Goal: Transaction & Acquisition: Purchase product/service

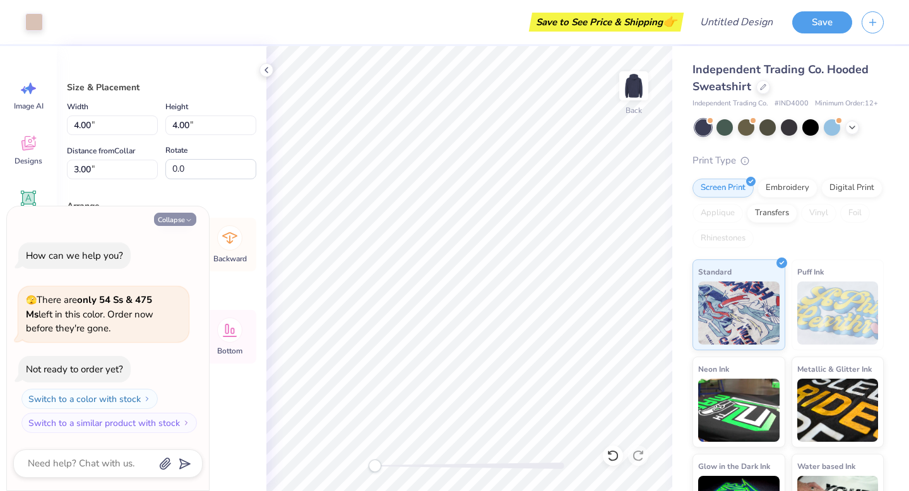
click at [175, 216] on button "Collapse" at bounding box center [175, 219] width 42 height 13
type textarea "x"
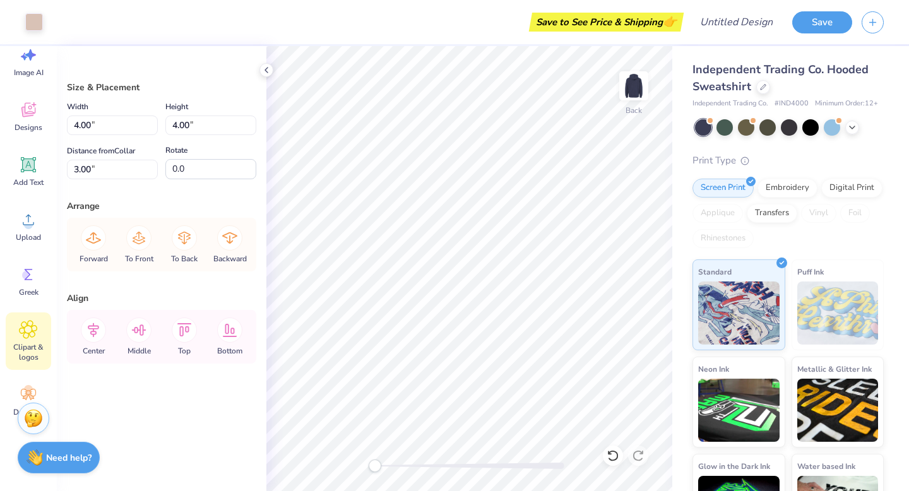
scroll to position [62, 0]
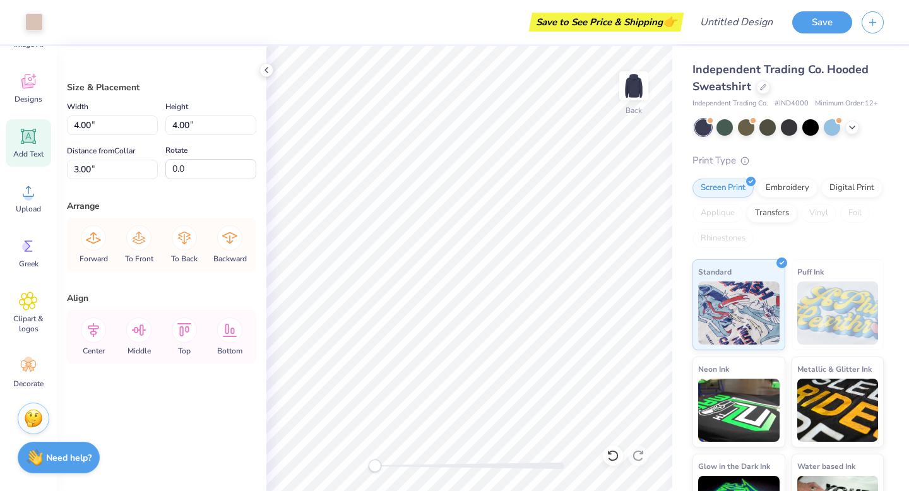
click at [35, 137] on icon at bounding box center [28, 136] width 19 height 19
type input "2.26"
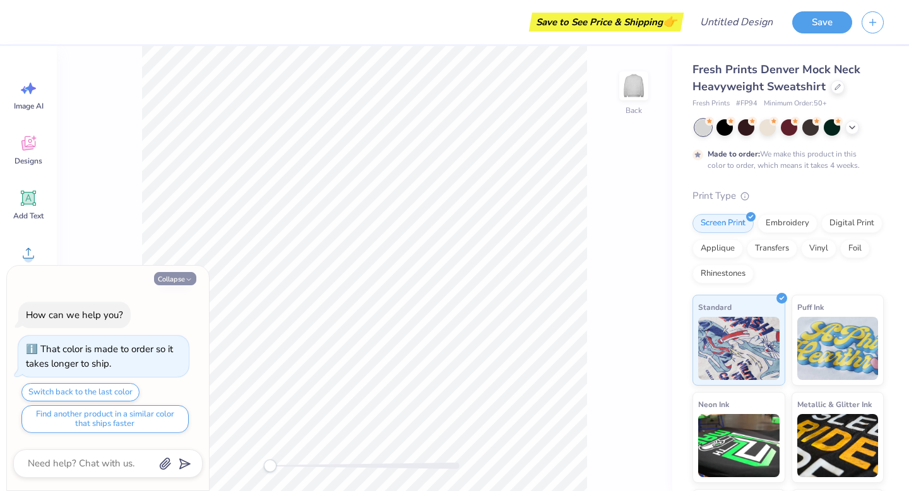
click at [185, 274] on button "Collapse" at bounding box center [175, 278] width 42 height 13
type textarea "x"
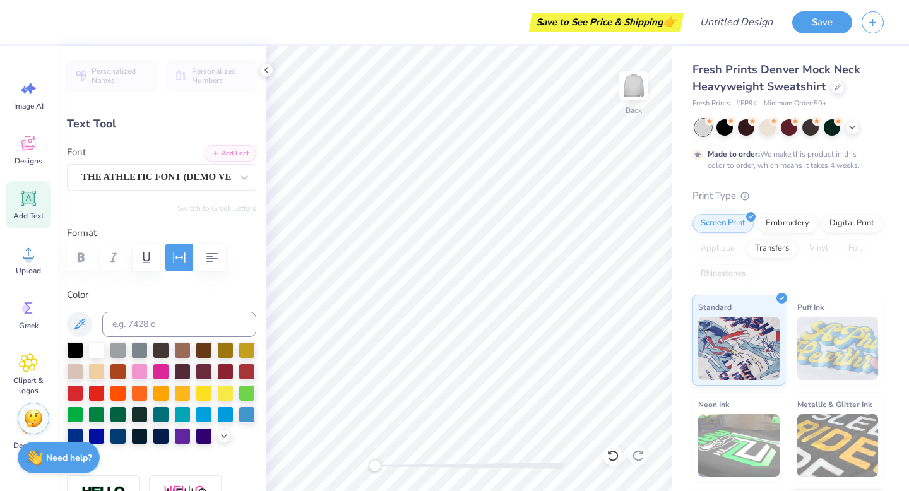
type textarea "COCF"
type input "9.14"
type input "3.32"
type input "7.95"
type textarea "C"
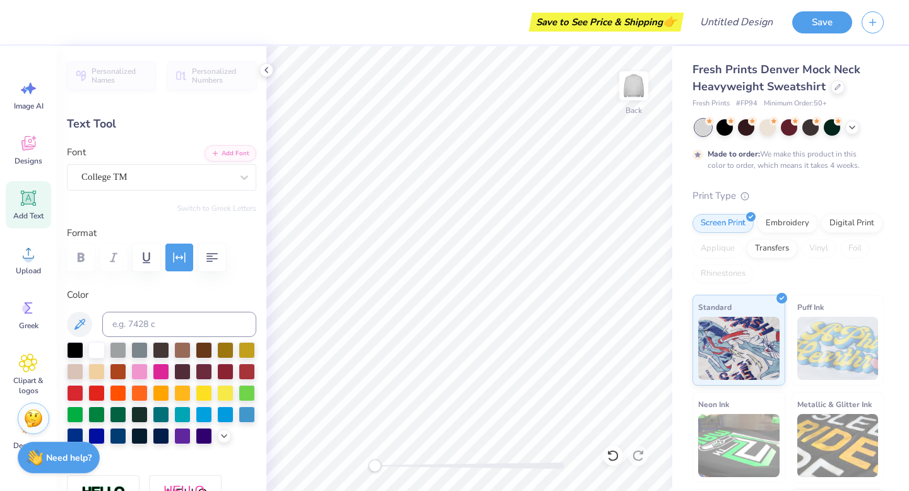
type textarea "COPTIC ORTHODOX FELLOWSHIP"
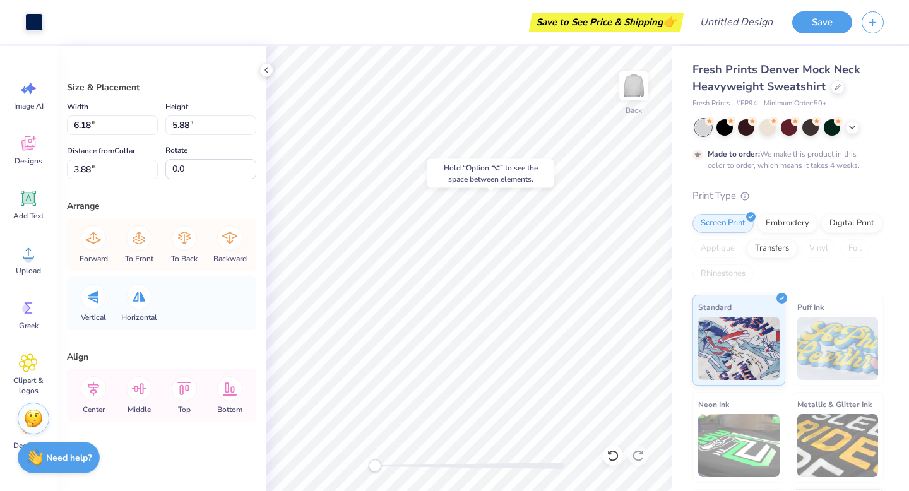
type input "6.87"
type input "4.70"
type input "4.78"
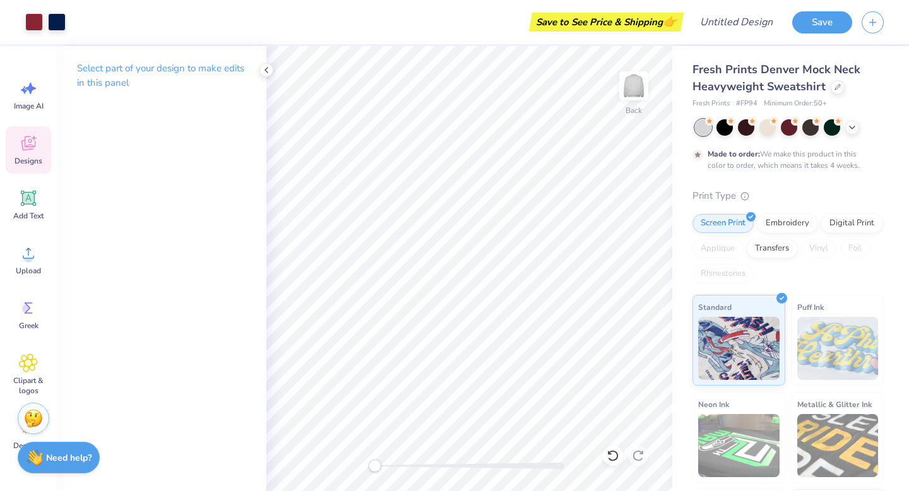
click at [26, 148] on icon at bounding box center [28, 145] width 12 height 10
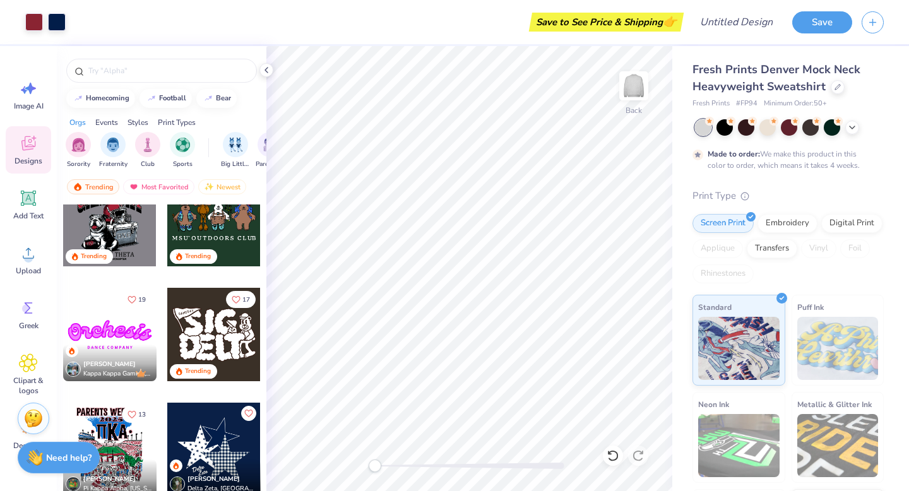
scroll to position [829, 0]
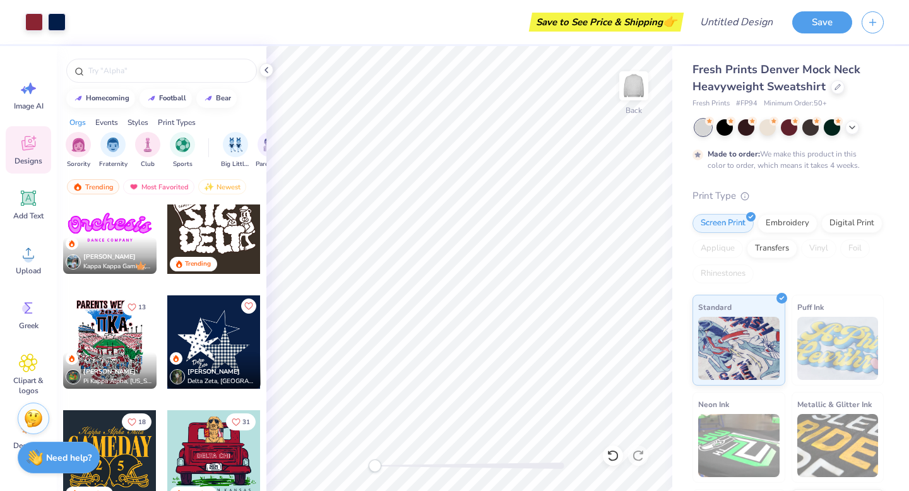
click at [142, 121] on div "Styles" at bounding box center [138, 122] width 21 height 11
click at [121, 140] on div "filter for Y2K" at bounding box center [112, 143] width 25 height 25
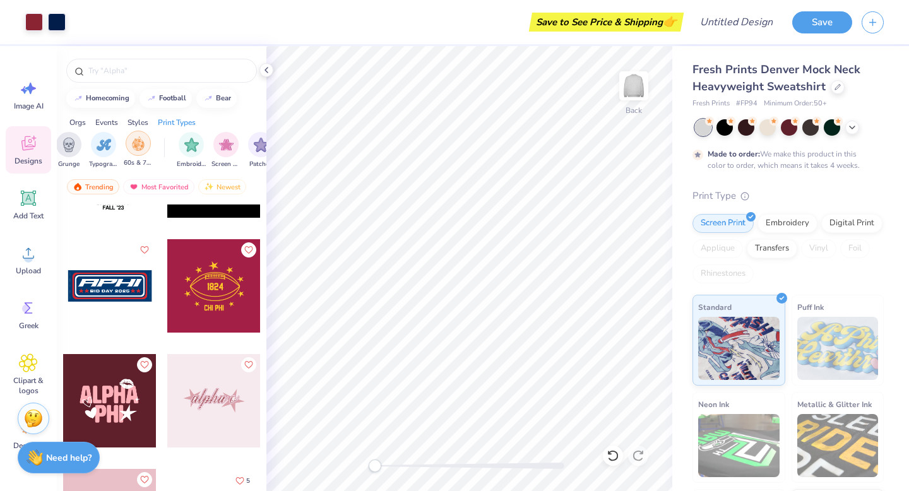
scroll to position [0, 943]
click at [170, 142] on div "filter for Embroidery" at bounding box center [162, 143] width 25 height 25
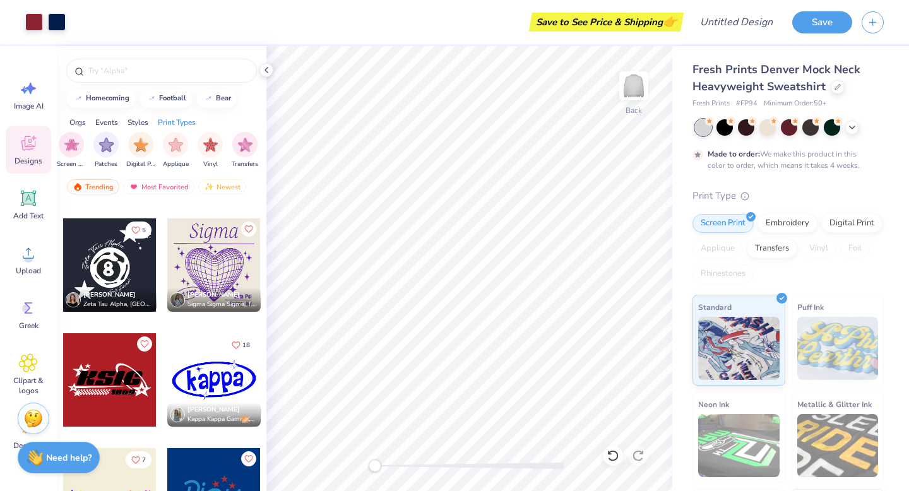
scroll to position [679, 0]
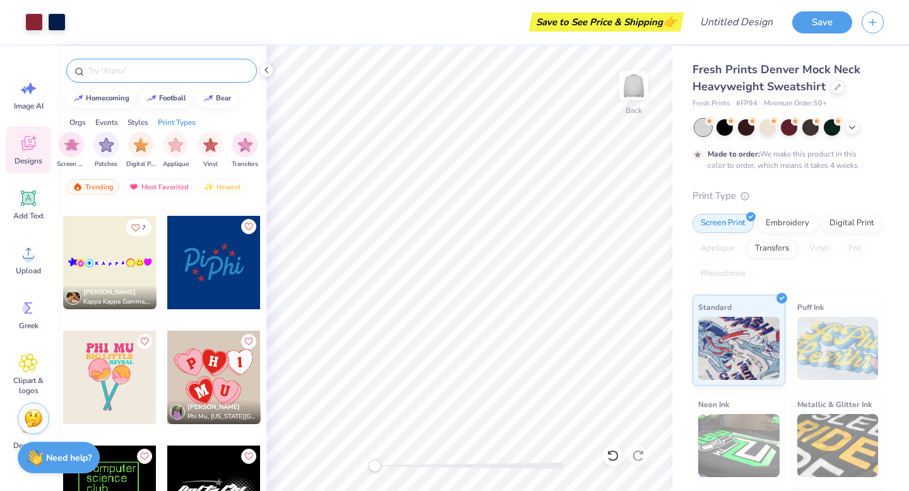
click at [141, 75] on input "text" at bounding box center [168, 70] width 162 height 13
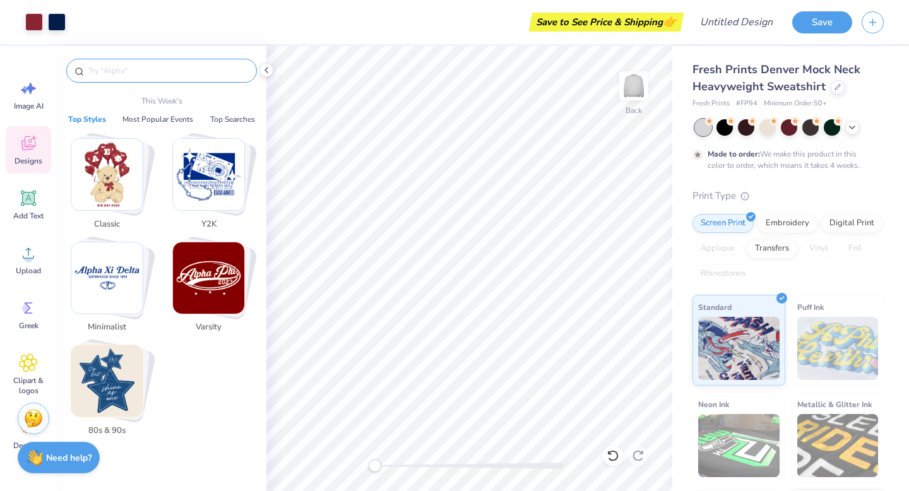
click at [221, 275] on img "Stack Card Button Varsity" at bounding box center [208, 277] width 71 height 71
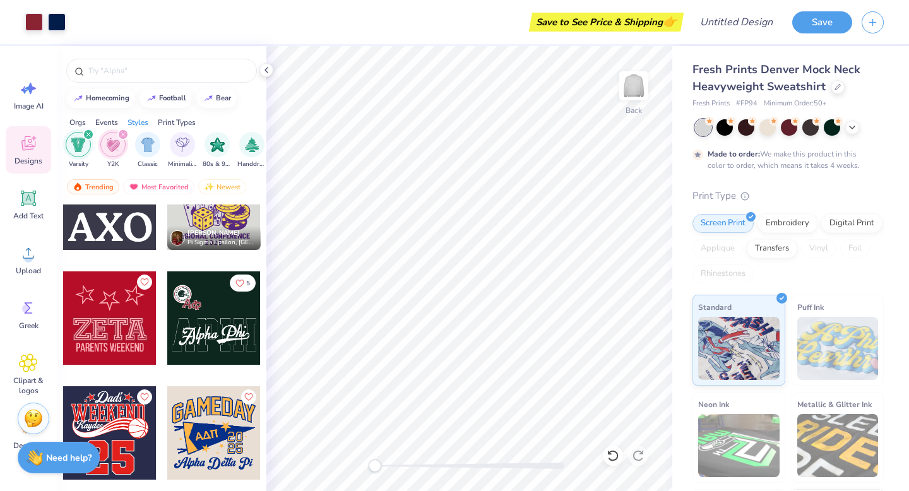
scroll to position [713, 0]
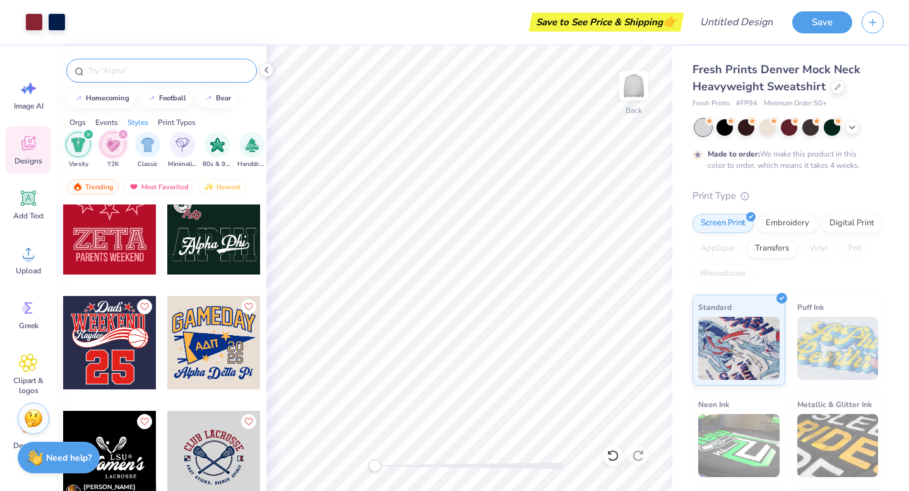
click at [150, 76] on input "text" at bounding box center [168, 70] width 162 height 13
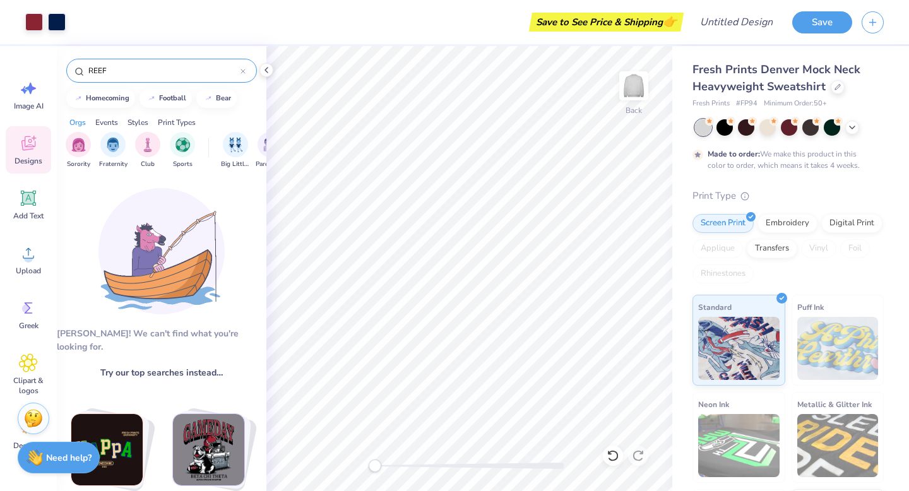
click at [97, 70] on input "REEF" at bounding box center [163, 70] width 153 height 13
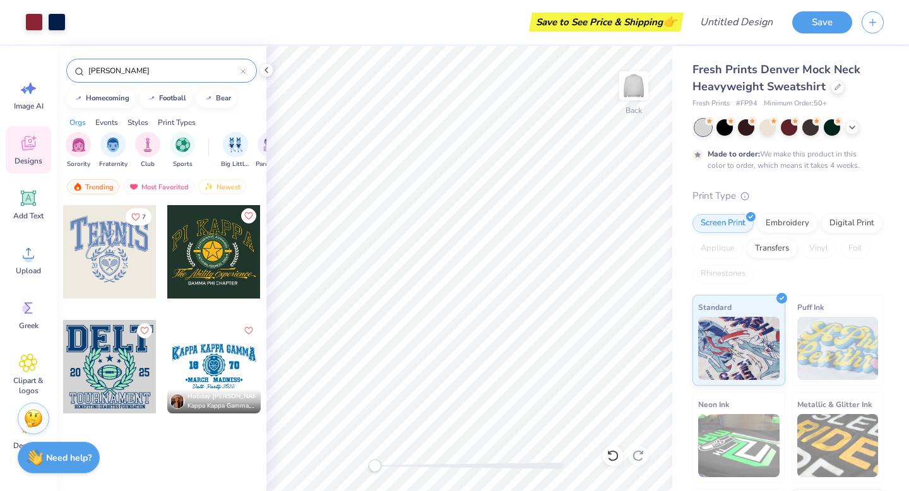
click at [141, 67] on input "REATH" at bounding box center [163, 70] width 153 height 13
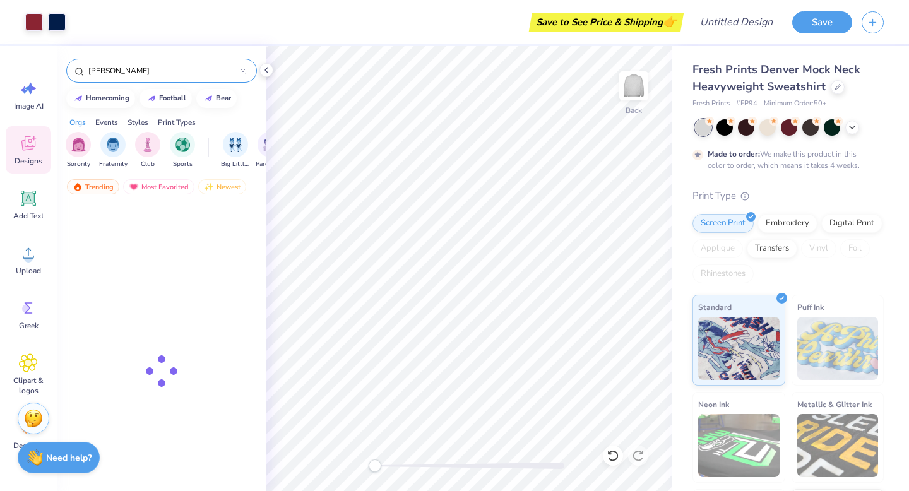
click at [141, 67] on input "REATH" at bounding box center [163, 70] width 153 height 13
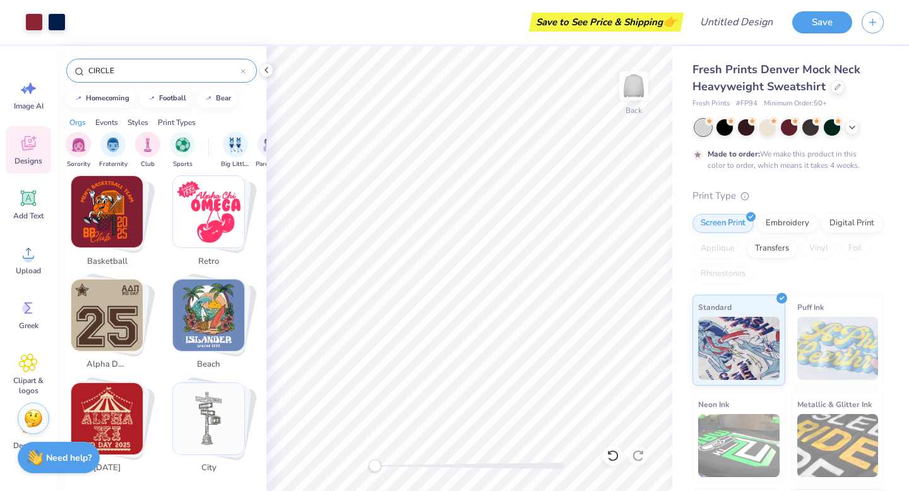
scroll to position [2518, 0]
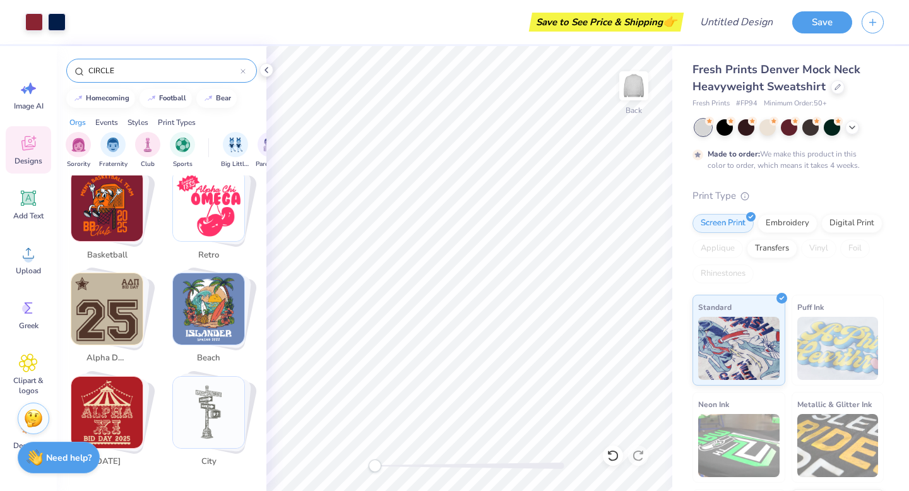
click at [196, 379] on img "Stack Card Button city" at bounding box center [208, 412] width 71 height 71
type input "city"
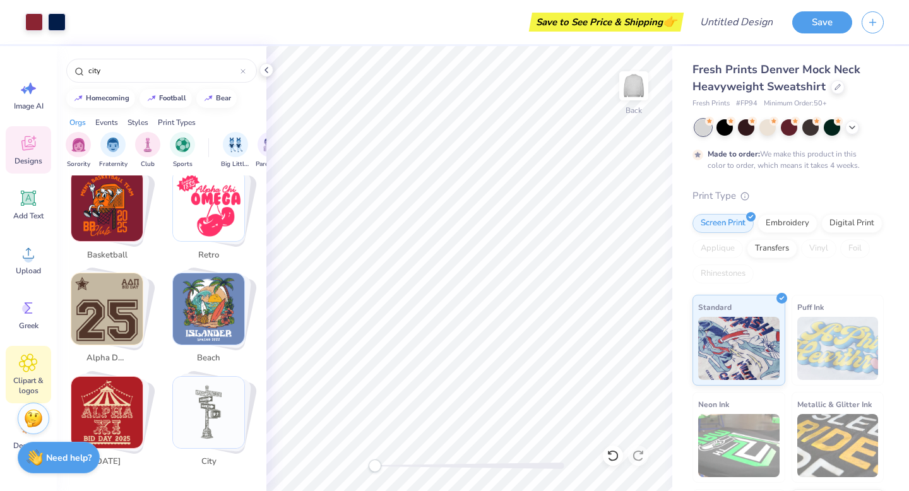
click at [24, 367] on icon at bounding box center [29, 363] width 18 height 18
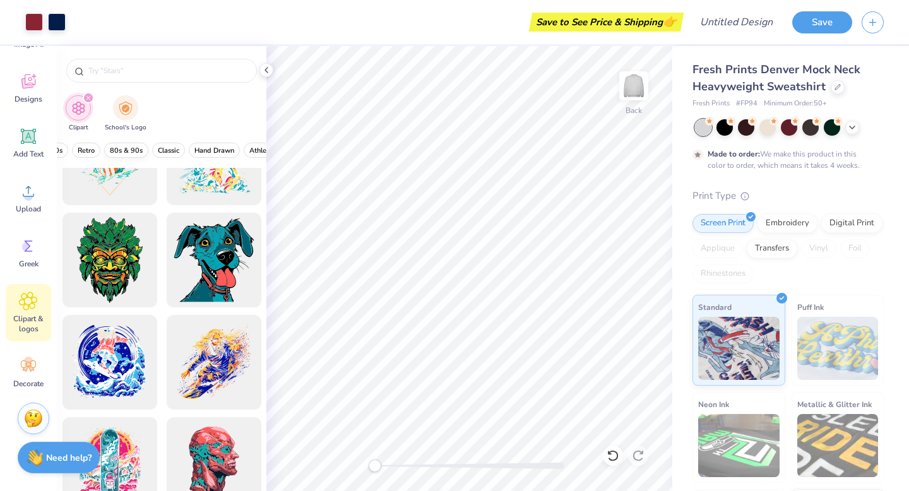
scroll to position [0, 311]
click at [189, 155] on button "Classic" at bounding box center [191, 150] width 33 height 15
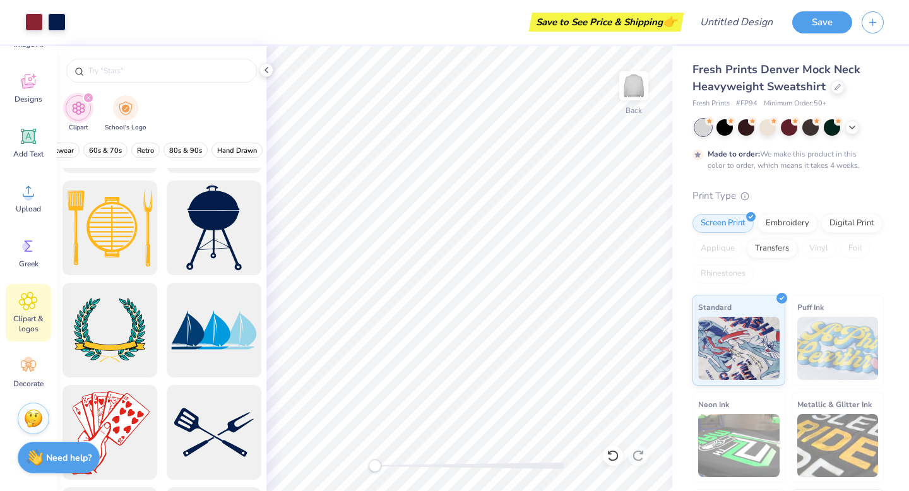
scroll to position [1747, 0]
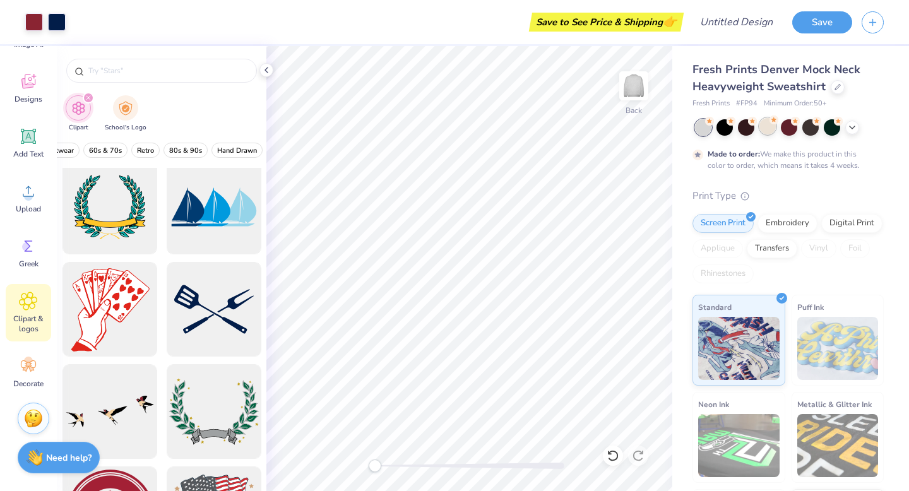
click at [769, 136] on div "Made to order: We make this product in this color to order, which means it take…" at bounding box center [788, 145] width 191 height 52
click at [770, 126] on div at bounding box center [767, 126] width 16 height 16
click at [855, 126] on icon at bounding box center [852, 126] width 10 height 10
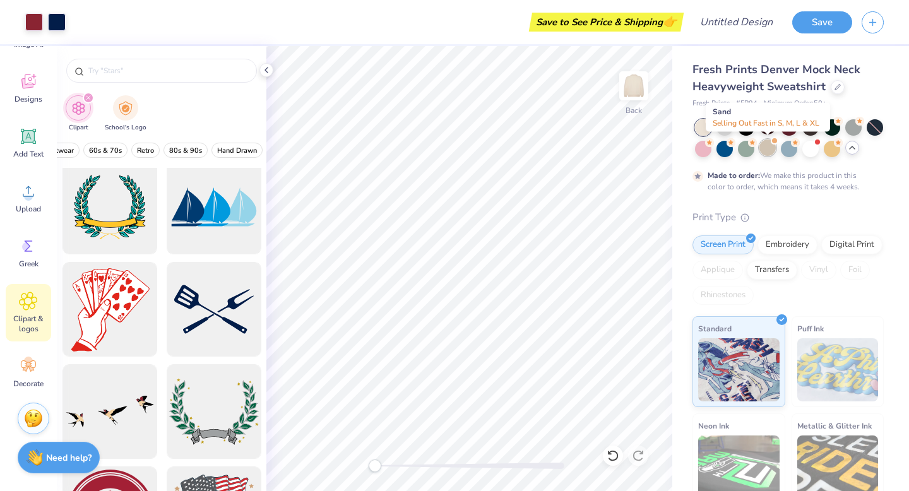
click at [768, 147] on div at bounding box center [767, 148] width 16 height 16
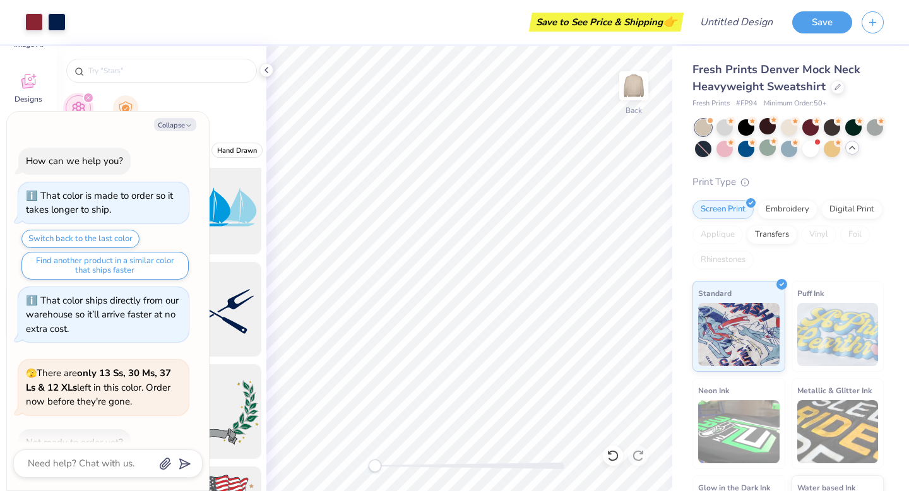
scroll to position [73, 0]
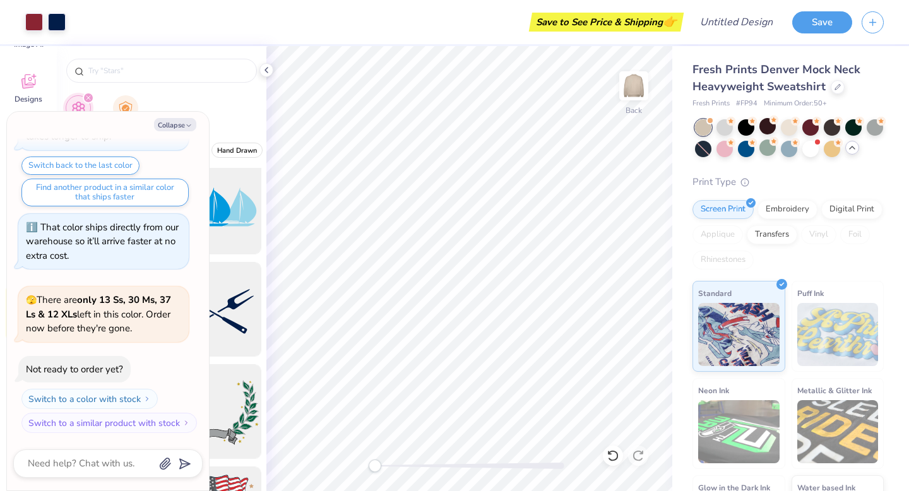
click at [701, 128] on div at bounding box center [703, 127] width 16 height 16
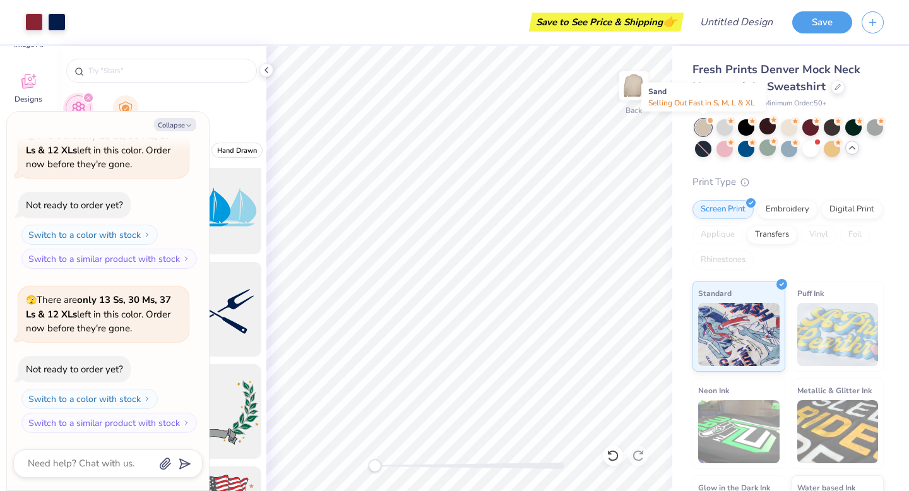
click at [699, 127] on div at bounding box center [703, 127] width 16 height 16
click at [792, 124] on icon at bounding box center [795, 120] width 9 height 9
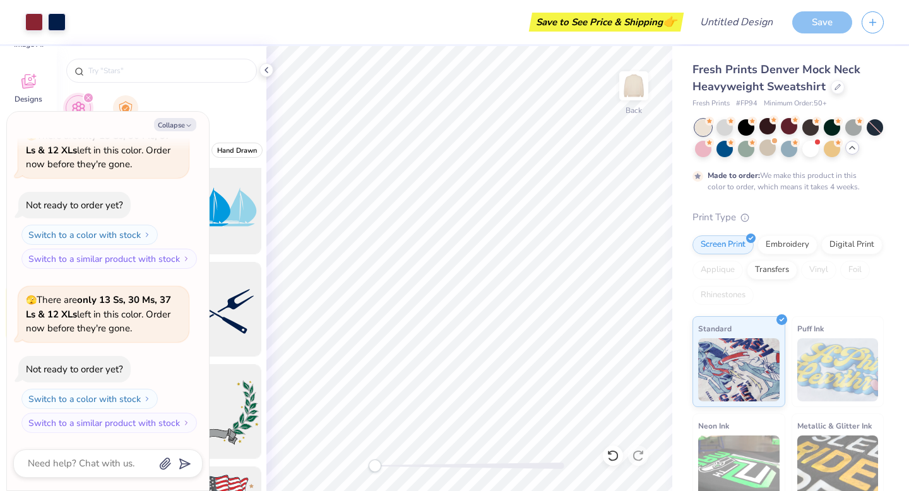
scroll to position [506, 0]
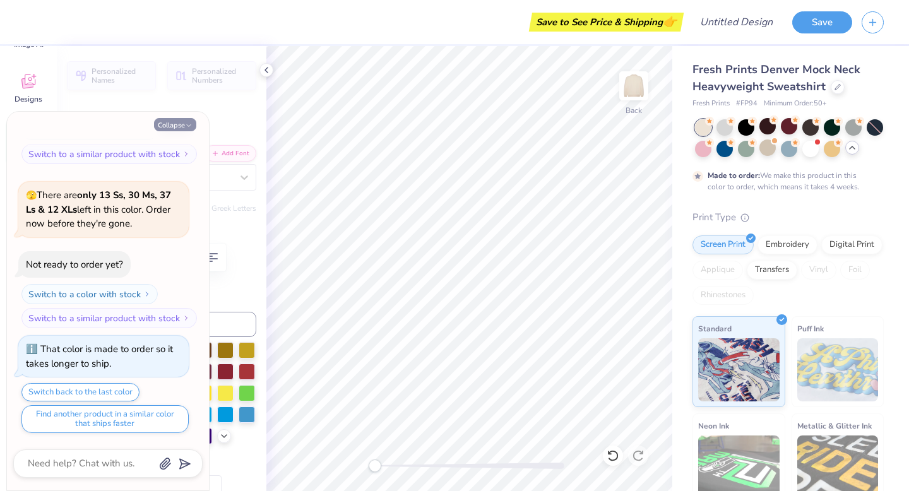
click at [184, 123] on button "Collapse" at bounding box center [175, 124] width 42 height 13
type textarea "x"
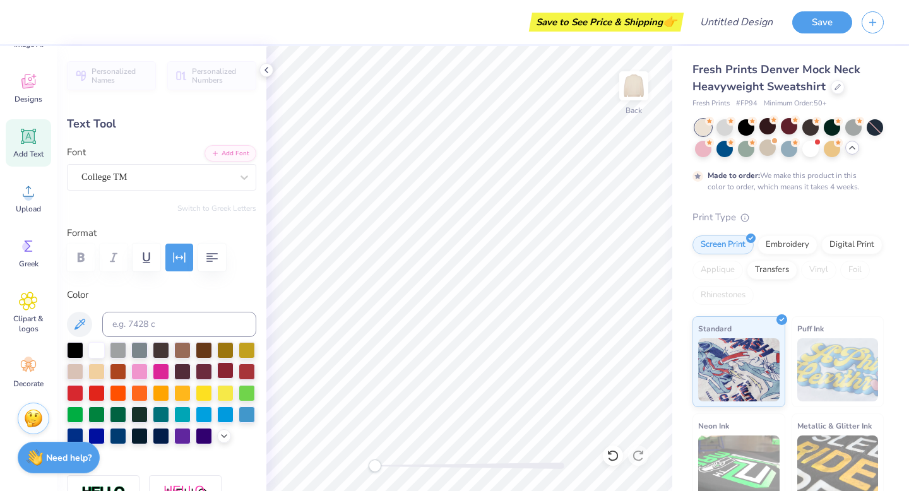
click at [224, 373] on div at bounding box center [225, 370] width 16 height 16
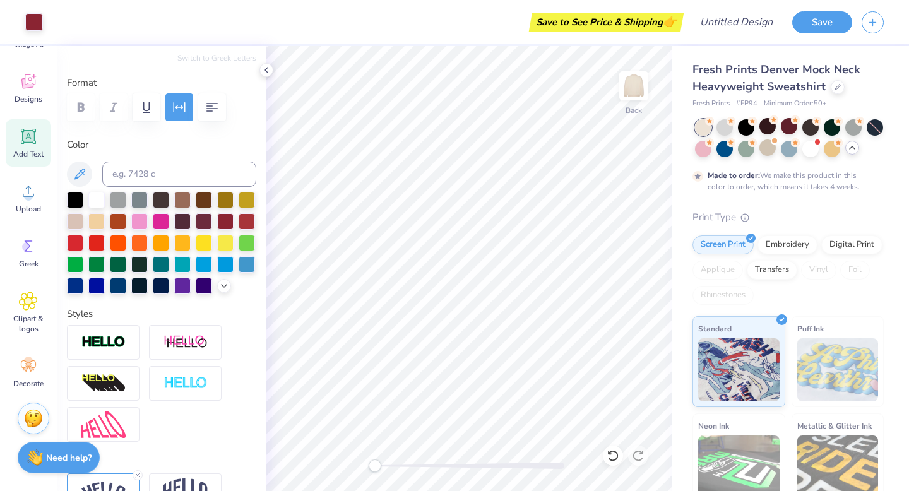
scroll to position [218, 0]
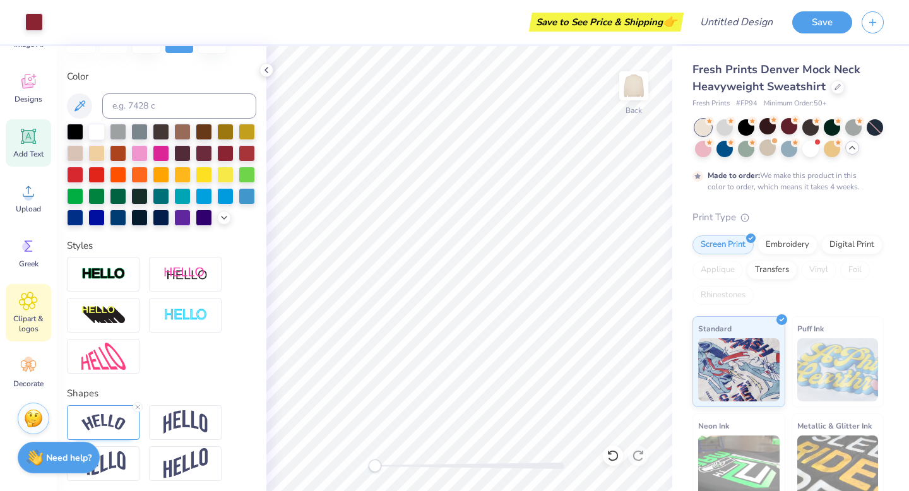
click at [23, 315] on span "Clipart & logos" at bounding box center [29, 324] width 42 height 20
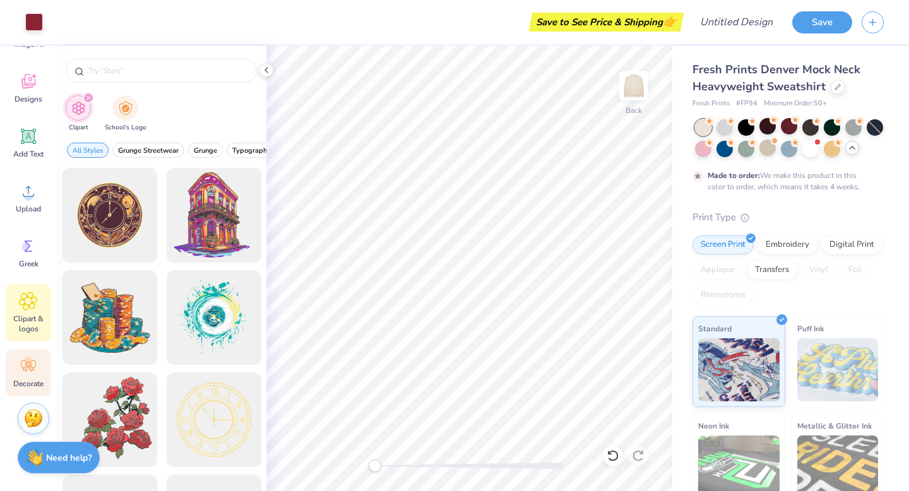
click at [27, 350] on div "Decorate" at bounding box center [28, 372] width 45 height 47
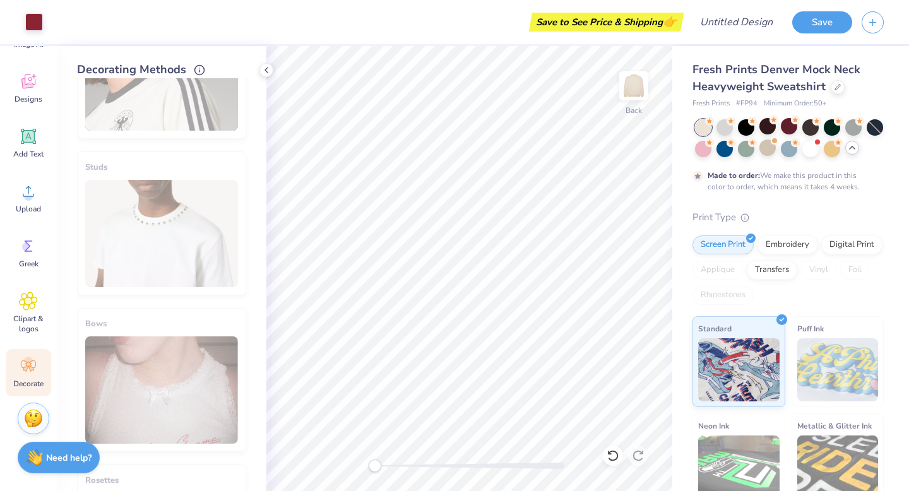
scroll to position [585, 0]
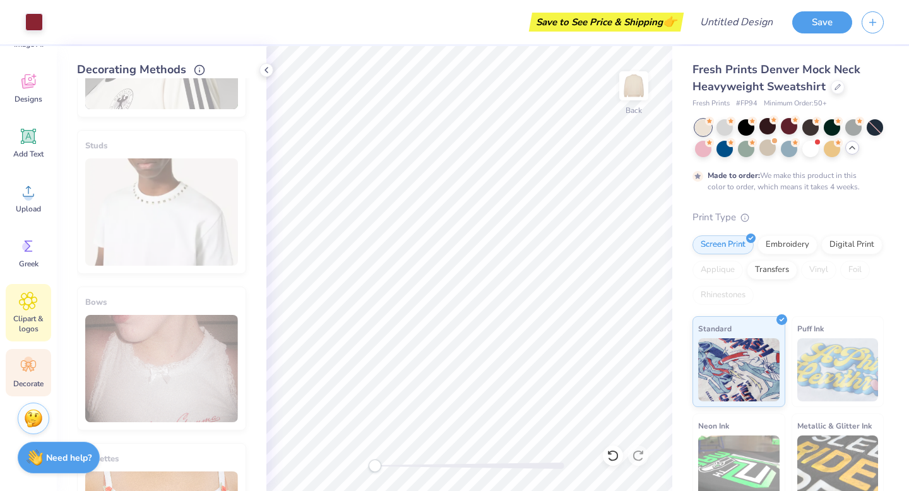
click at [28, 319] on span "Clipart & logos" at bounding box center [29, 324] width 42 height 20
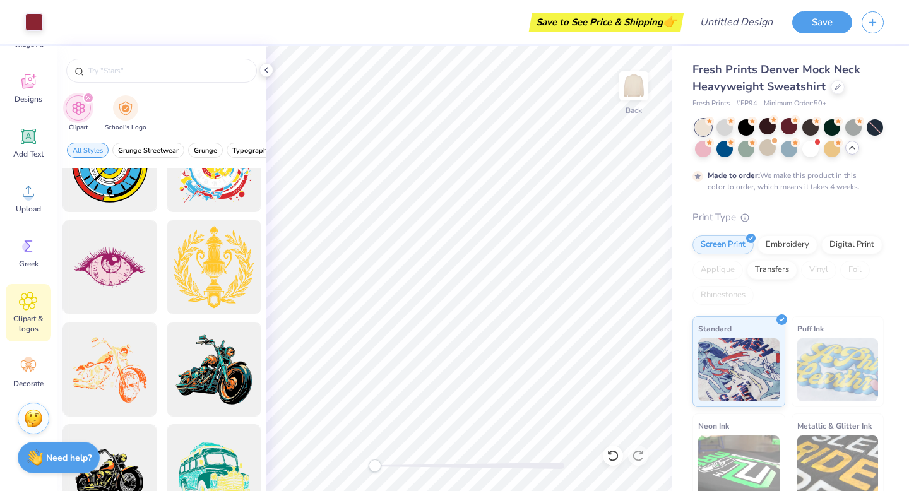
scroll to position [1102, 0]
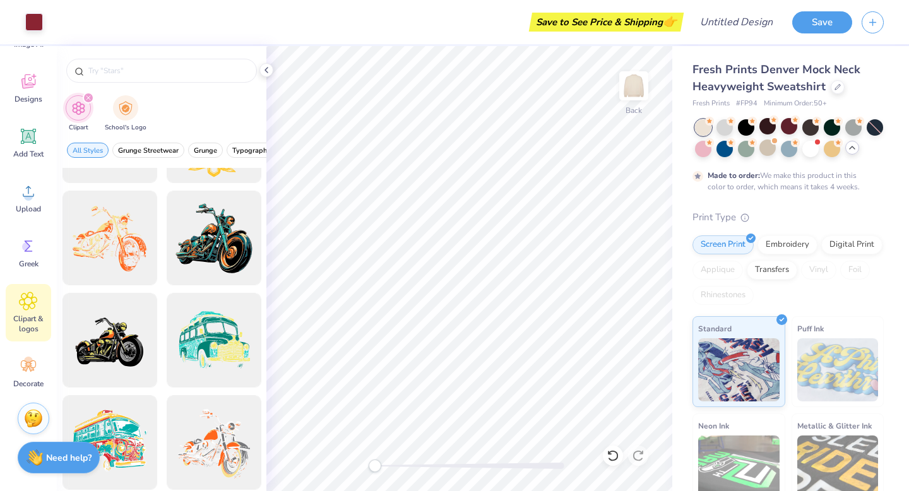
click at [90, 100] on icon "filter for Clipart" at bounding box center [88, 97] width 5 height 5
click at [87, 97] on icon "filter for Clipart" at bounding box center [88, 97] width 5 height 5
click at [86, 95] on div "filter for Clipart" at bounding box center [88, 97] width 11 height 11
click at [90, 94] on div "filter for Clipart" at bounding box center [88, 97] width 11 height 11
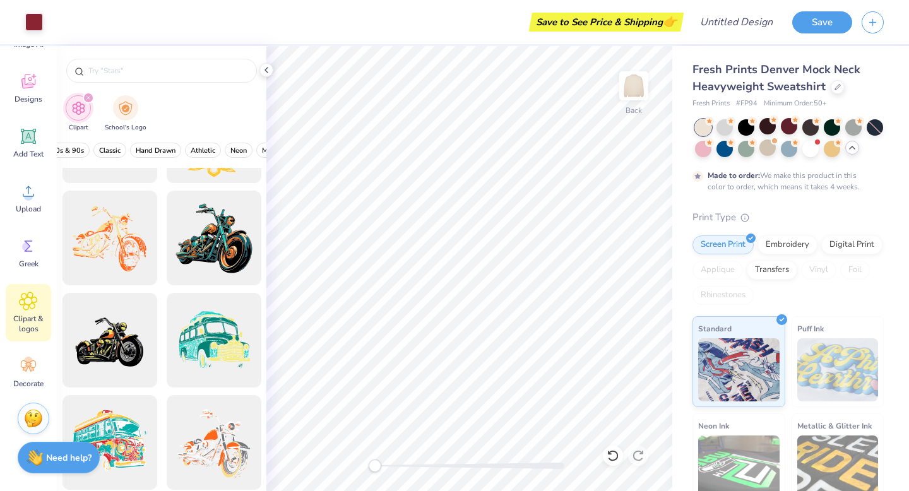
scroll to position [0, 438]
click at [171, 72] on input "text" at bounding box center [168, 70] width 162 height 13
type input "CIRCLE"
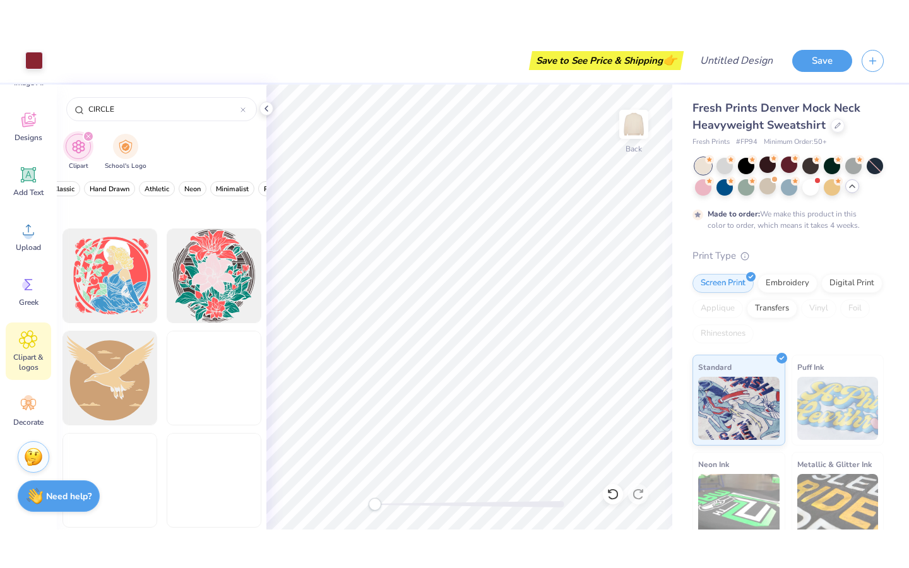
scroll to position [2643, 0]
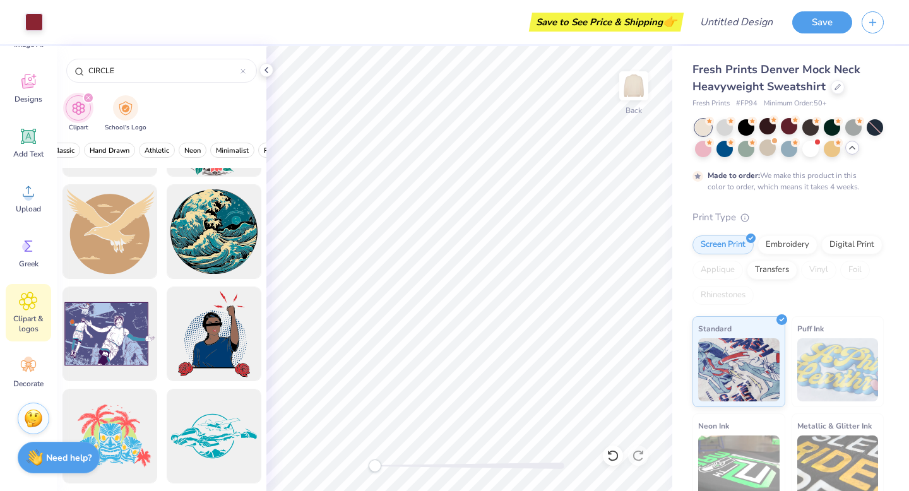
click at [88, 97] on icon "filter for Clipart" at bounding box center [88, 97] width 5 height 5
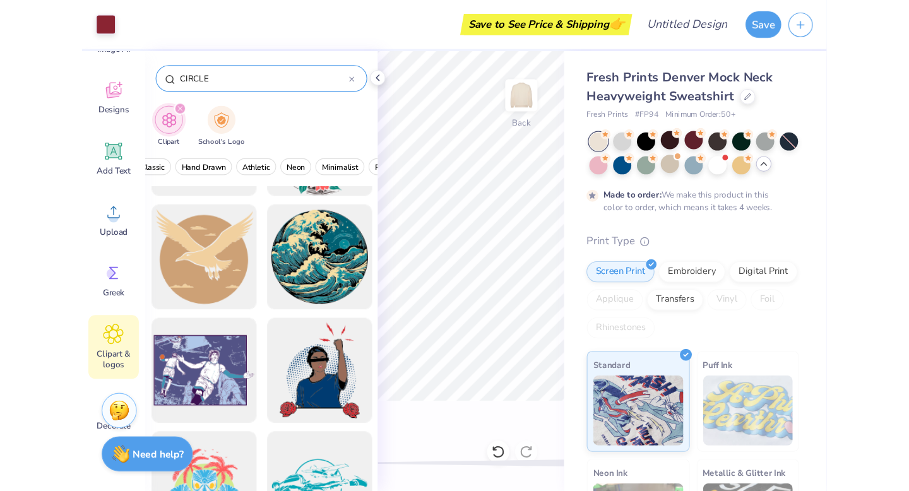
scroll to position [0, 0]
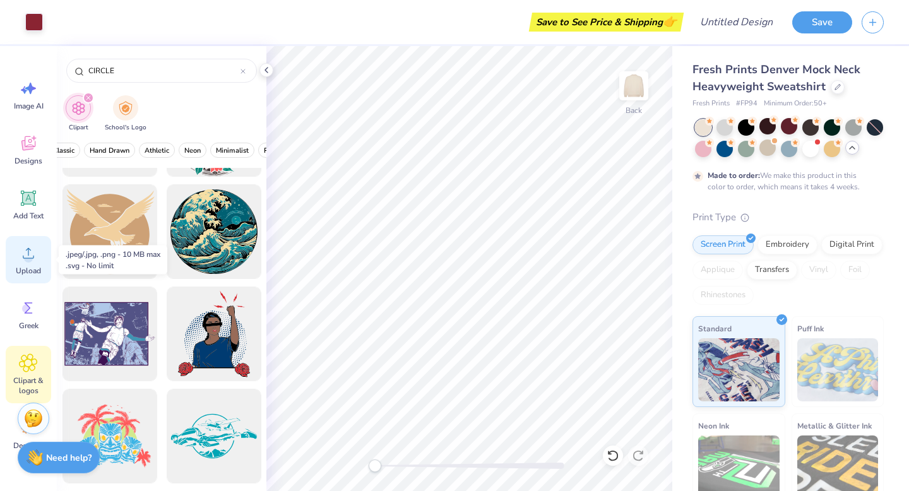
click at [32, 256] on circle at bounding box center [28, 258] width 9 height 9
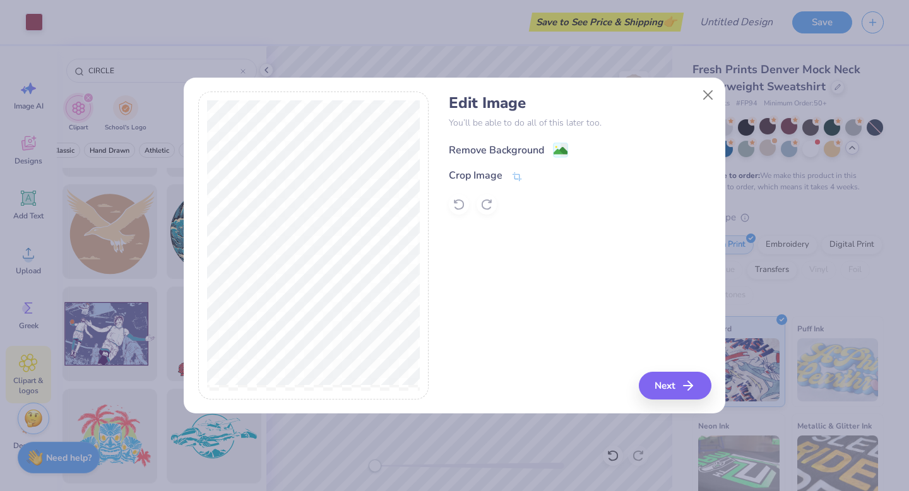
click at [496, 151] on div "Remove Background" at bounding box center [496, 150] width 95 height 15
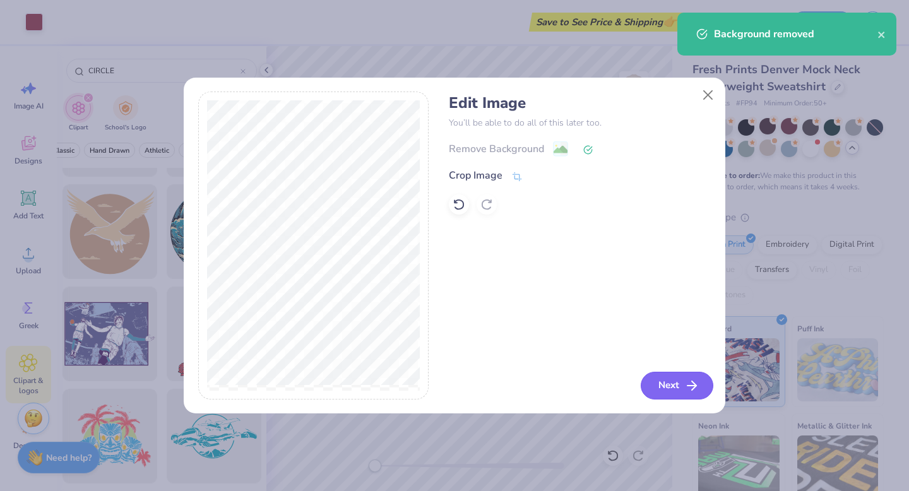
click at [689, 389] on icon "button" at bounding box center [691, 385] width 15 height 15
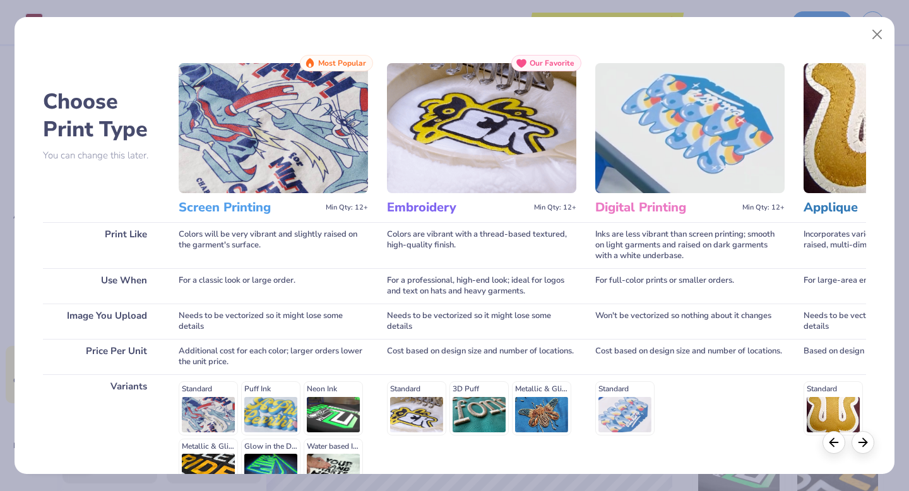
click at [430, 411] on div "Standard 3D Puff Metallic & Glitter" at bounding box center [481, 408] width 189 height 54
click at [407, 388] on div "Standard 3D Puff Metallic & Glitter" at bounding box center [481, 408] width 189 height 54
click at [429, 206] on h3 "Embroidery" at bounding box center [458, 207] width 142 height 16
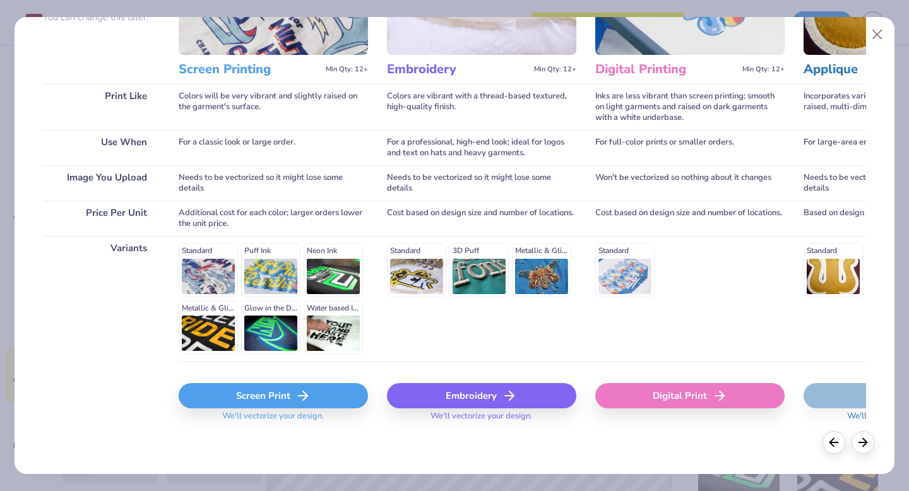
click at [458, 395] on div "Embroidery" at bounding box center [481, 395] width 189 height 25
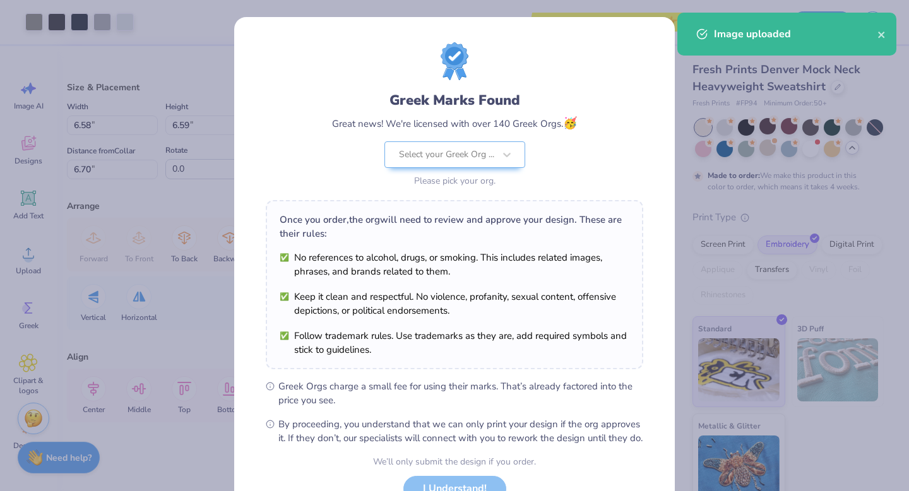
click at [517, 338] on li "Follow trademark rules. Use trademarks as they are, add required symbols and st…" at bounding box center [455, 343] width 350 height 28
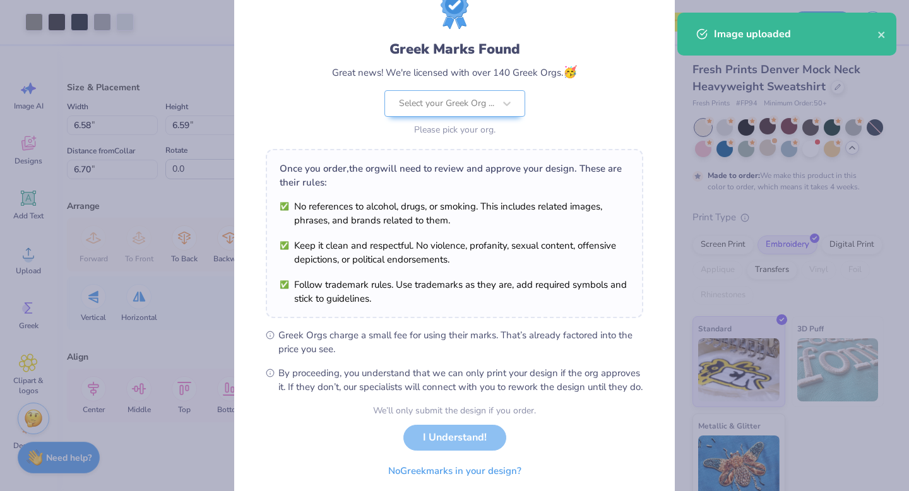
scroll to position [100, 0]
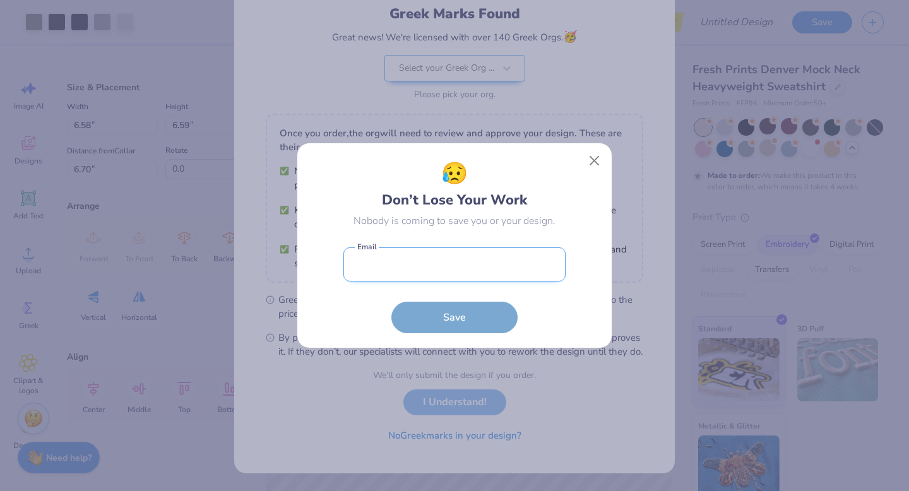
click at [506, 271] on input "email" at bounding box center [454, 264] width 222 height 35
type input "ameliaatia6@gmail.com"
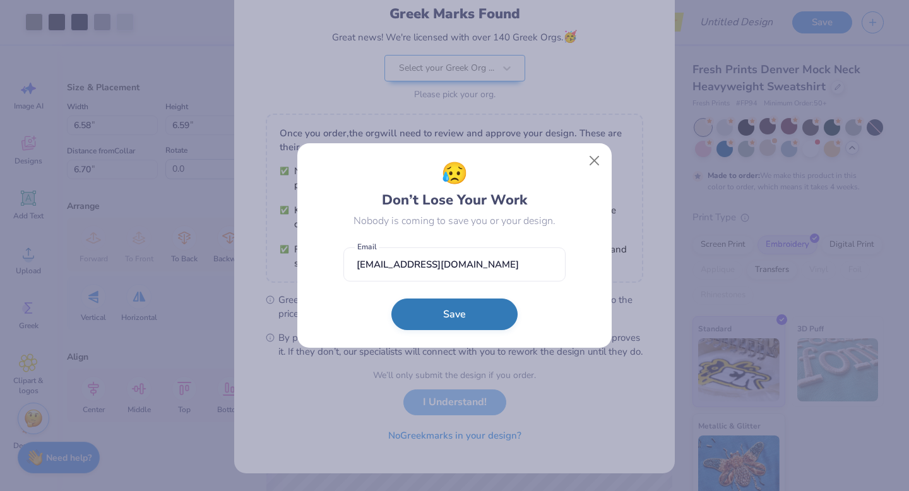
click at [475, 312] on button "Save" at bounding box center [454, 315] width 126 height 32
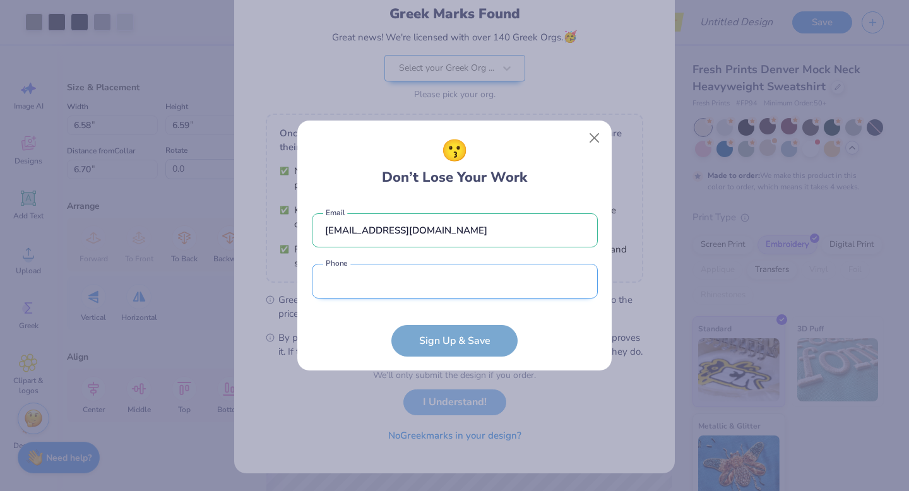
click at [478, 294] on input "tel" at bounding box center [455, 281] width 286 height 35
type input "(847) 501-0053"
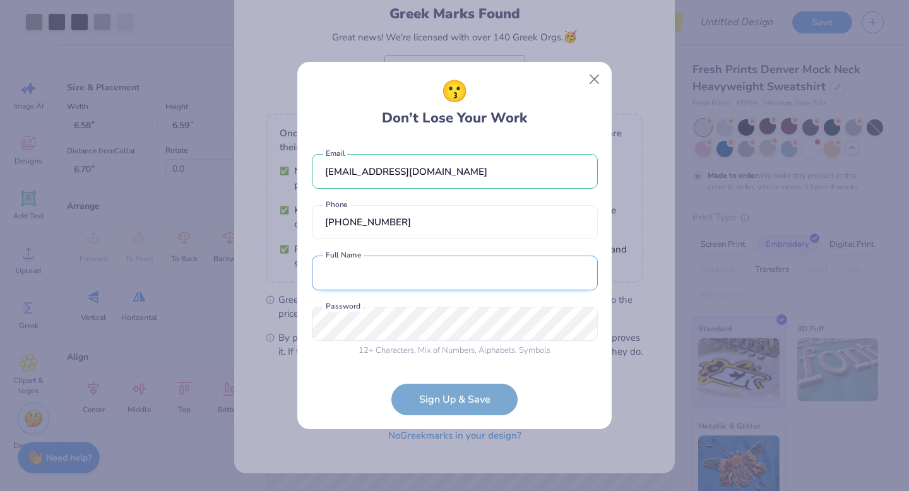
click at [451, 275] on input "text" at bounding box center [455, 273] width 286 height 35
type input "Amelia Atia"
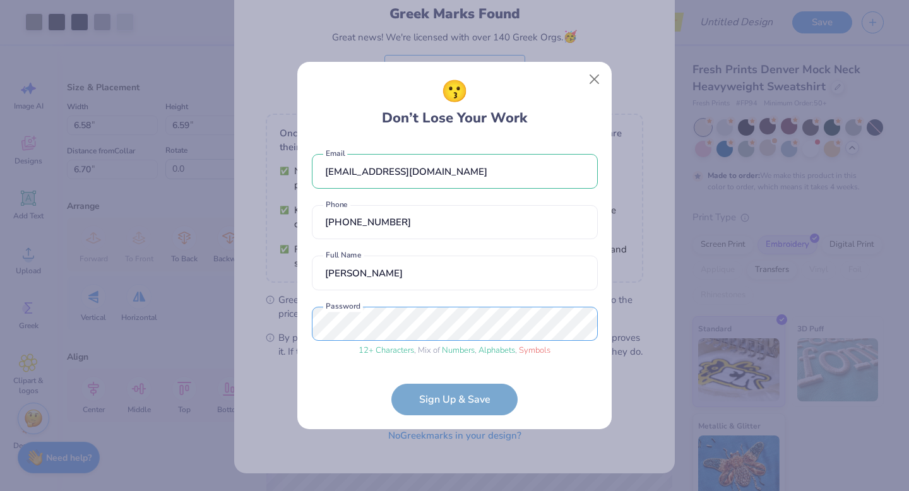
scroll to position [24, 0]
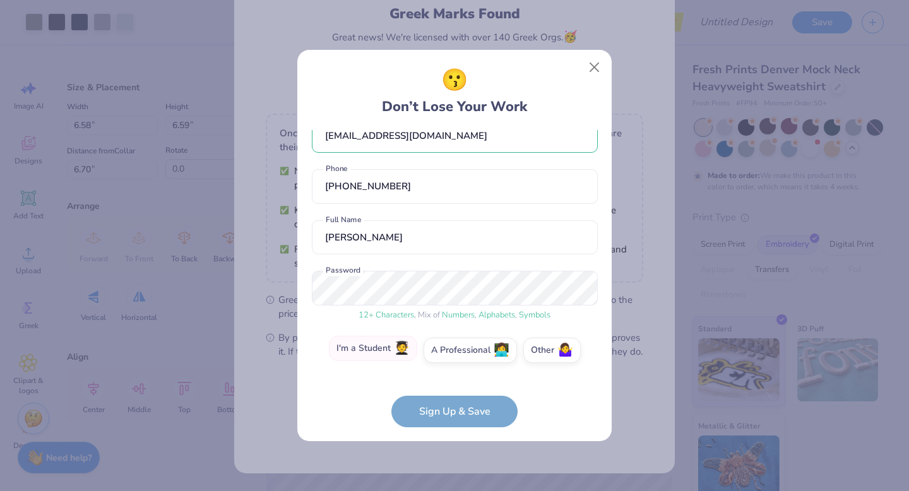
click at [396, 353] on label "I'm a Student 🧑‍🎓" at bounding box center [373, 348] width 88 height 25
click at [451, 374] on input "I'm a Student 🧑‍🎓" at bounding box center [455, 378] width 8 height 8
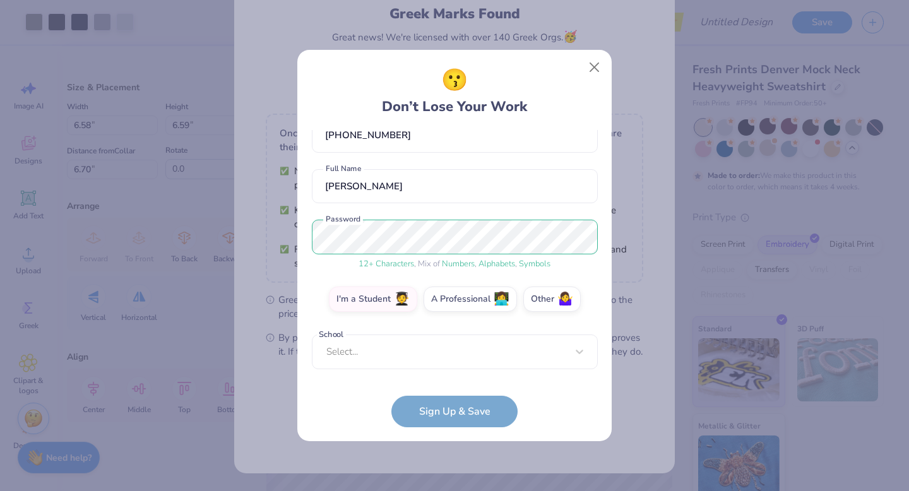
scroll to position [69, 0]
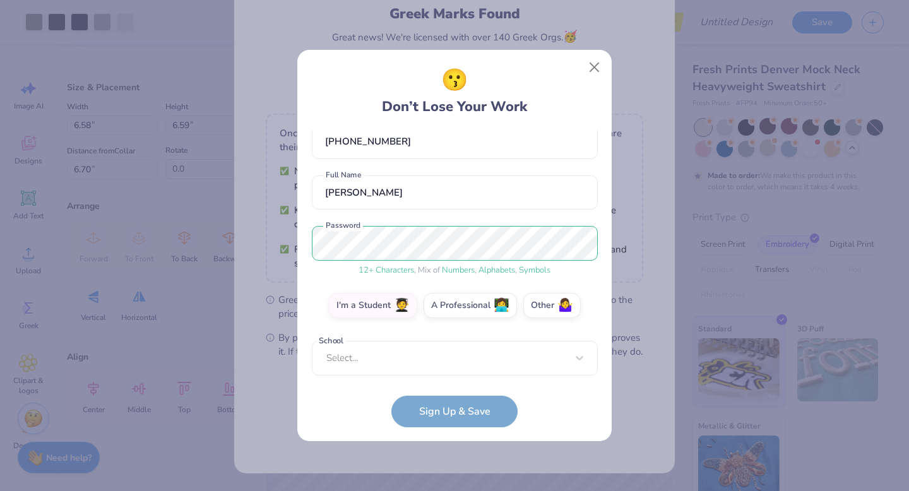
click at [431, 417] on form "ameliaatia6@gmail.com Email (847) 501-0053 Phone Amelia Atia Full Name 12 + Cha…" at bounding box center [455, 278] width 286 height 297
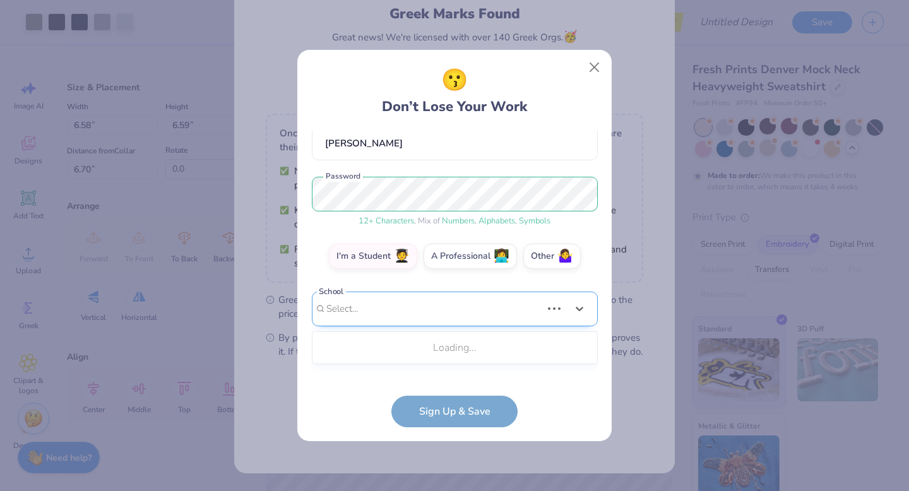
click at [420, 356] on div "Use Up and Down to choose options, press Enter to select the currently focused …" at bounding box center [455, 328] width 286 height 73
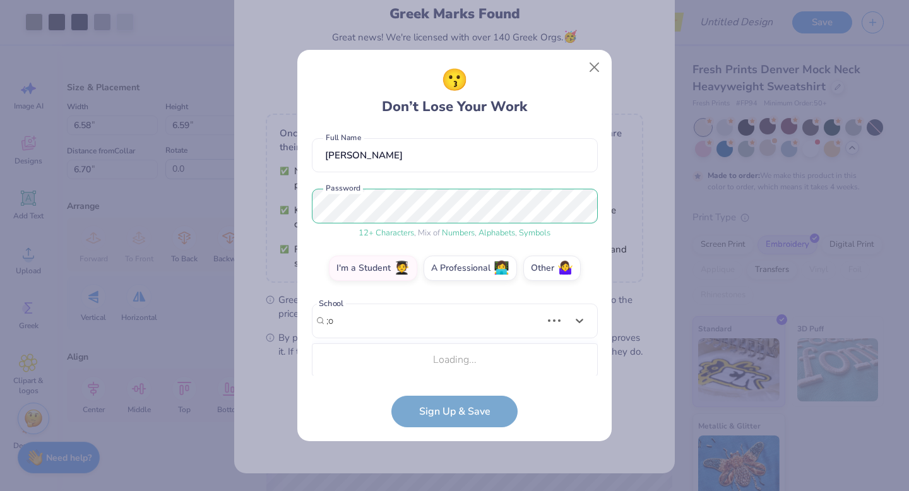
type input ";"
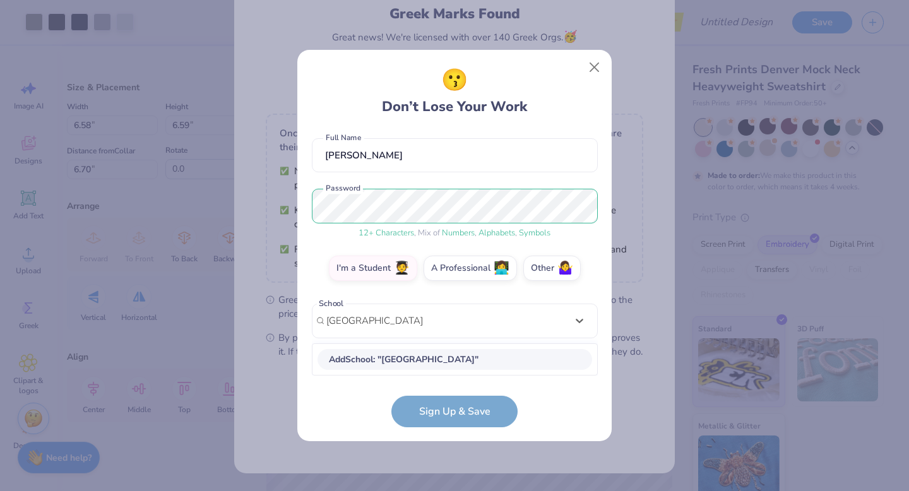
type input "loyola university chicago"
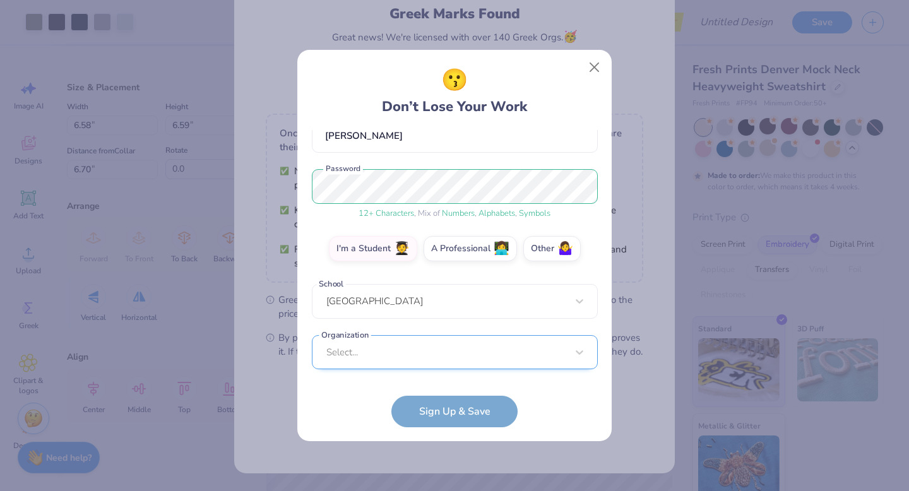
click at [403, 365] on div "ameliaatia6@gmail.com Email (847) 501-0053 Phone Amelia Atia Full Name 12 + Cha…" at bounding box center [455, 253] width 286 height 246
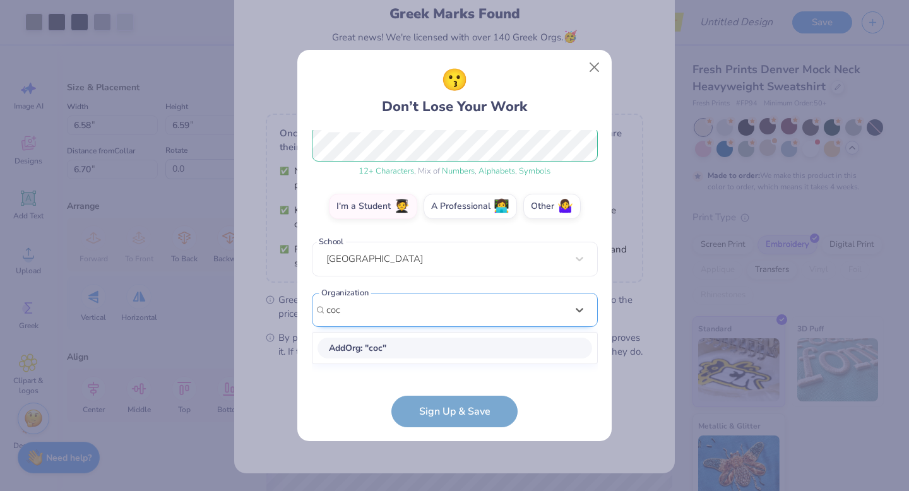
scroll to position [157, 0]
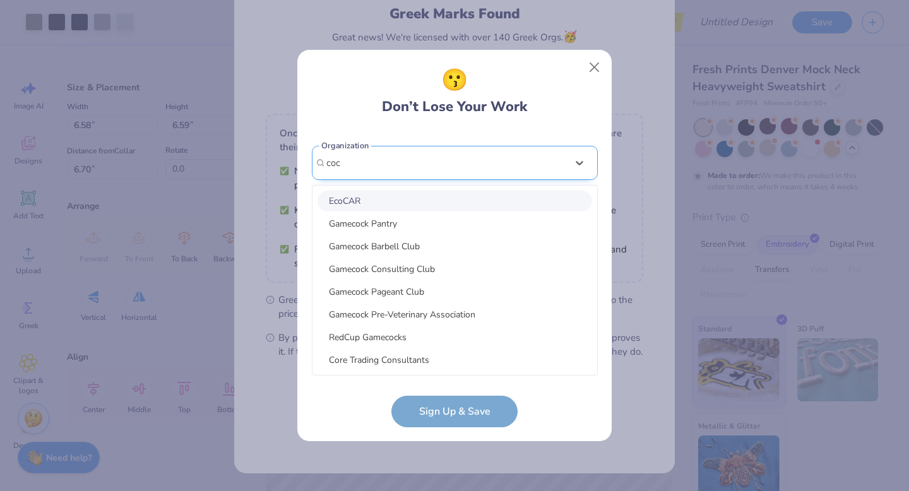
type input "cocf"
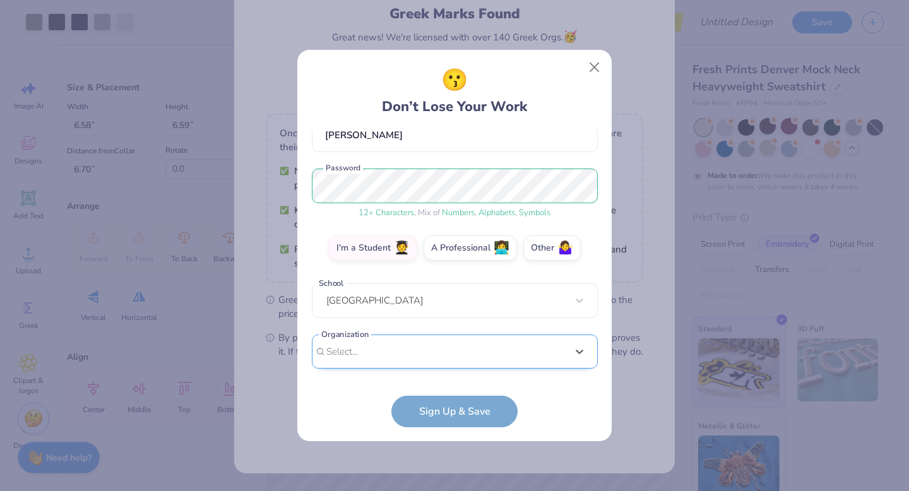
scroll to position [126, 0]
drag, startPoint x: 363, startPoint y: 167, endPoint x: 315, endPoint y: 164, distance: 48.1
click at [315, 164] on div "ameliaatia6@gmail.com Email (847) 501-0053 Phone Amelia Atia Full Name 12 + Cha…" at bounding box center [455, 253] width 286 height 246
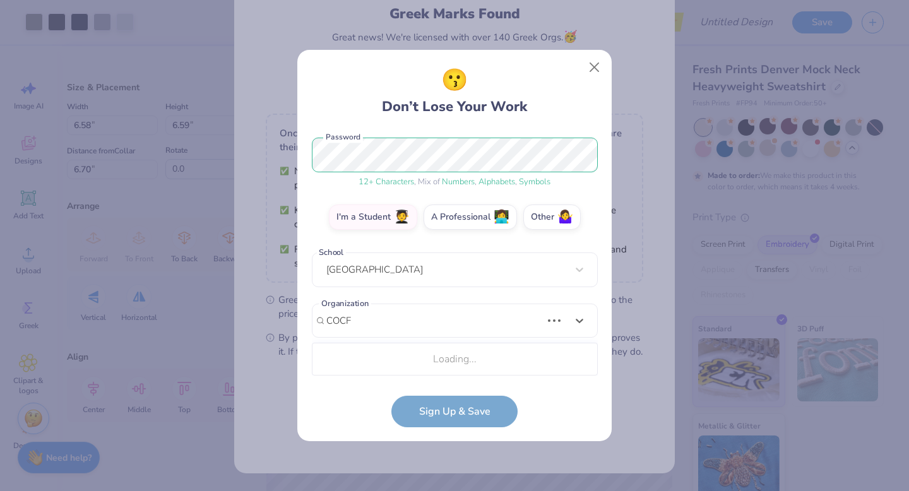
type input "COCF"
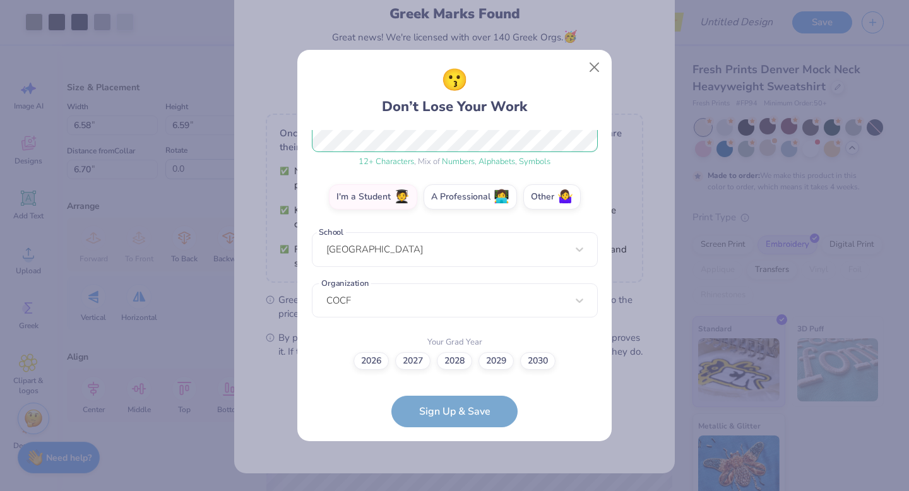
click at [365, 369] on div "2026 2027 2028 2029 2030" at bounding box center [455, 361] width 286 height 18
click at [380, 360] on label "2026" at bounding box center [371, 359] width 35 height 18
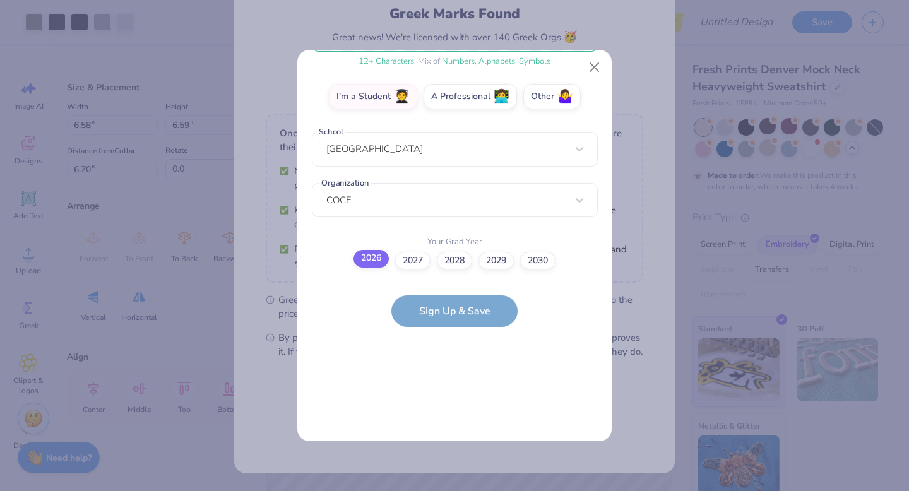
scroll to position [0, 0]
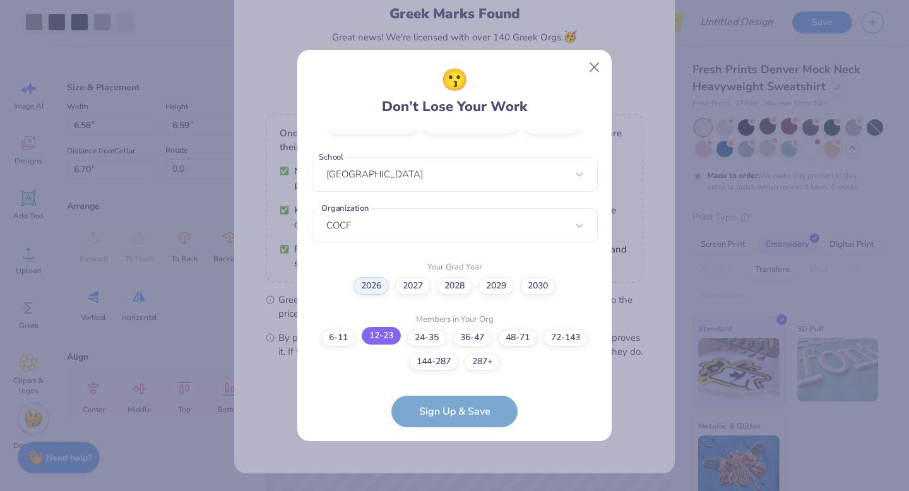
click at [386, 338] on label "12-23" at bounding box center [381, 336] width 39 height 18
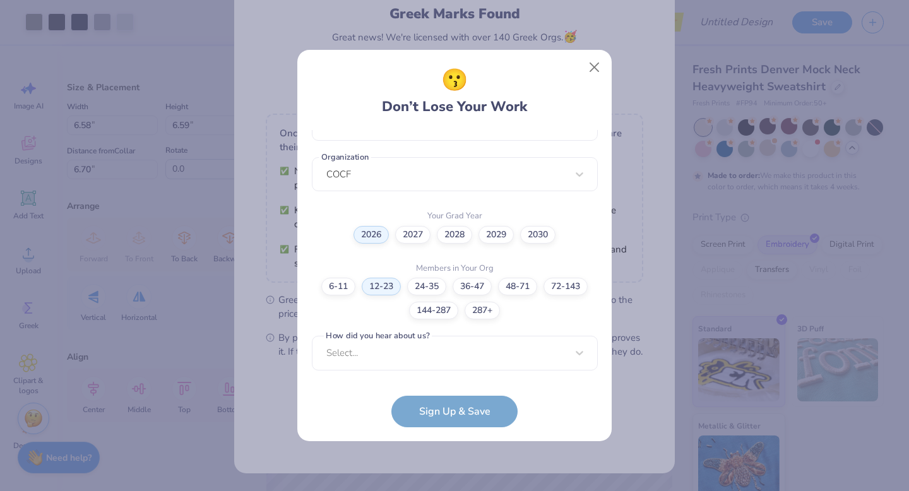
click at [436, 415] on form "ameliaatia6@gmail.com Email (847) 501-0053 Phone Amelia Atia Full Name 12 + Cha…" at bounding box center [455, 278] width 286 height 297
click at [421, 360] on div "Select..." at bounding box center [455, 353] width 286 height 35
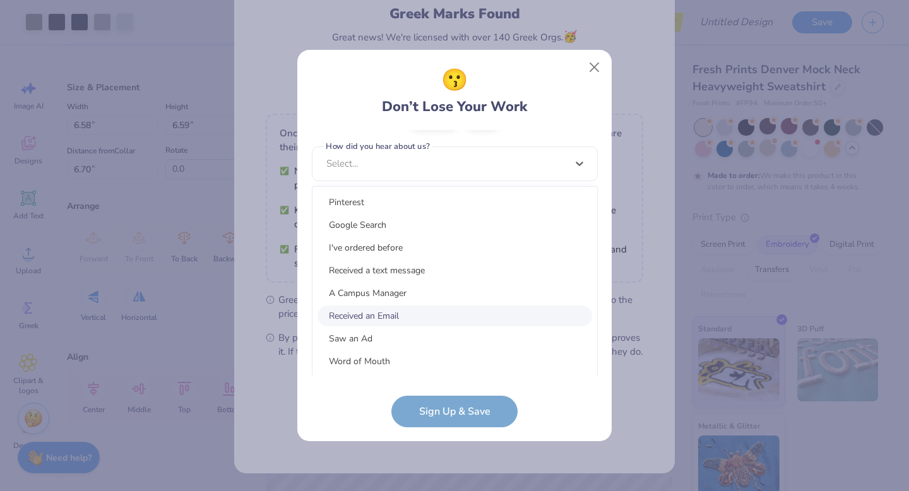
scroll to position [160, 0]
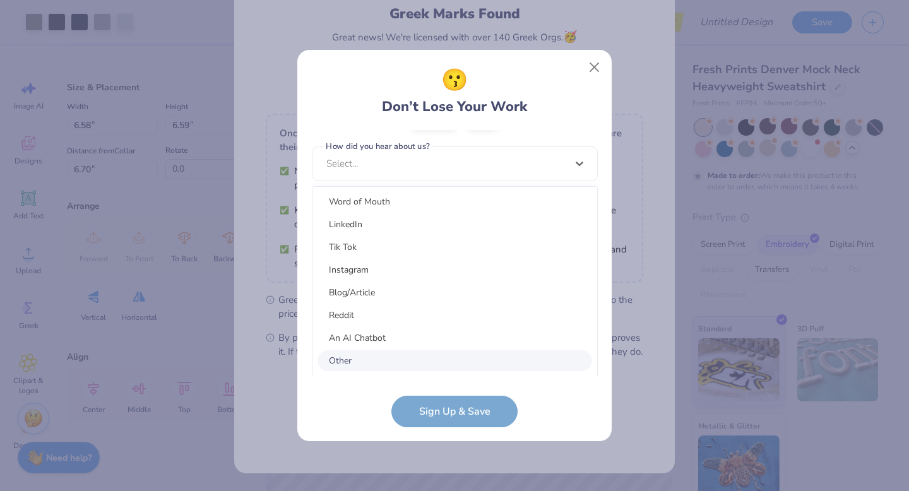
click at [372, 360] on div "Other" at bounding box center [455, 360] width 275 height 21
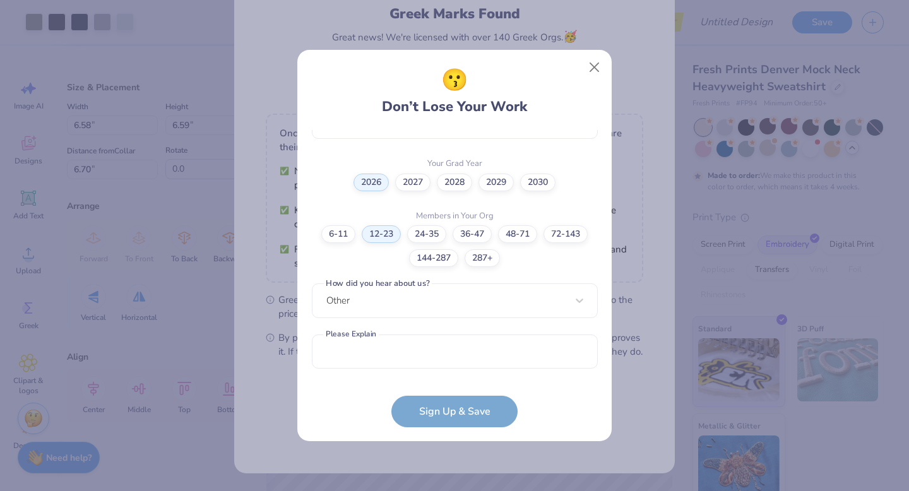
scroll to position [354, 0]
click at [434, 407] on form "ameliaatia6@gmail.com Email (847) 501-0053 Phone Amelia Atia Full Name 12 + Cha…" at bounding box center [455, 278] width 286 height 297
click at [408, 307] on div "option Other selected, 15 of 15. 15 results available. Use Up and Down to choos…" at bounding box center [455, 400] width 286 height 230
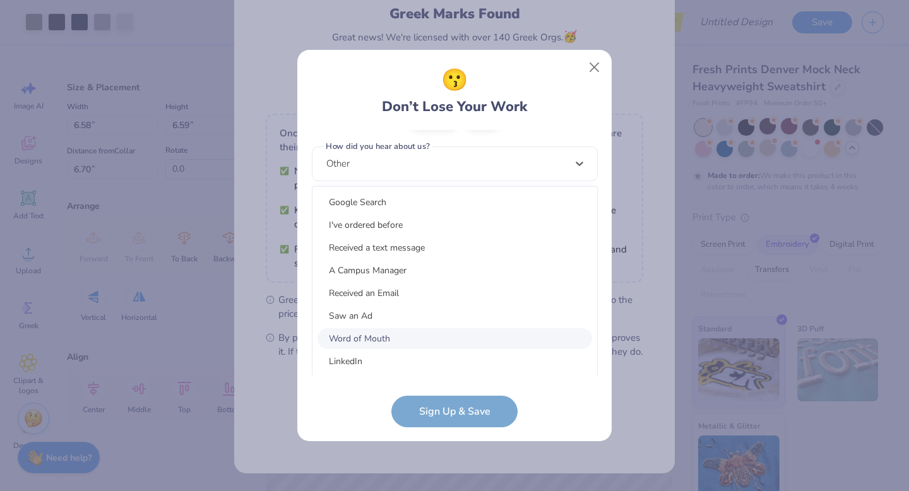
scroll to position [0, 0]
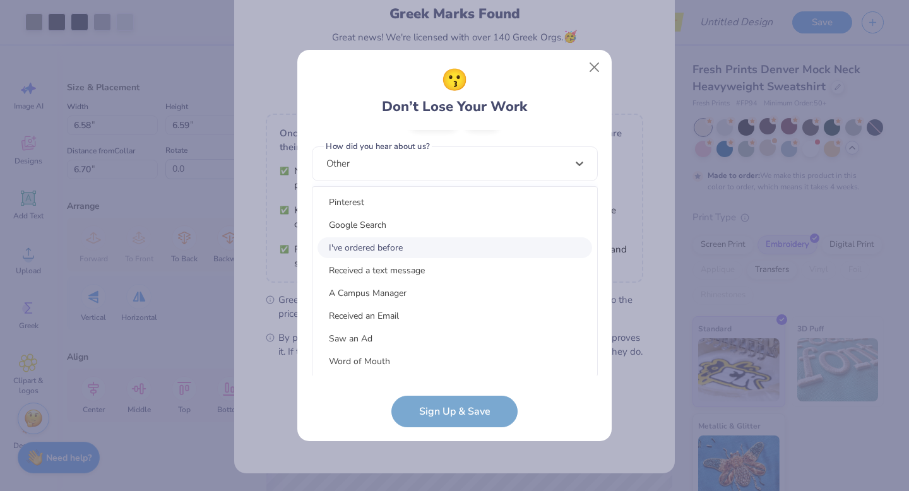
click at [430, 243] on div "I've ordered before" at bounding box center [455, 247] width 275 height 21
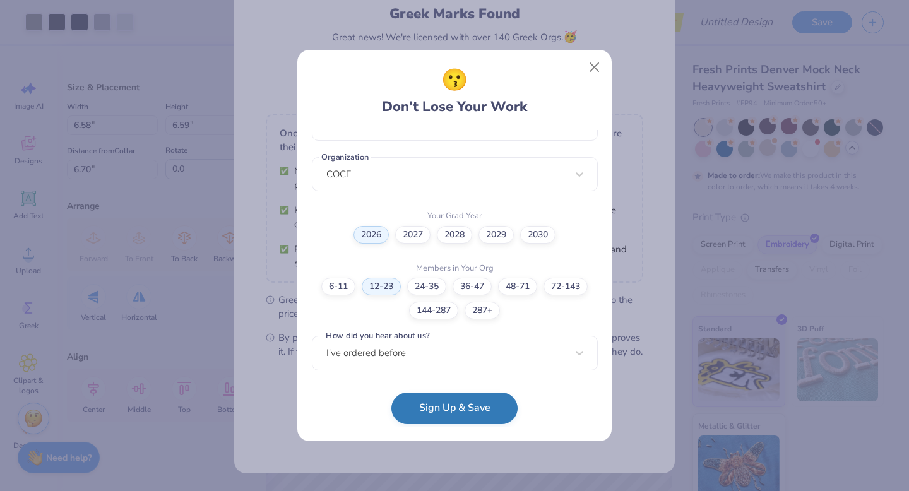
click at [446, 410] on button "Sign Up & Save" at bounding box center [454, 409] width 126 height 32
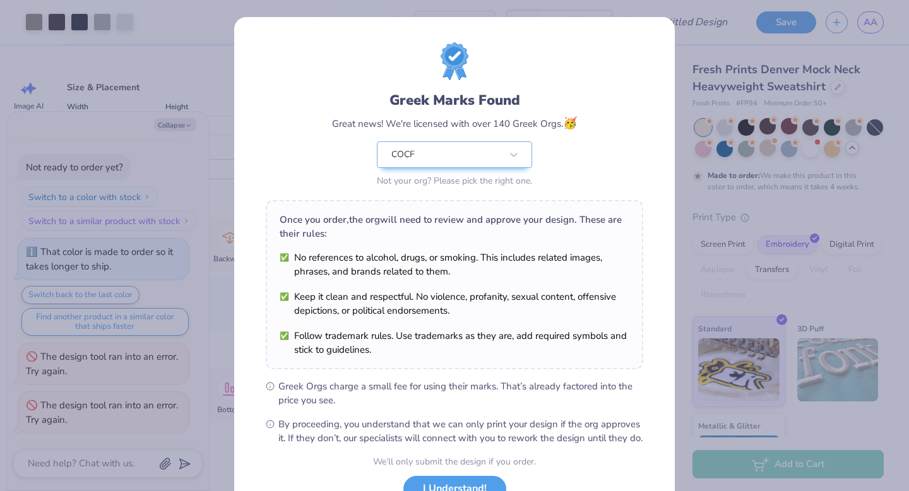
scroll to position [100, 0]
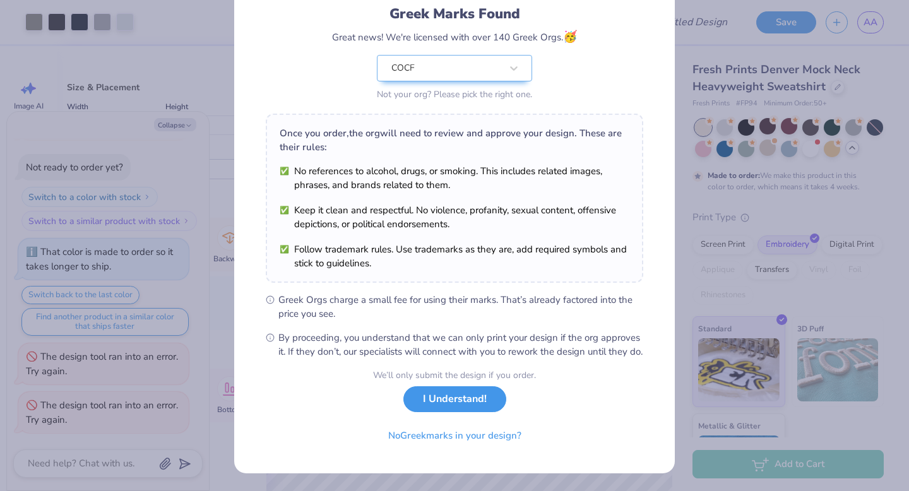
click at [492, 395] on button "I Understand!" at bounding box center [454, 399] width 103 height 26
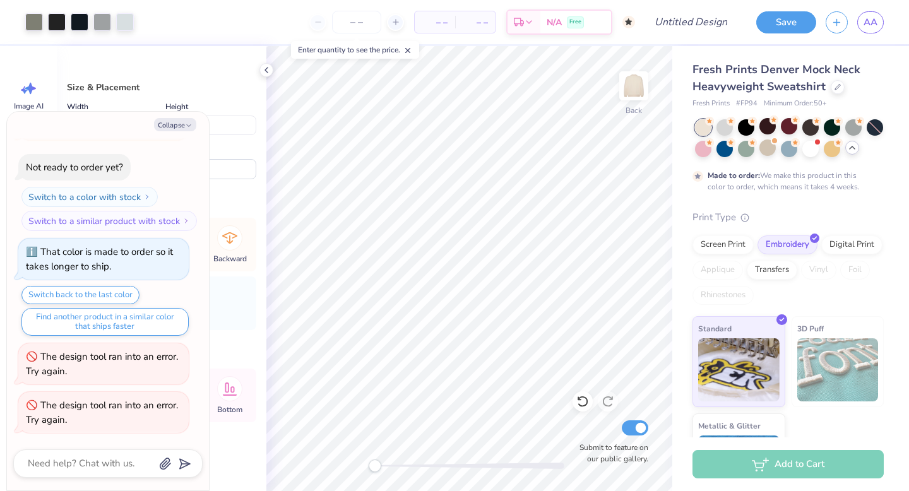
type textarea "x"
type input "5.94"
type input "5.95"
type input "4.56"
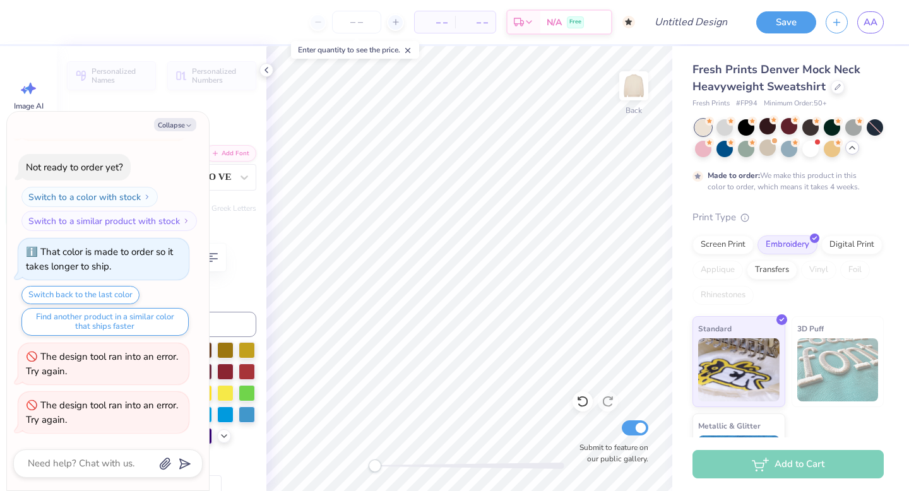
click at [175, 132] on div "Collapse How can we help you? That color is made to order so it takes longer to…" at bounding box center [108, 301] width 202 height 379
click at [174, 125] on button "Collapse" at bounding box center [175, 124] width 42 height 13
type textarea "x"
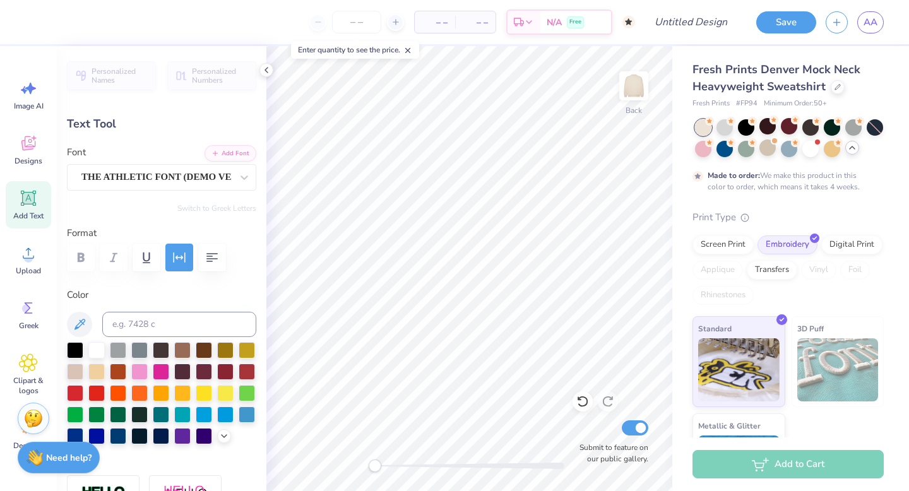
type input "9.79"
type input "3.50"
type input "7.86"
type input "4.53"
type input "1.88"
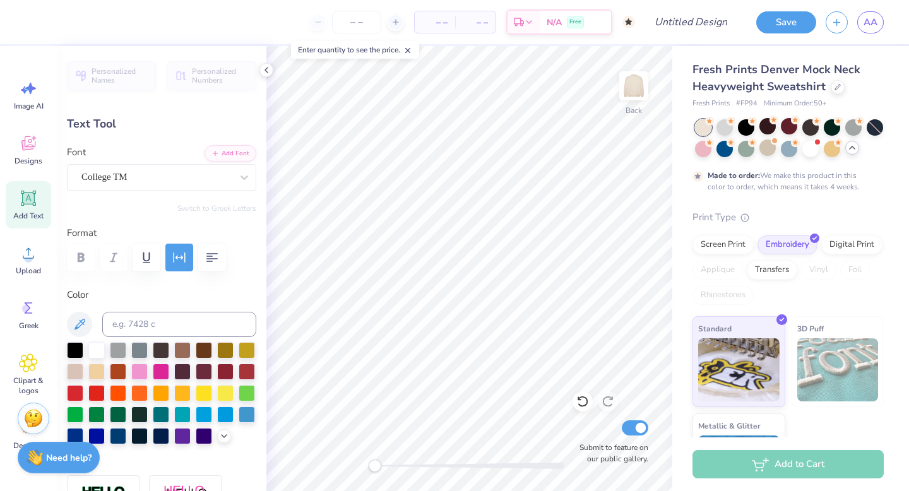
type input "2.74"
click at [181, 172] on div "THE ATHLETIC FONT (DEMO VERSION)" at bounding box center [156, 177] width 153 height 20
type input "college TM"
type input "4.71"
type input "1.91"
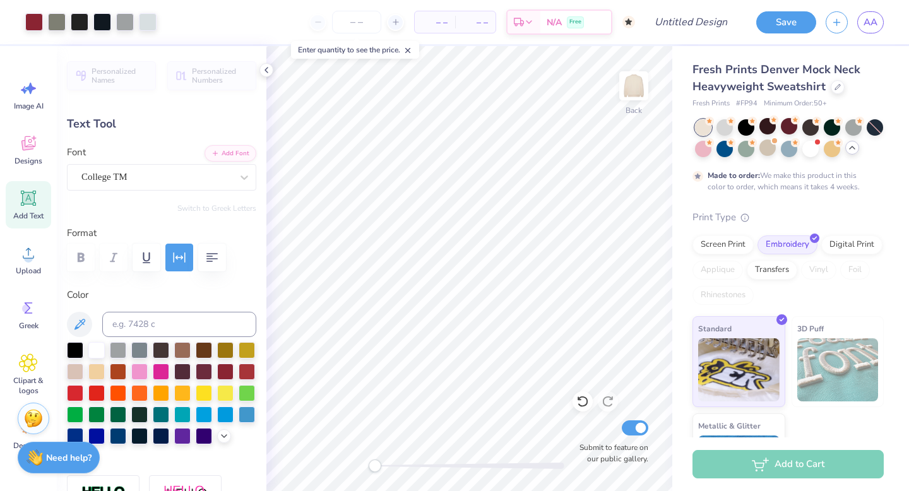
type input "2.72"
type input "9.79"
type input "3.50"
type input "7.86"
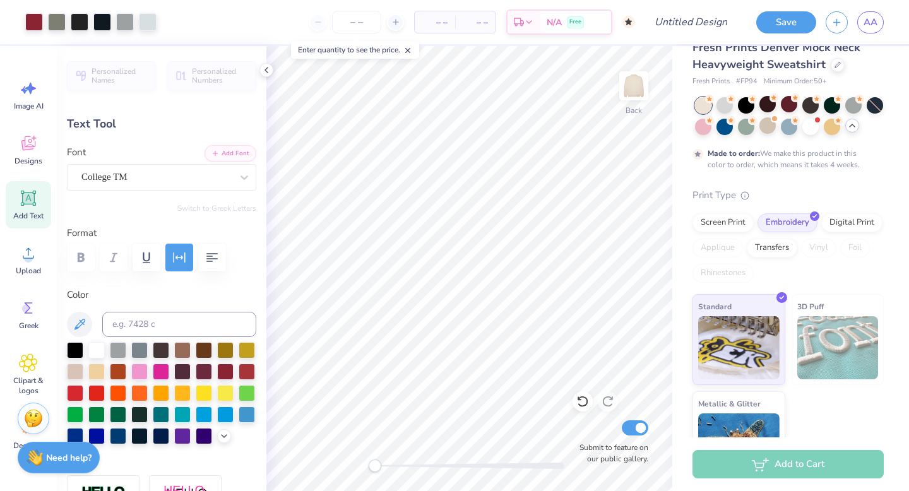
scroll to position [67, 0]
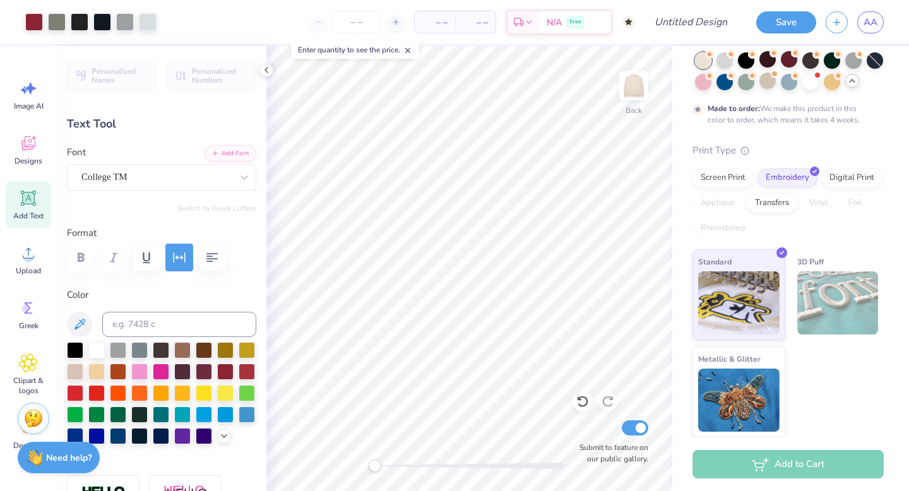
click at [809, 463] on div "Add to Cart" at bounding box center [788, 464] width 191 height 28
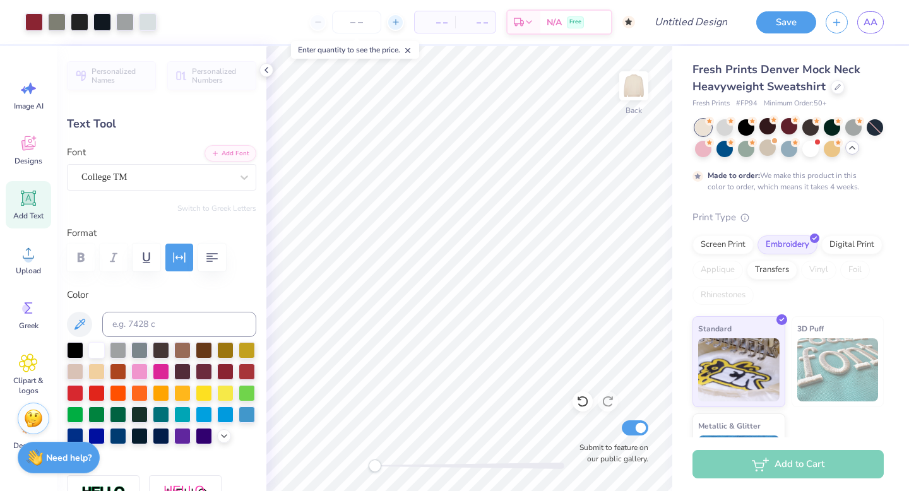
click at [396, 21] on icon at bounding box center [395, 22] width 9 height 9
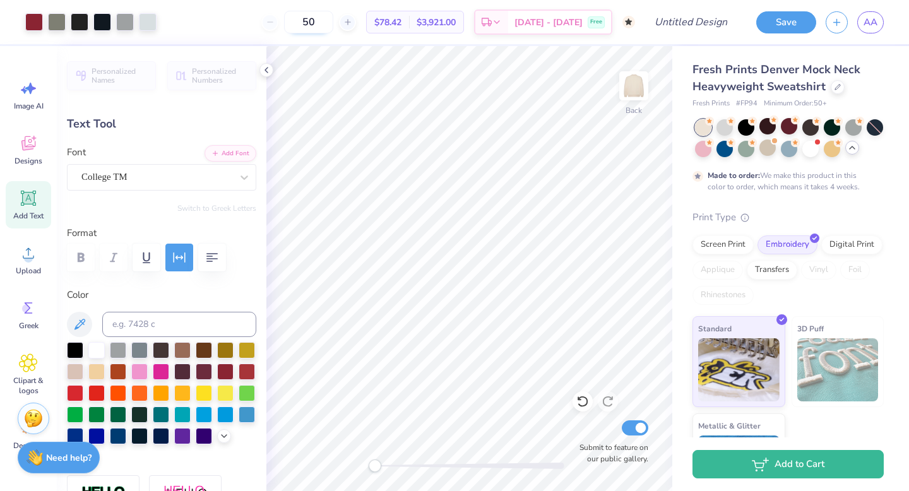
click at [324, 16] on input "50" at bounding box center [308, 22] width 49 height 23
type input "50"
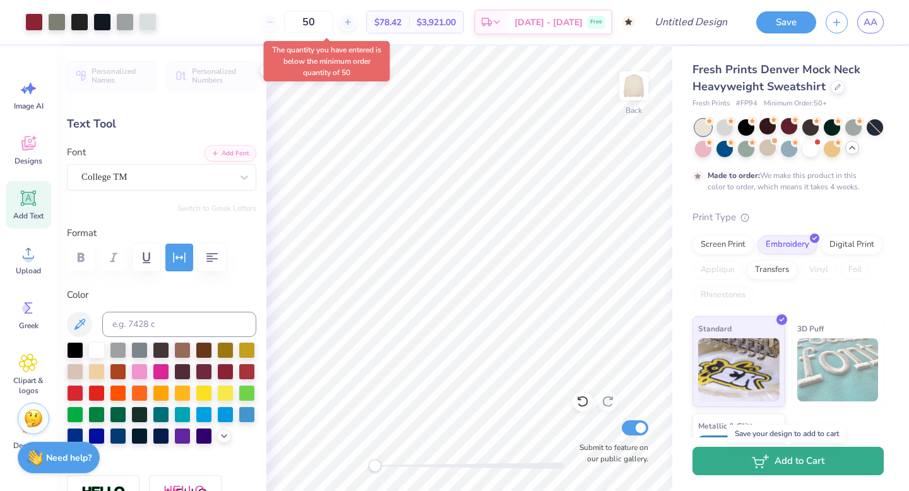
click at [809, 467] on button "Add to Cart" at bounding box center [788, 461] width 191 height 28
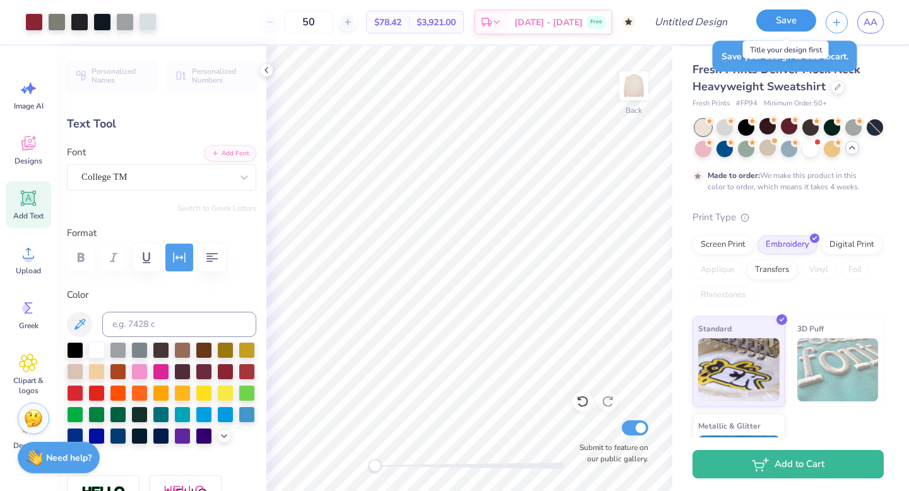
click at [784, 27] on button "Save" at bounding box center [786, 20] width 60 height 22
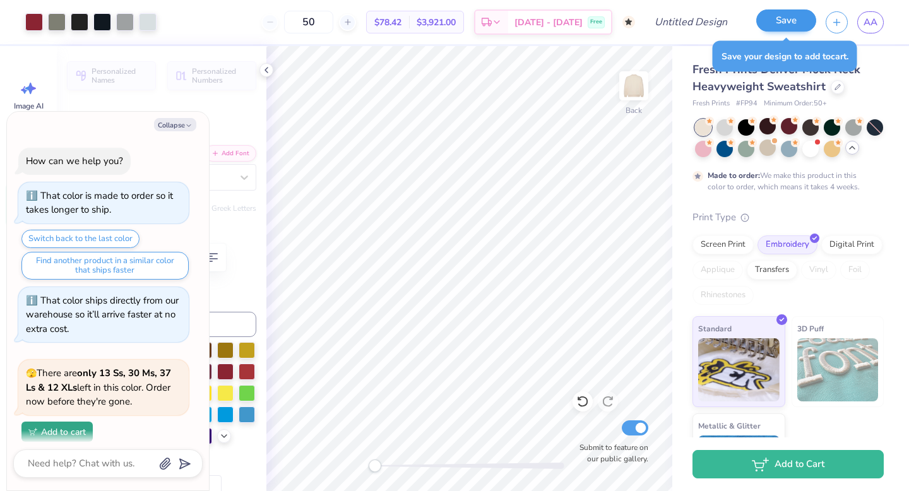
scroll to position [698, 0]
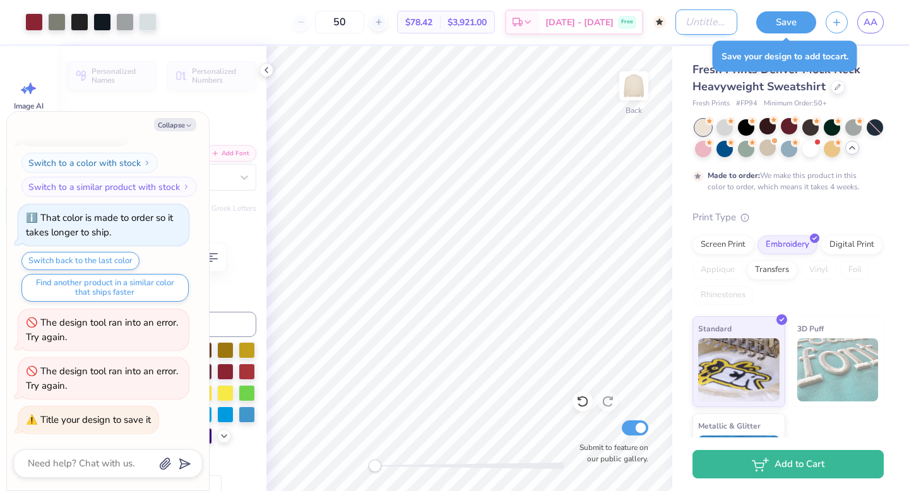
click at [713, 23] on input "Design Title" at bounding box center [707, 21] width 62 height 25
type textarea "x"
type input "C"
type textarea "x"
type input "CO"
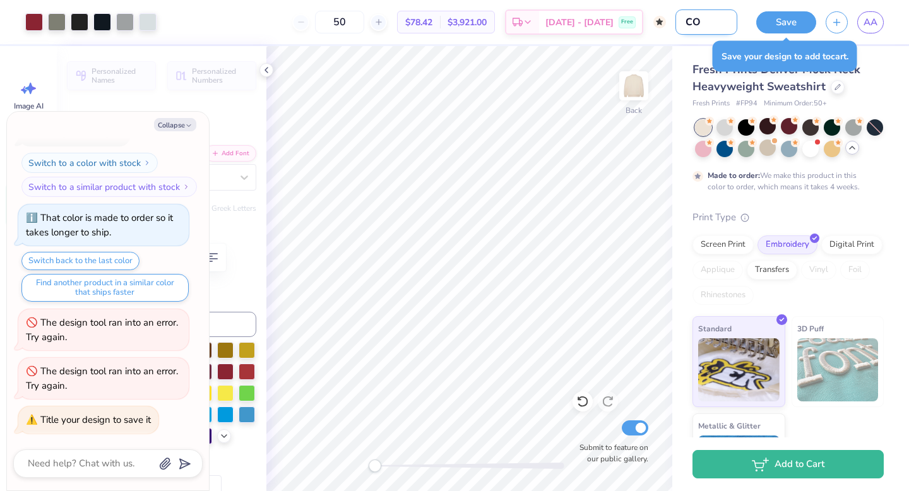
type textarea "x"
type input "COC"
type textarea "x"
type input "COCF"
type textarea "x"
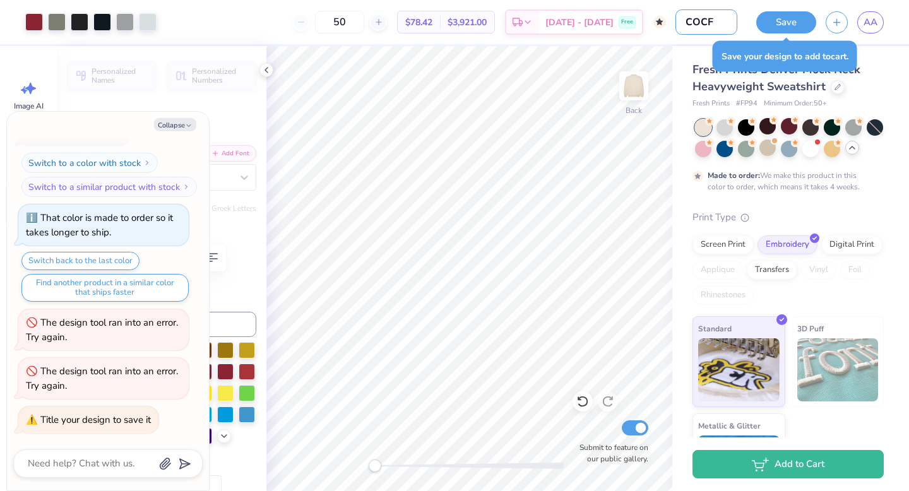
type input "COCF"
type textarea "x"
type input "COCF S"
type textarea "x"
type input "COCF Sw"
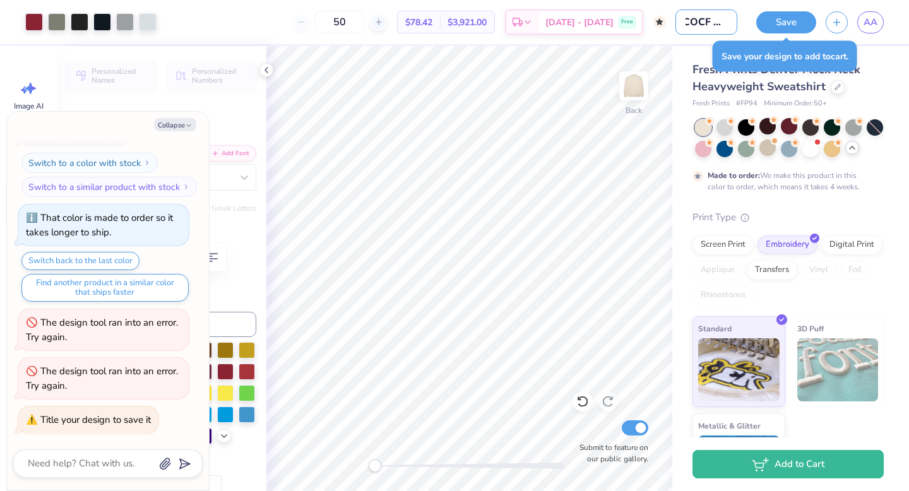
type textarea "x"
type input "COCF Swe"
type textarea "x"
type input "COCF Swea"
type textarea "x"
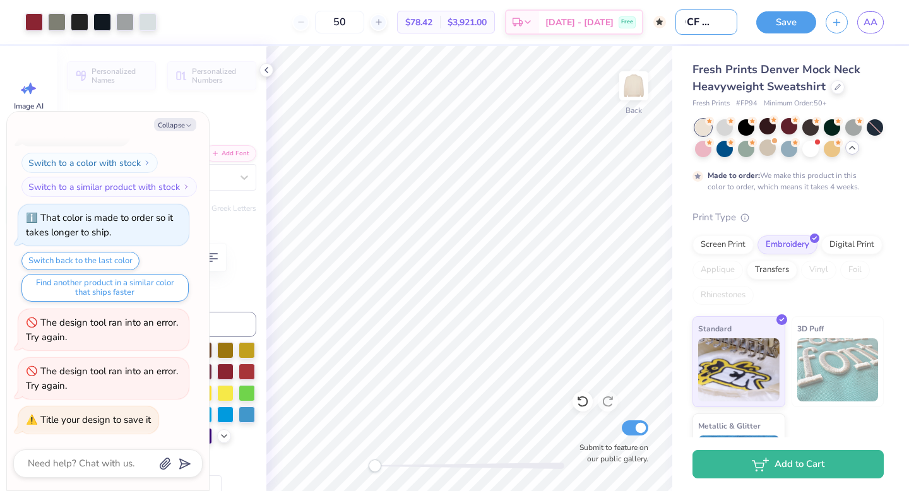
type input "COCF Sweat"
type textarea "x"
type input "COCF Sweats"
type textarea "x"
type input "COCF Sweatsh"
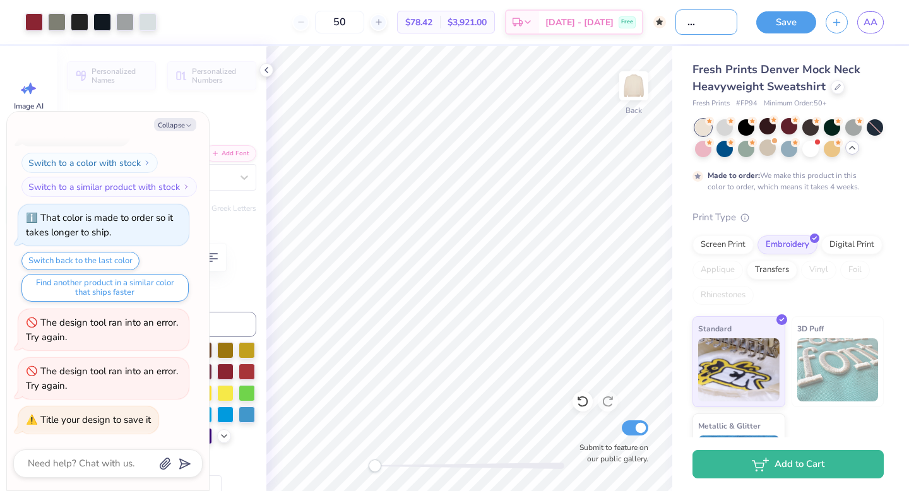
type textarea "x"
type input "COCF Sweatshi"
type textarea "x"
type input "COCF Sweatshir"
type textarea "x"
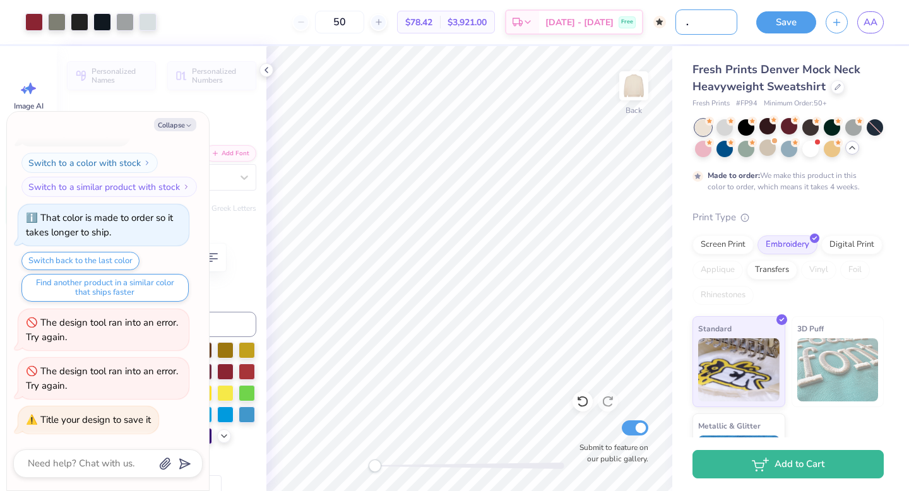
type input "COCF Sweatshirt"
type textarea "x"
type input "COCF Sweatshirt"
click at [782, 21] on button "Save" at bounding box center [786, 20] width 60 height 22
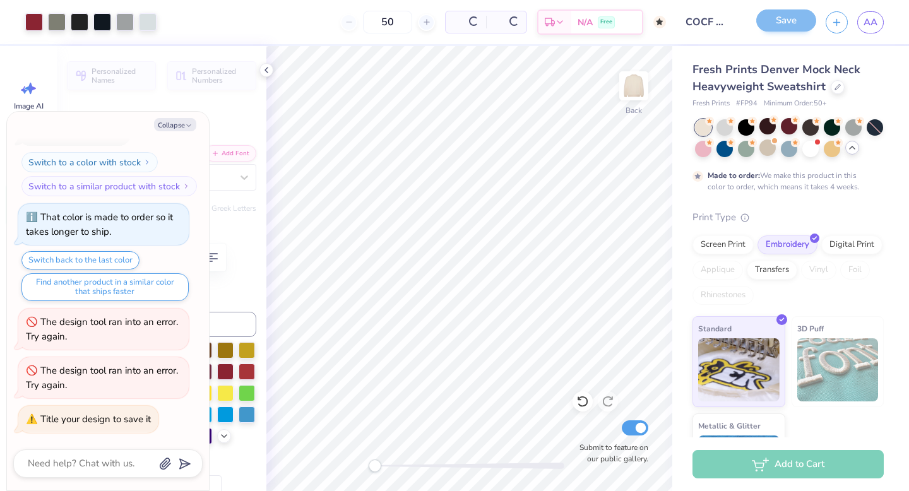
scroll to position [638, 0]
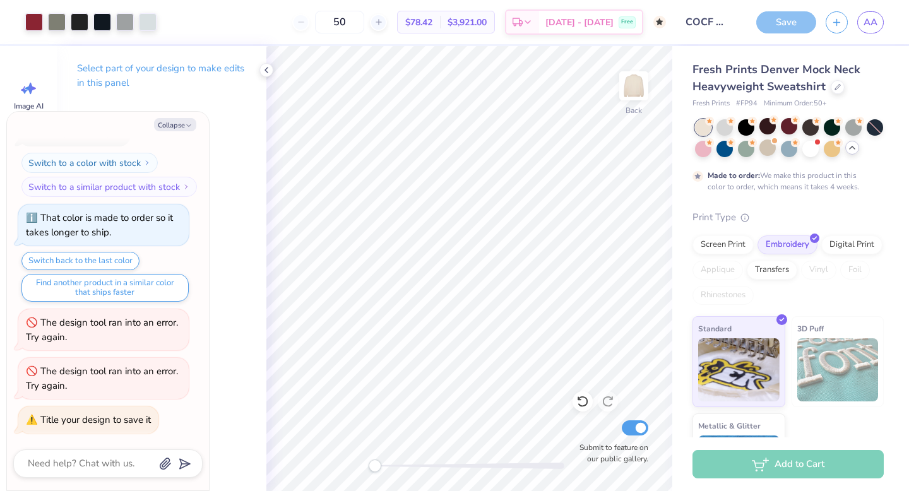
click at [789, 25] on div "Save" at bounding box center [786, 22] width 60 height 22
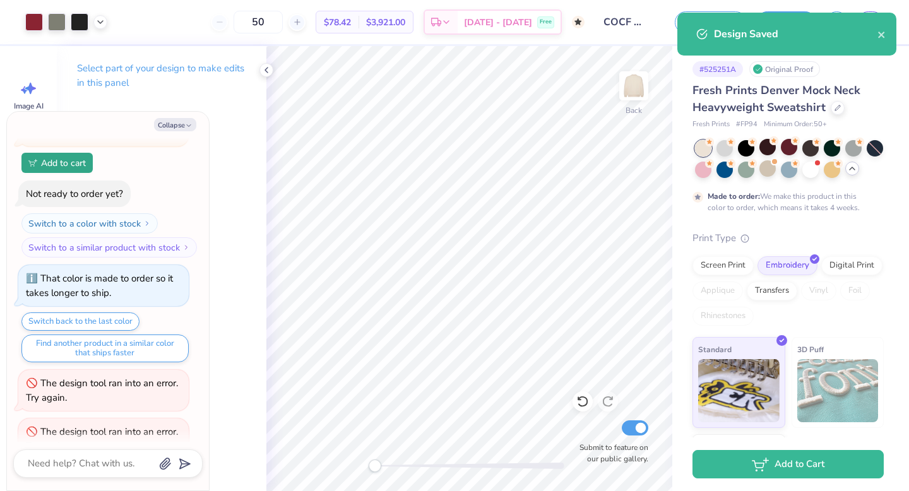
scroll to position [698, 0]
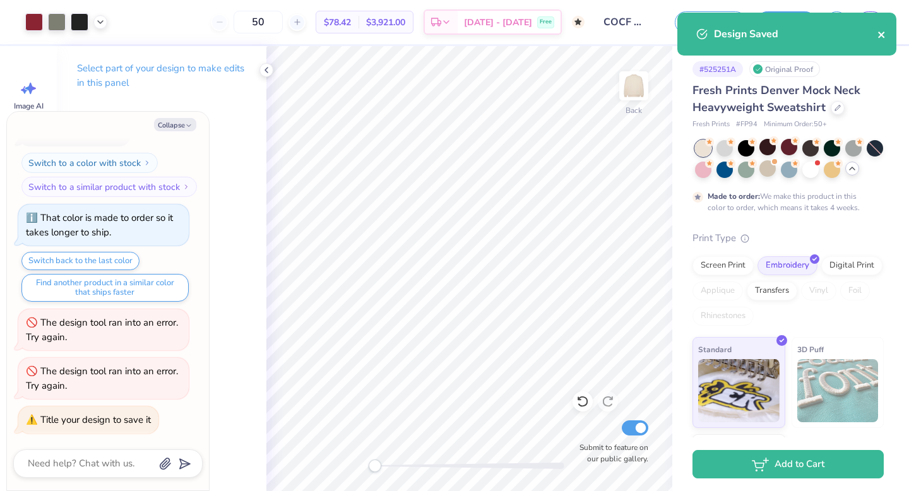
click at [882, 31] on icon "close" at bounding box center [882, 35] width 9 height 10
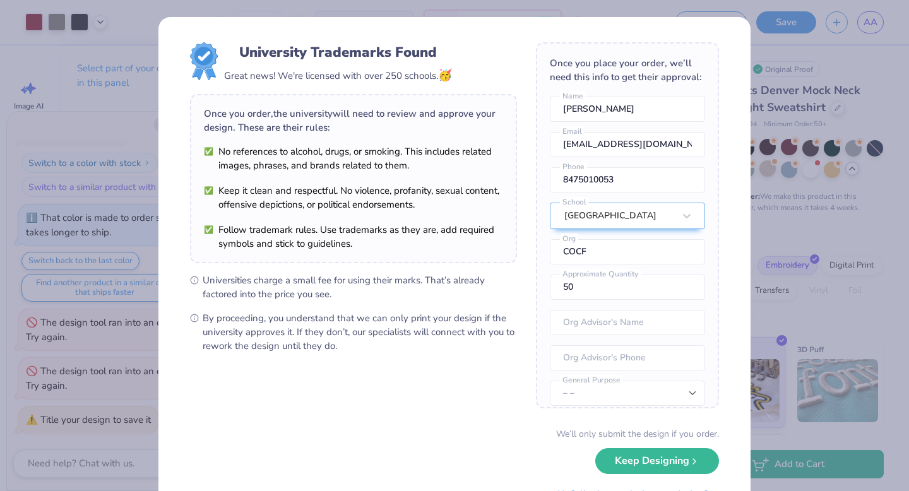
scroll to position [47, 0]
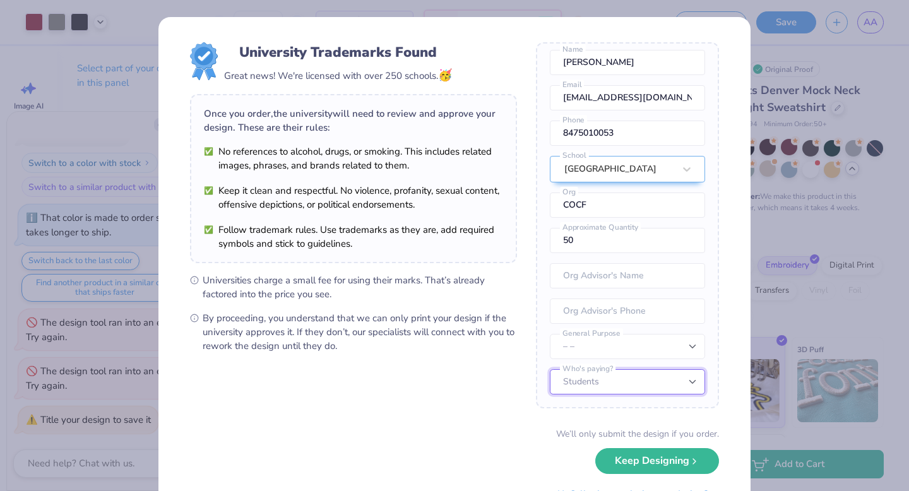
click at [654, 372] on select "Students University" at bounding box center [627, 381] width 155 height 25
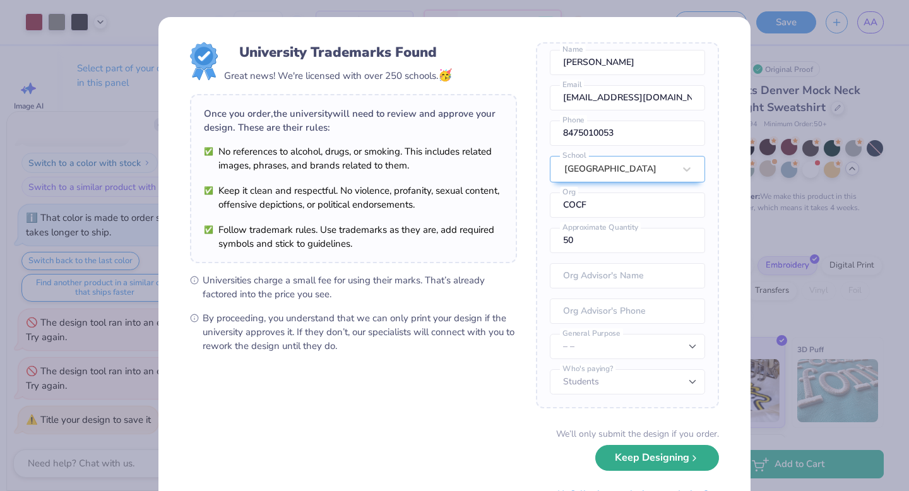
click at [658, 469] on button "Keep Designing" at bounding box center [657, 458] width 124 height 26
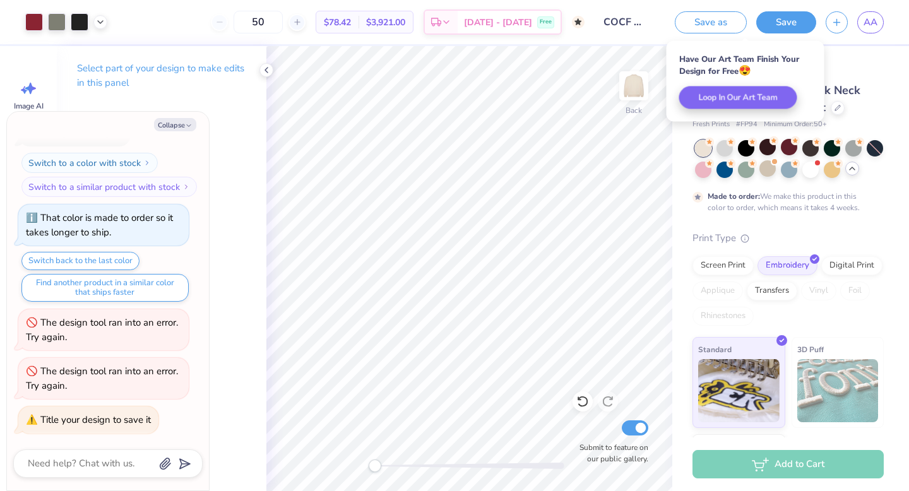
scroll to position [698, 0]
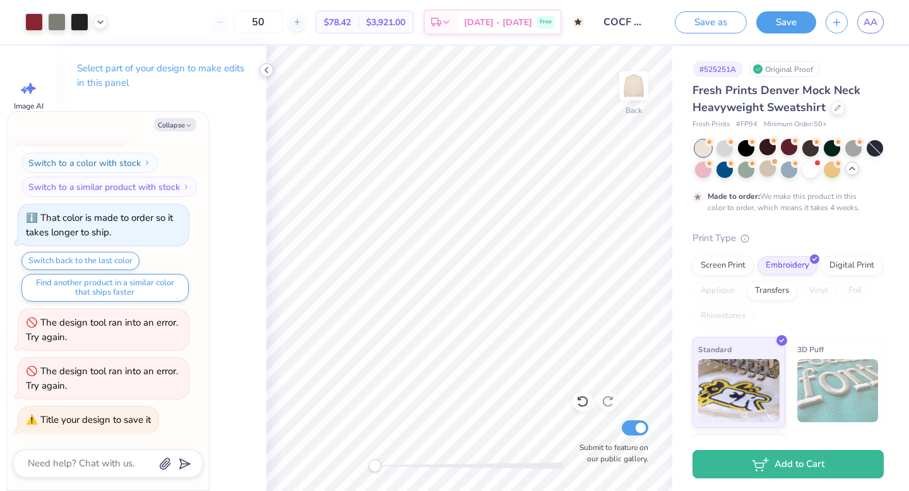
click at [265, 70] on polyline at bounding box center [266, 70] width 3 height 5
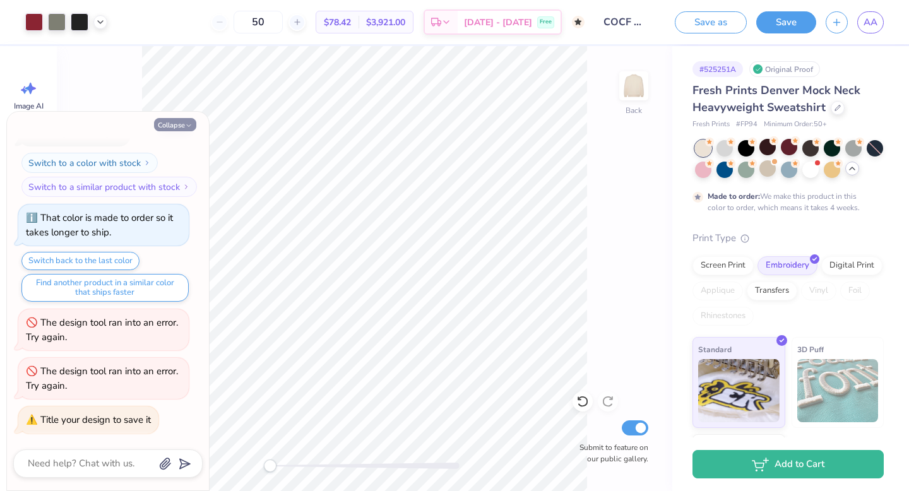
click at [162, 124] on button "Collapse" at bounding box center [175, 124] width 42 height 13
type textarea "x"
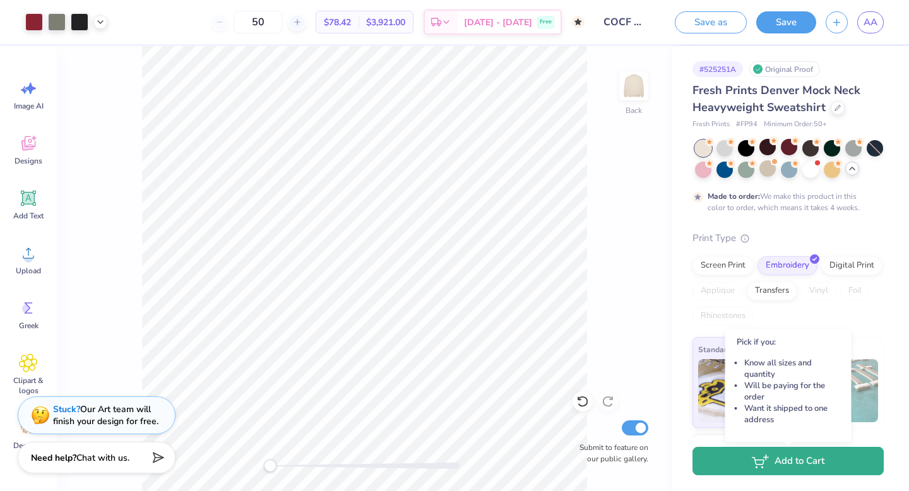
click at [798, 467] on button "Add to Cart" at bounding box center [788, 461] width 191 height 28
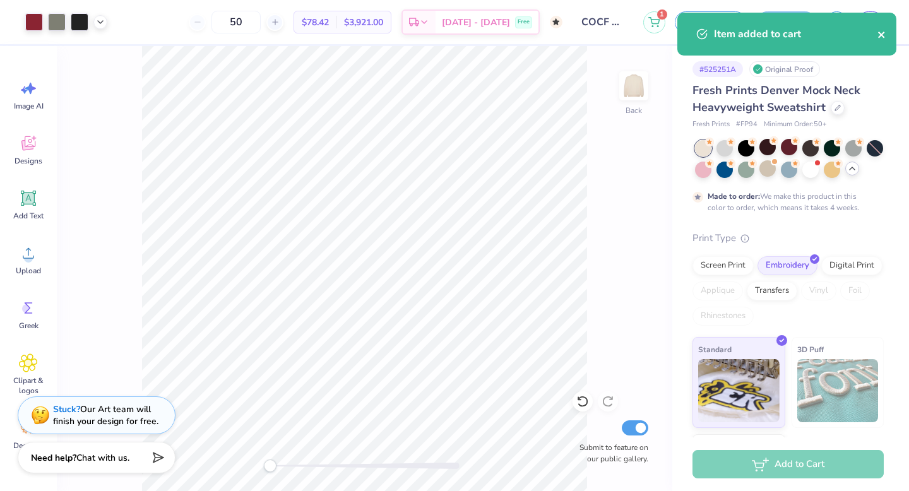
click at [886, 30] on icon "close" at bounding box center [882, 35] width 9 height 10
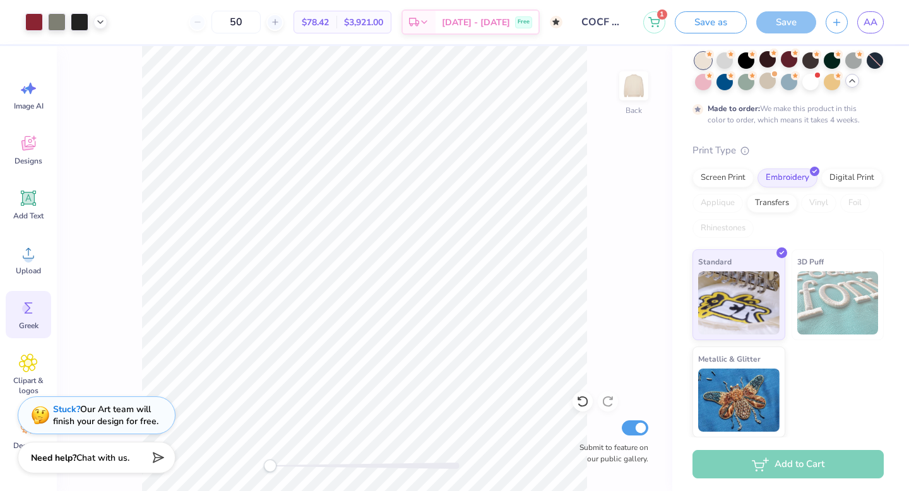
scroll to position [62, 0]
click at [653, 21] on icon at bounding box center [654, 19] width 11 height 6
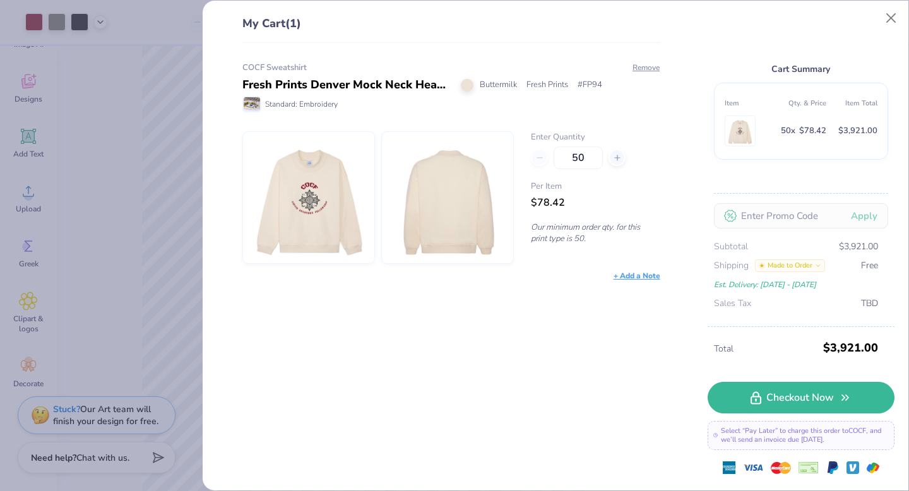
click at [506, 427] on div "COCF Sweatshirt Fresh Prints Denver Mock Neck Heavyweight Sweatshirt Buttermilk…" at bounding box center [446, 267] width 459 height 448
click at [886, 15] on button "Close" at bounding box center [891, 18] width 24 height 24
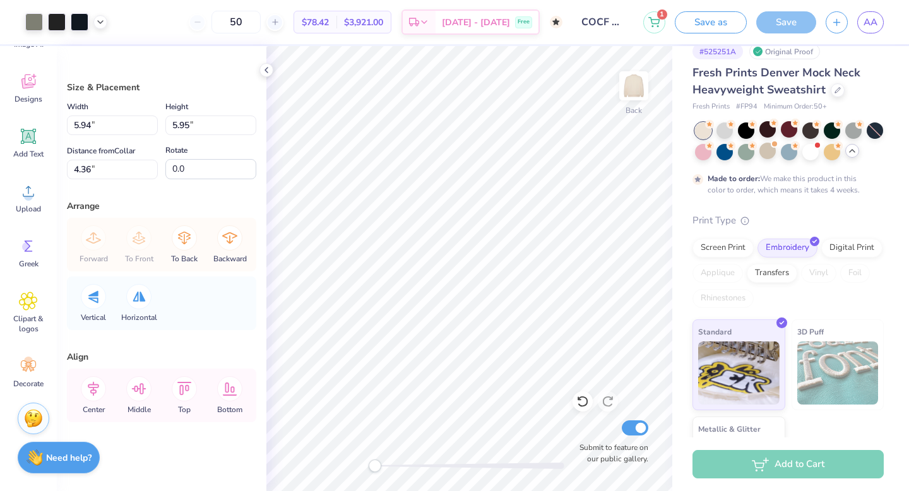
scroll to position [1, 0]
click at [41, 367] on div "Decorate" at bounding box center [28, 372] width 45 height 47
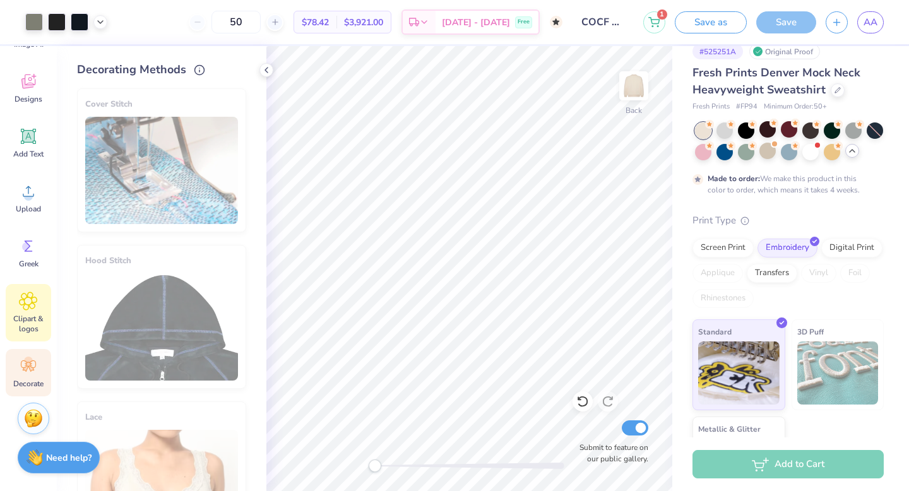
click at [37, 319] on span "Clipart & logos" at bounding box center [29, 324] width 42 height 20
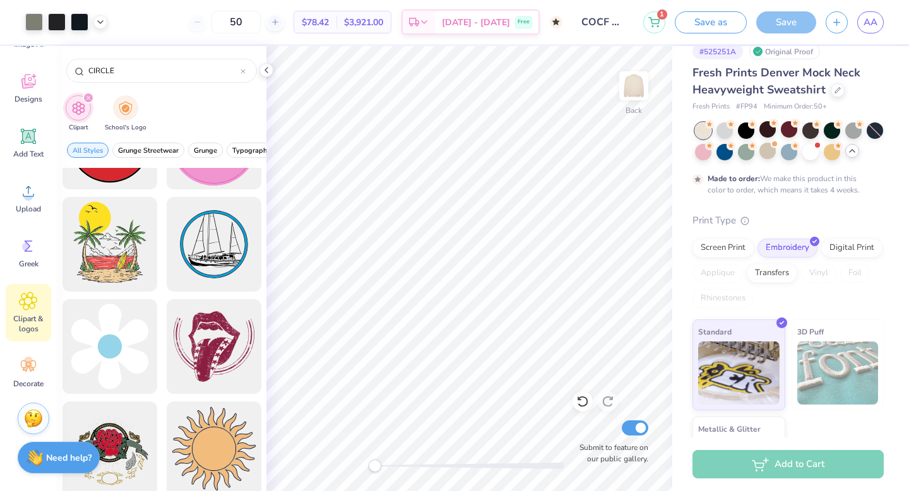
scroll to position [3664, 0]
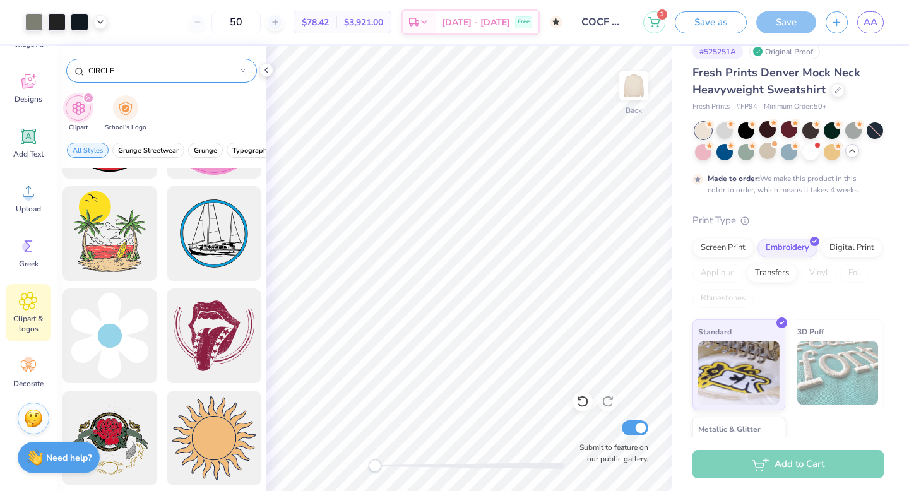
click at [101, 68] on input "CIRCLE" at bounding box center [163, 70] width 153 height 13
click at [244, 43] on div "50 $78.42 Per Item $3,921.00 Total Est. Delivery Oct 21 - 24 Free" at bounding box center [340, 22] width 446 height 44
click at [266, 69] on icon at bounding box center [266, 70] width 10 height 10
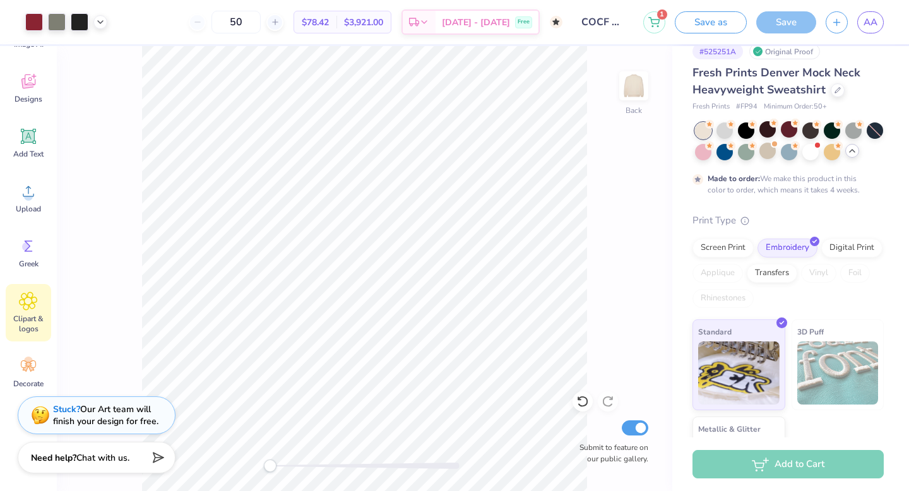
click at [778, 23] on div "Save" at bounding box center [786, 22] width 60 height 22
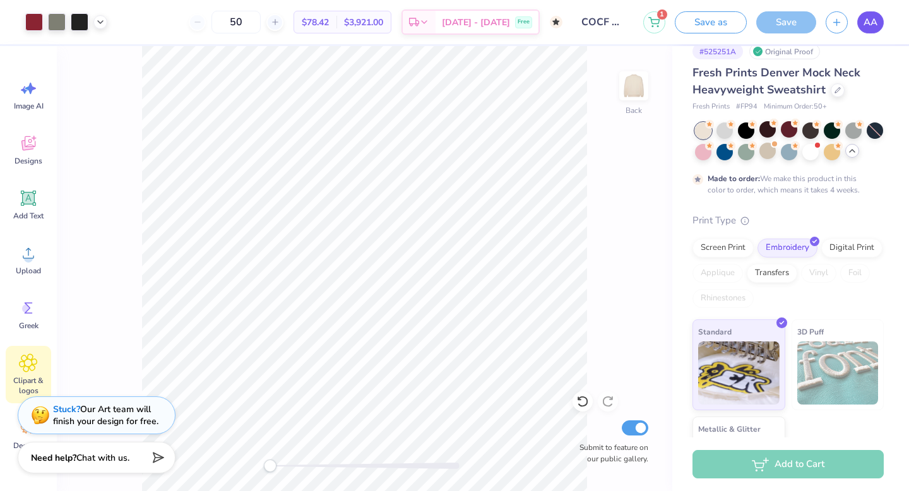
click at [866, 27] on span "AA" at bounding box center [871, 22] width 14 height 15
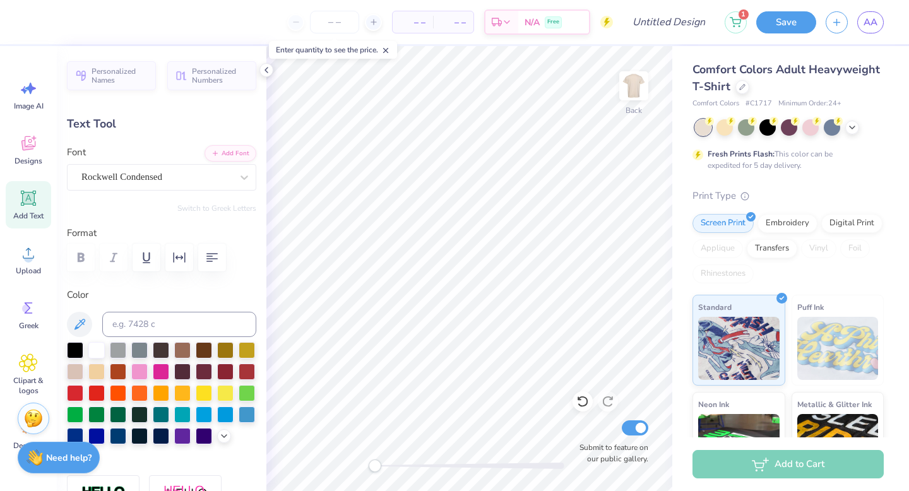
scroll to position [0, 1]
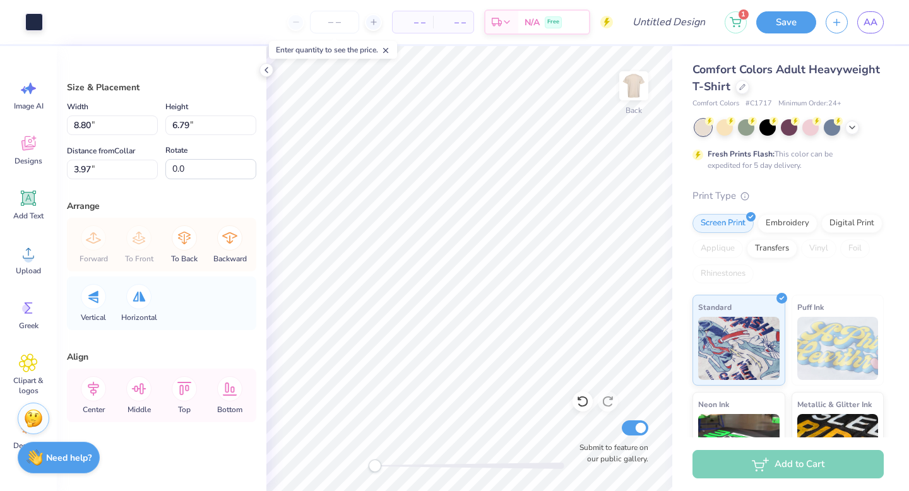
type input "8.67"
type input "6.18"
type input "4.16"
type input "8.80"
type input "6.79"
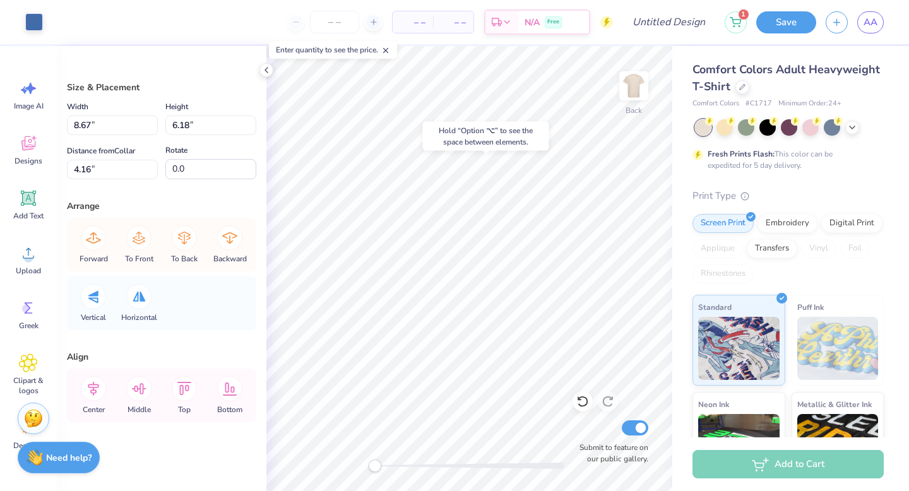
type input "3.97"
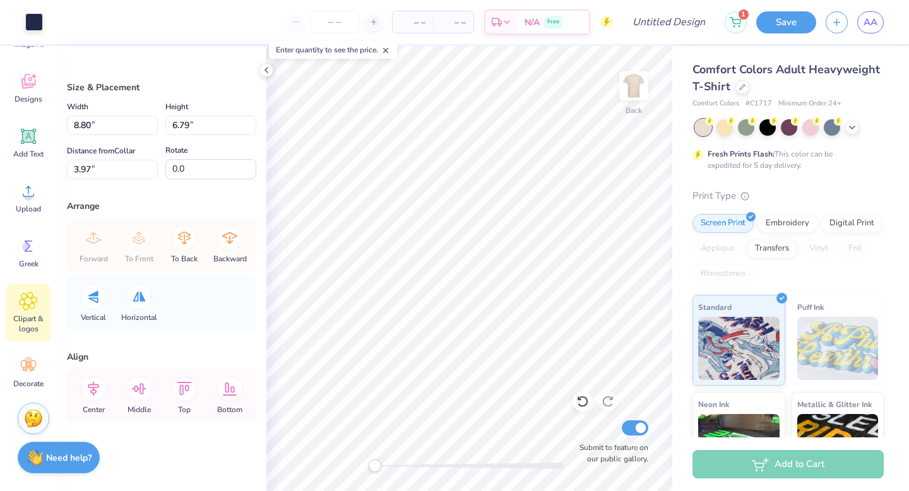
scroll to position [0, 0]
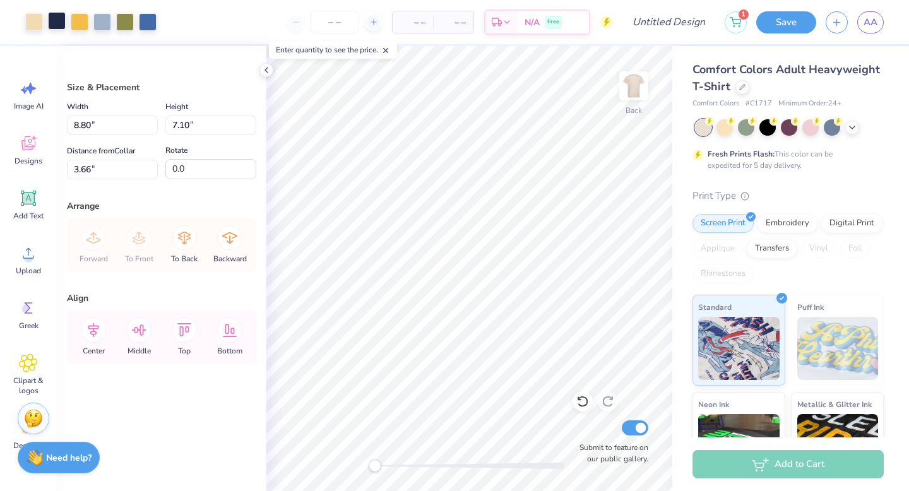
click at [54, 23] on div at bounding box center [57, 21] width 18 height 18
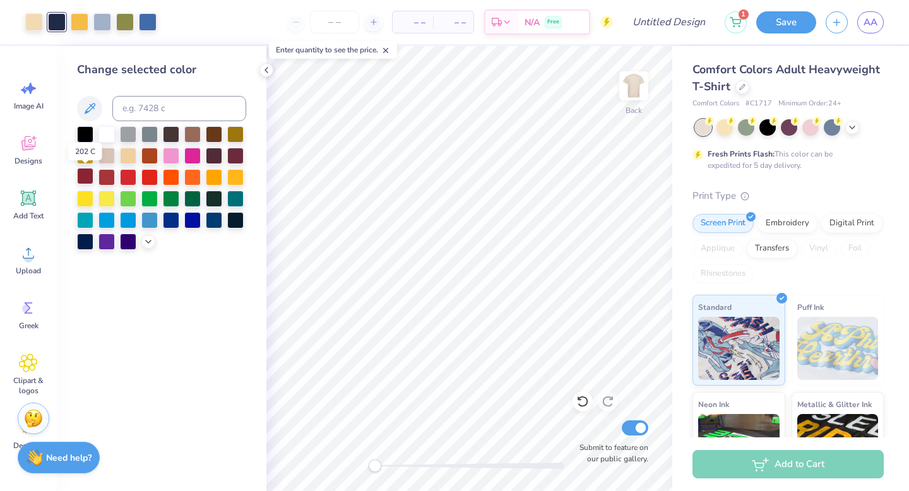
click at [88, 173] on div at bounding box center [85, 176] width 16 height 16
click at [84, 174] on div at bounding box center [85, 176] width 16 height 16
click at [88, 179] on div at bounding box center [85, 176] width 16 height 16
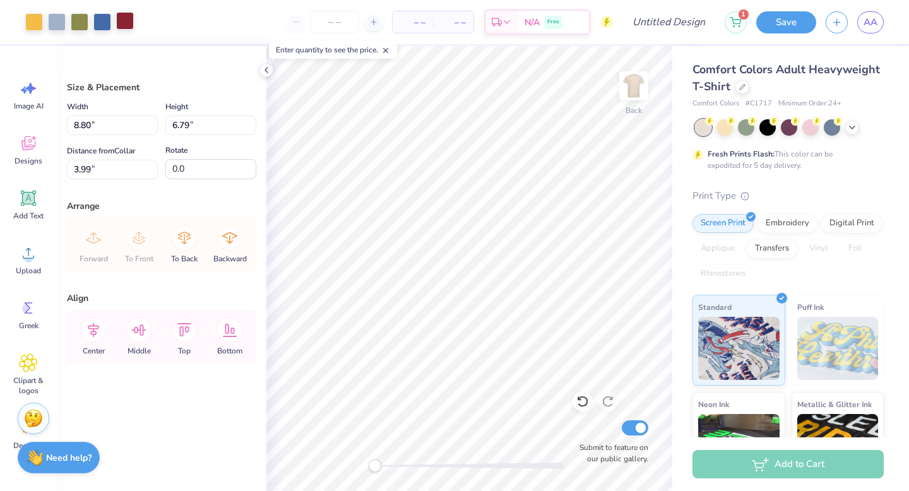
click at [126, 26] on div at bounding box center [125, 21] width 18 height 18
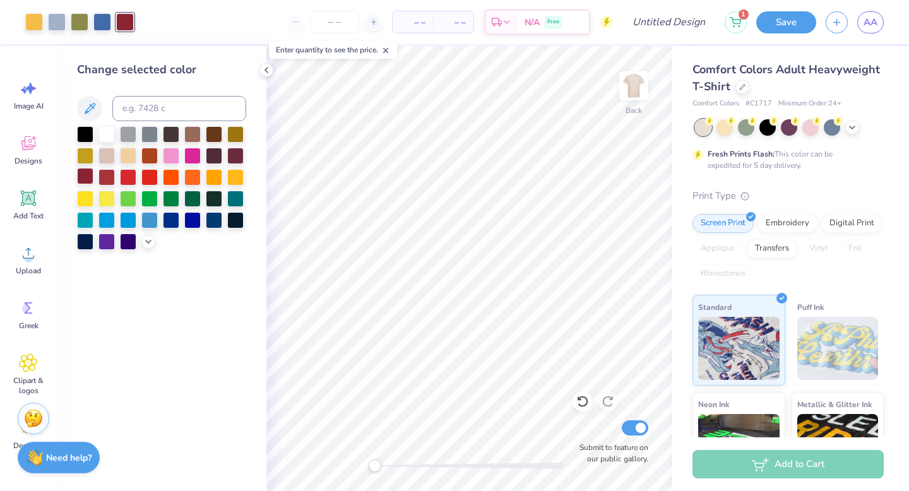
click at [90, 177] on div at bounding box center [85, 176] width 16 height 16
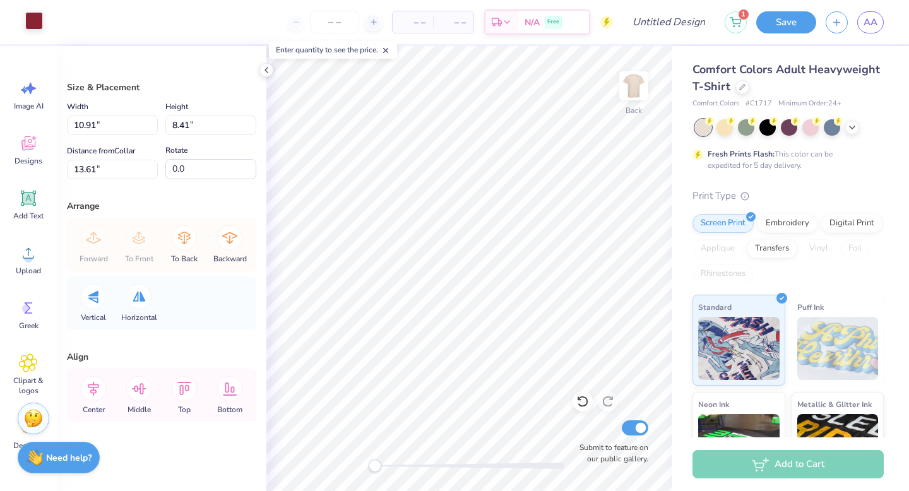
click at [38, 16] on div at bounding box center [34, 21] width 18 height 18
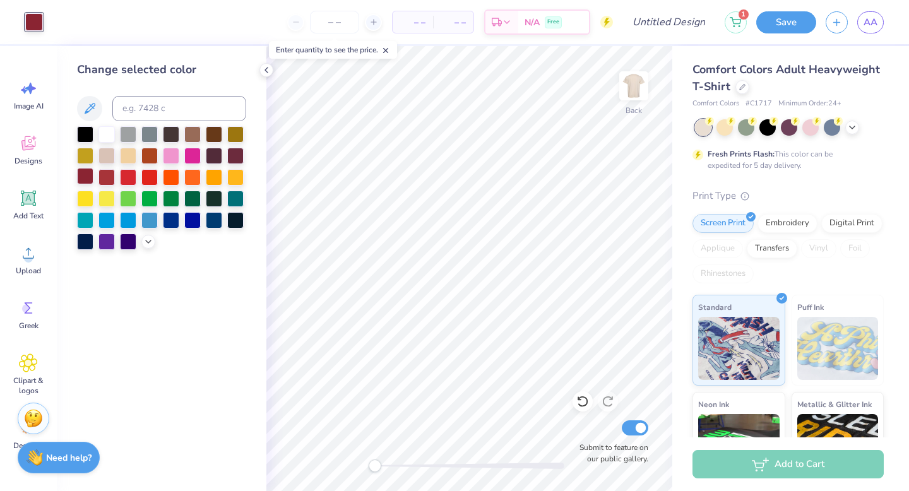
click at [81, 177] on div at bounding box center [85, 176] width 16 height 16
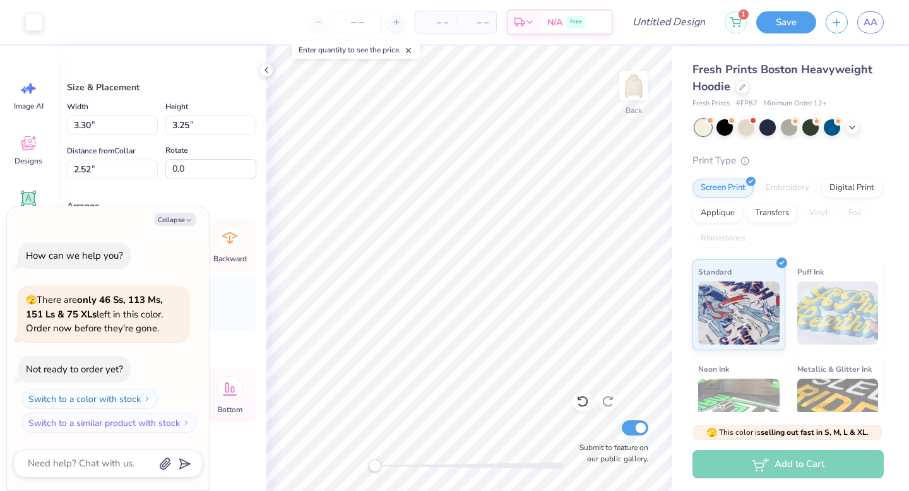
type textarea "x"
type input "3.22"
type input "3.21"
type input "2.54"
click at [175, 222] on button "Collapse" at bounding box center [175, 219] width 42 height 13
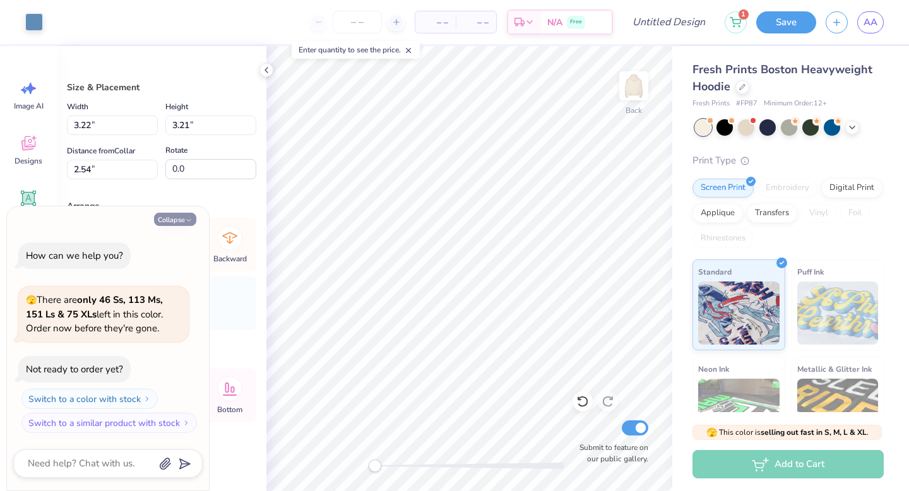
type textarea "x"
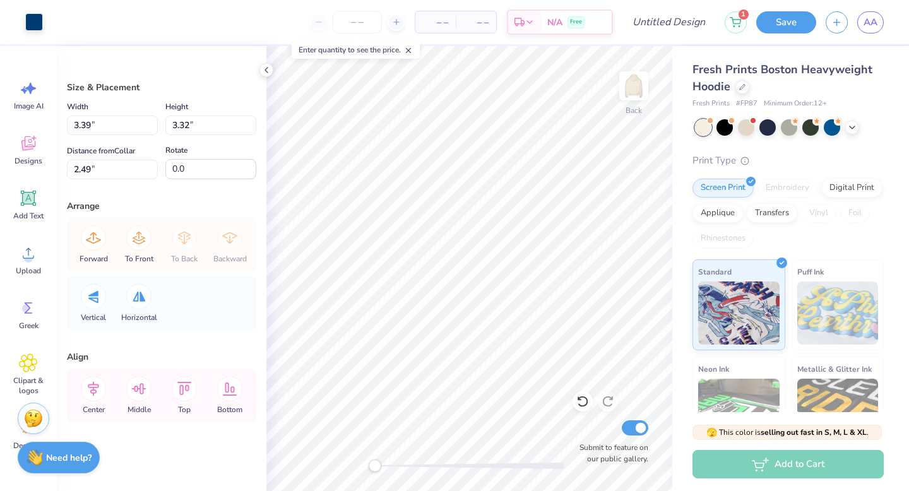
click at [29, 9] on div "Art colors" at bounding box center [21, 22] width 43 height 44
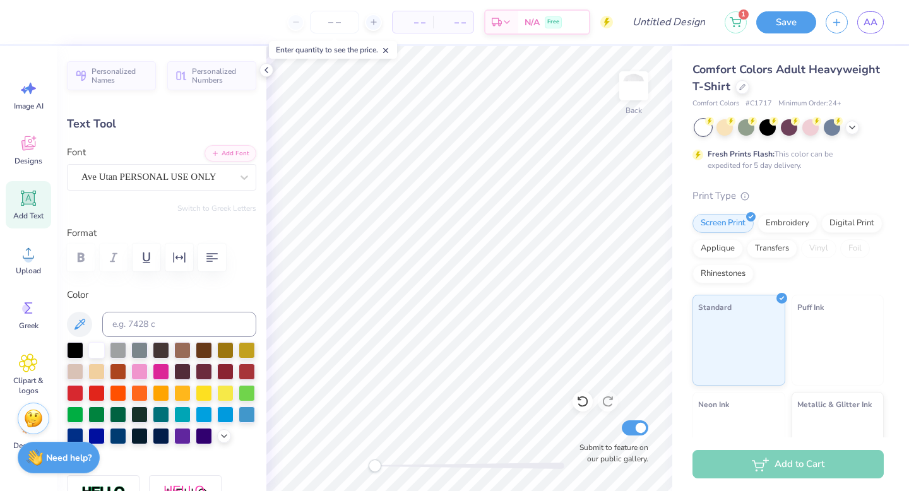
type textarea "COCF"
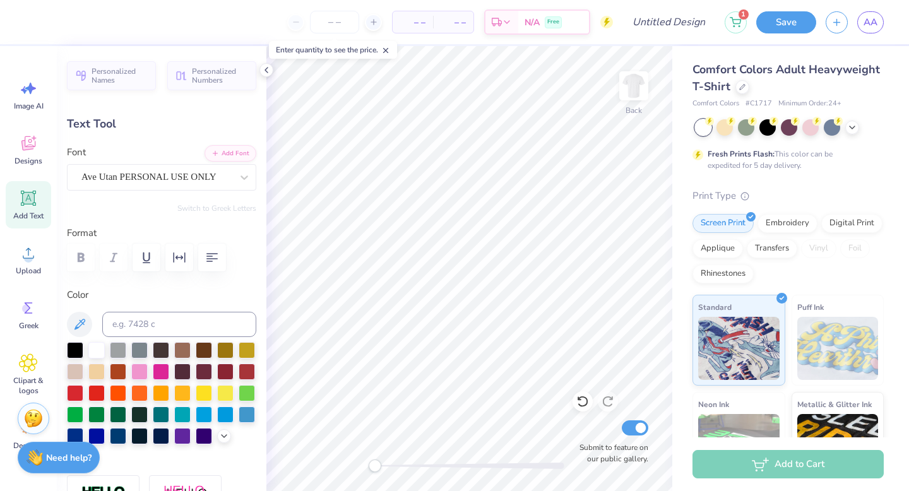
type input "5.95"
type input "1.68"
type input "8.96"
type input "5.63"
type input "1.30"
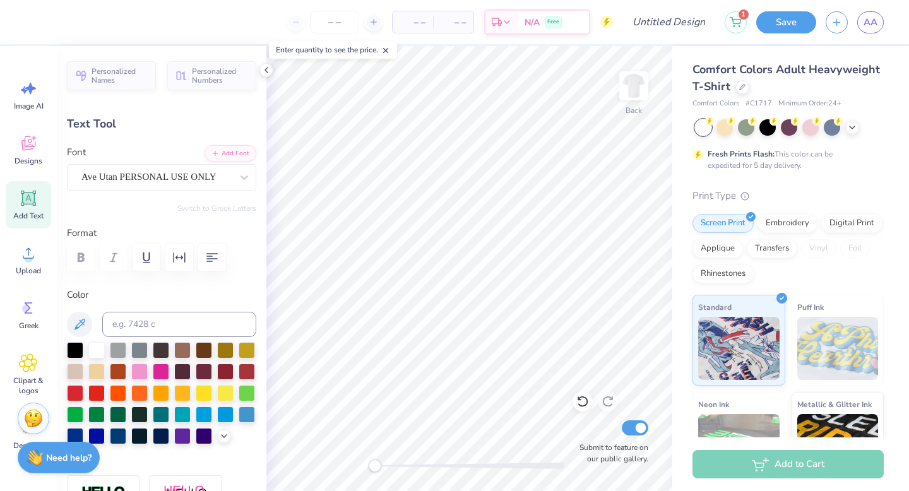
type input "7.46"
type input "0.0"
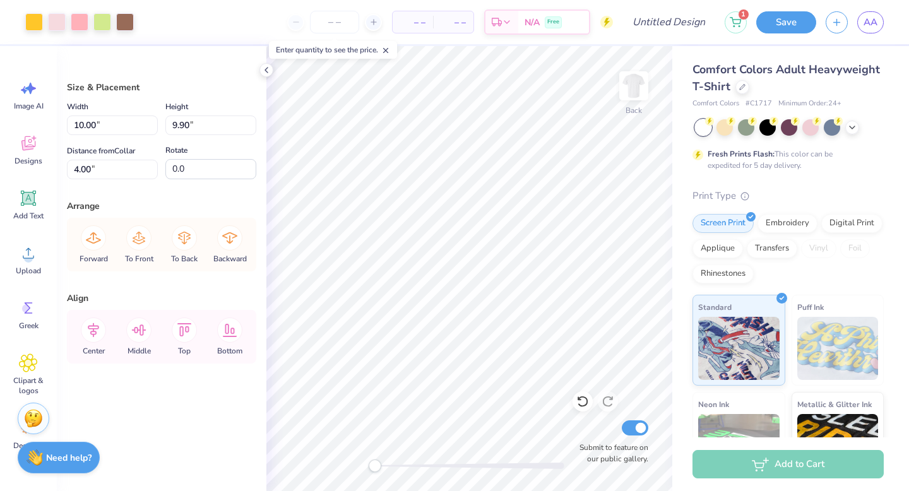
type input "0.50"
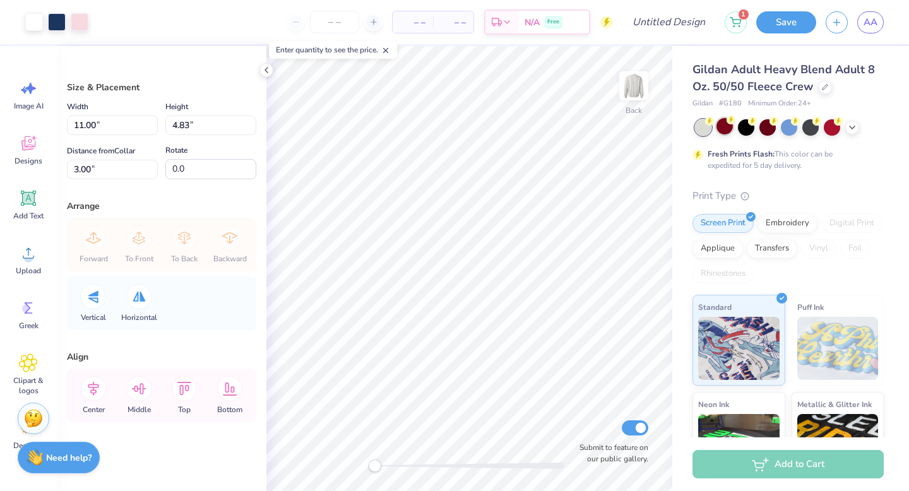
click at [725, 129] on div at bounding box center [725, 126] width 16 height 16
click at [732, 127] on div at bounding box center [725, 126] width 16 height 16
type input "10.72"
type input "4.48"
type input "3.12"
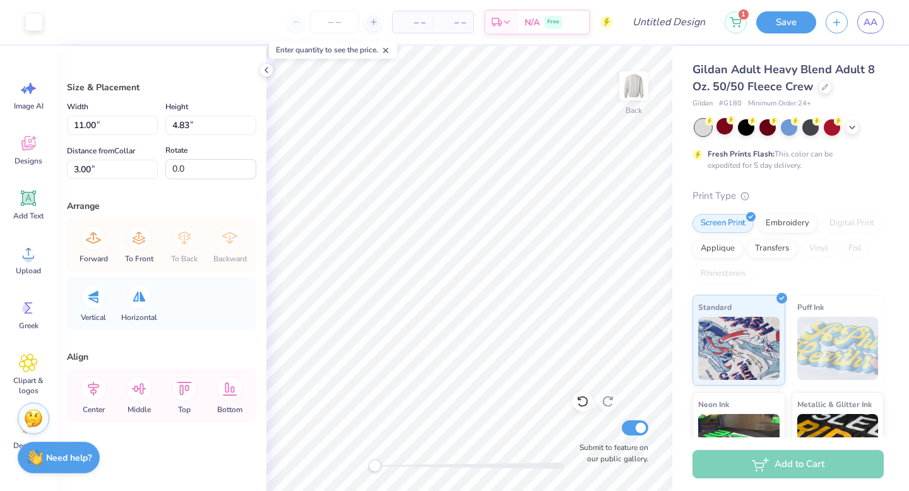
type input "10.81"
type input "4.61"
type input "3.09"
click at [40, 27] on div at bounding box center [34, 21] width 18 height 18
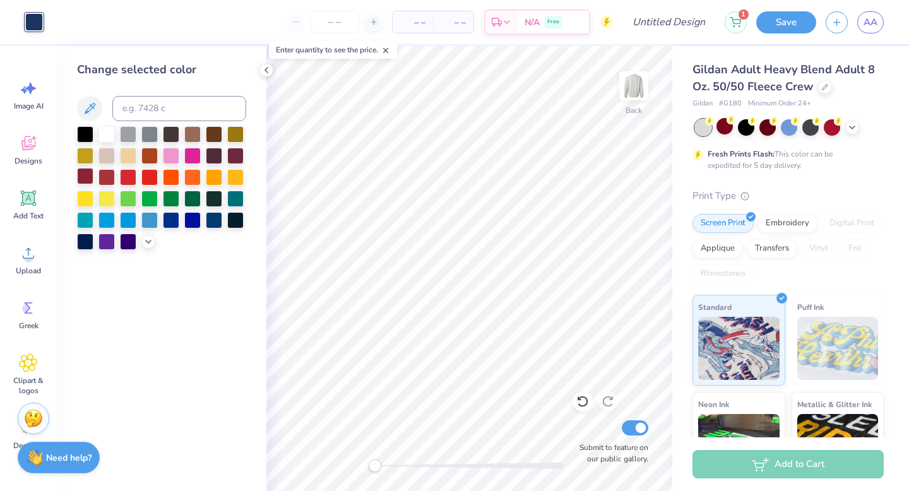
click at [87, 174] on div at bounding box center [85, 176] width 16 height 16
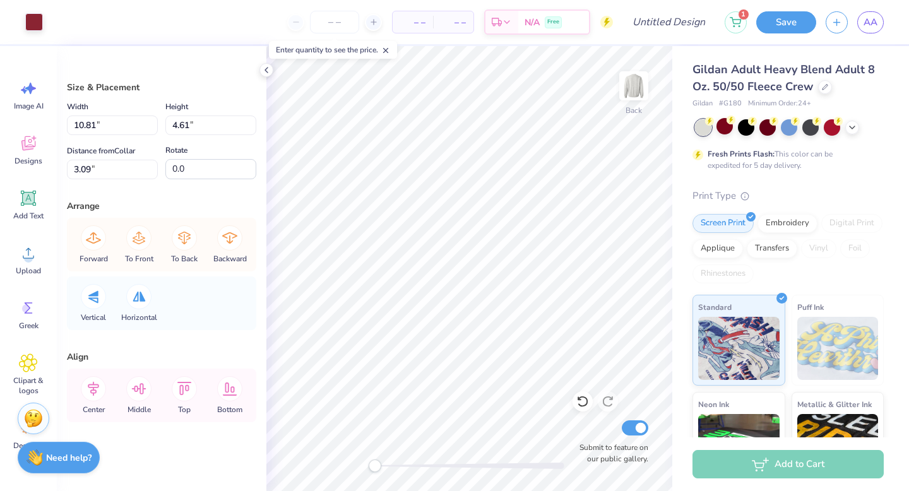
type input "11.00"
type input "4.83"
type input "3.00"
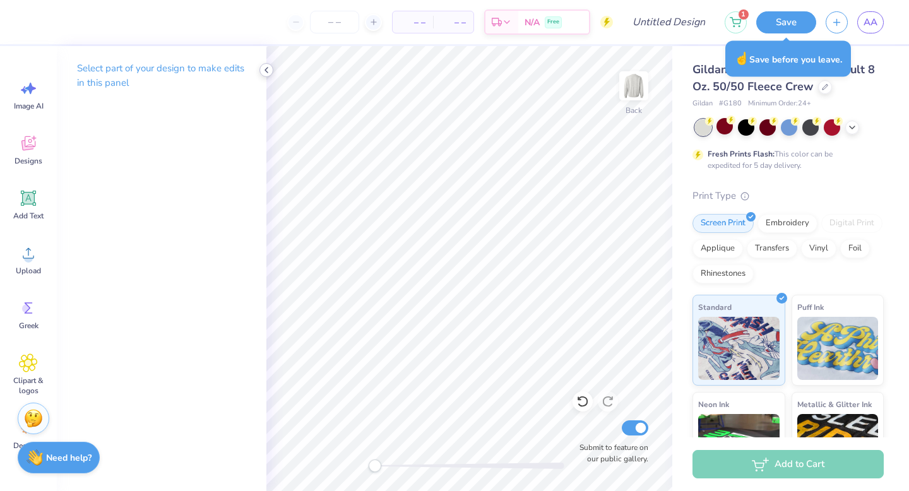
click at [267, 71] on icon at bounding box center [266, 70] width 10 height 10
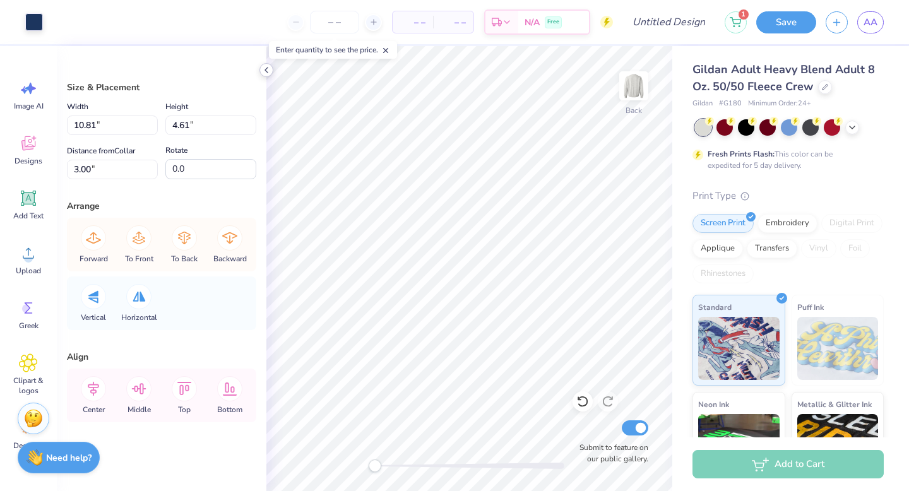
click at [263, 70] on icon at bounding box center [266, 70] width 10 height 10
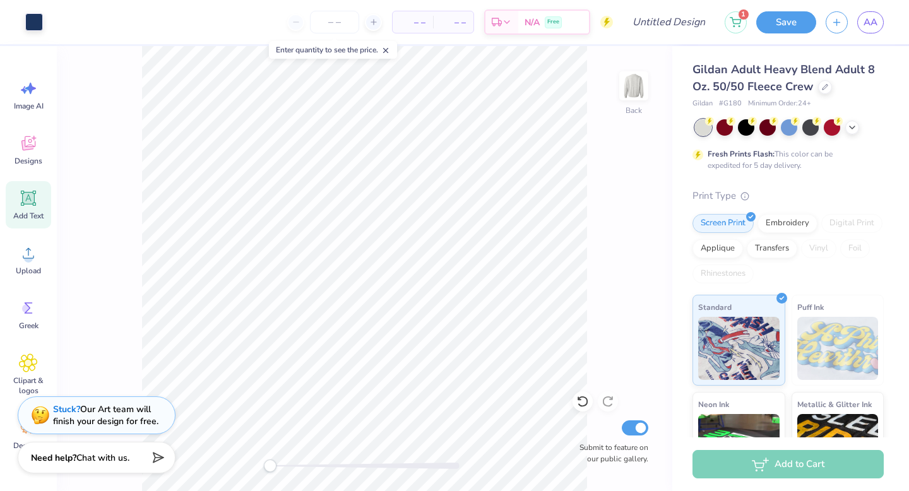
click at [25, 206] on icon at bounding box center [28, 198] width 19 height 19
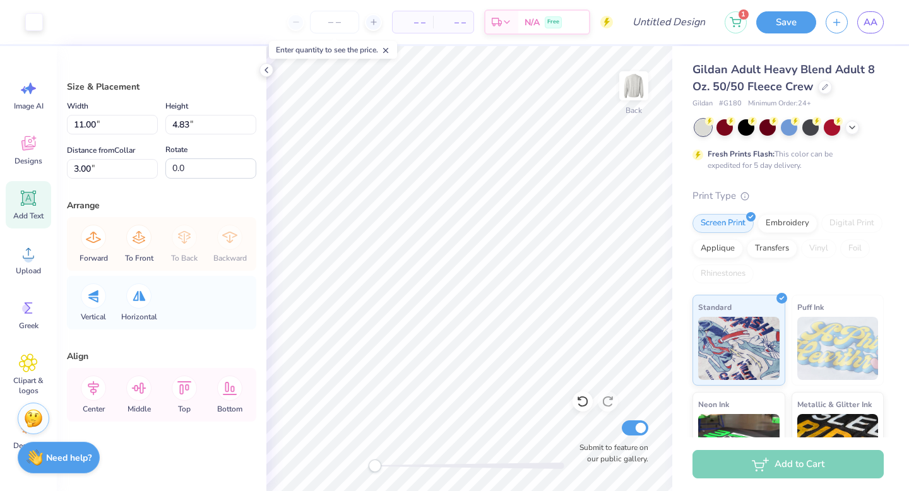
scroll to position [62, 0]
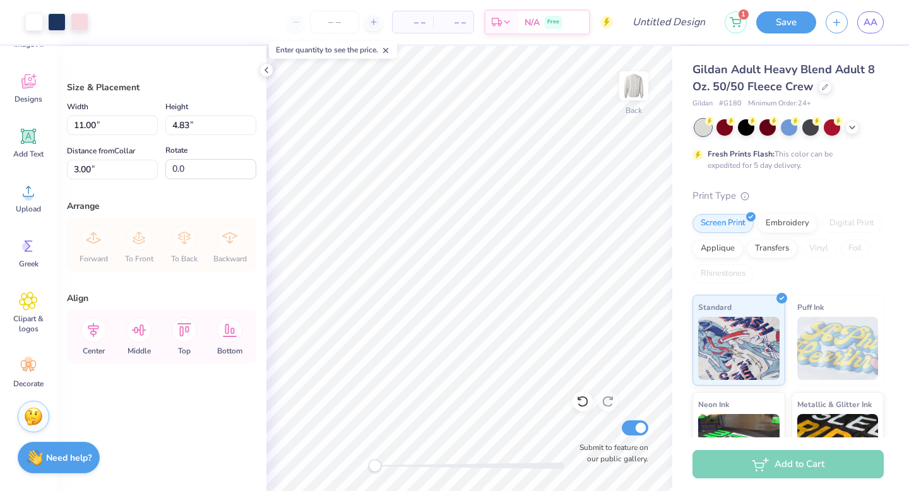
click at [37, 421] on img at bounding box center [33, 416] width 19 height 19
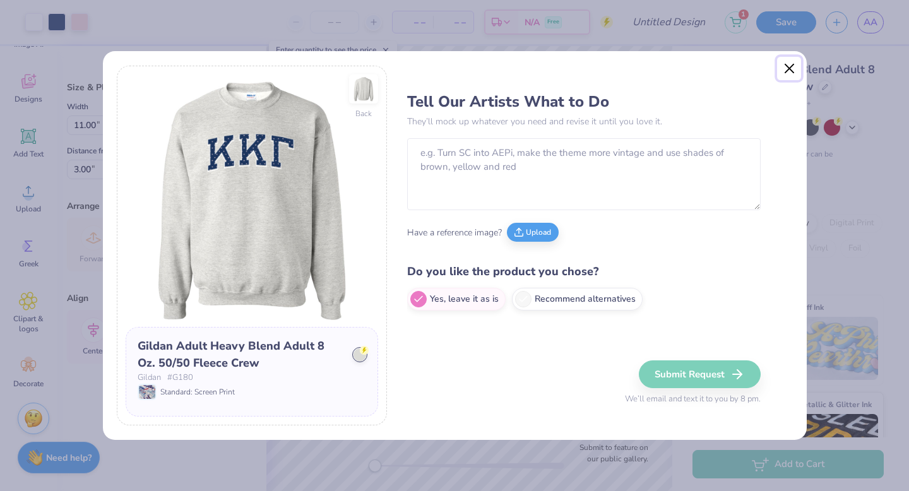
click at [787, 73] on button "Close" at bounding box center [789, 69] width 24 height 24
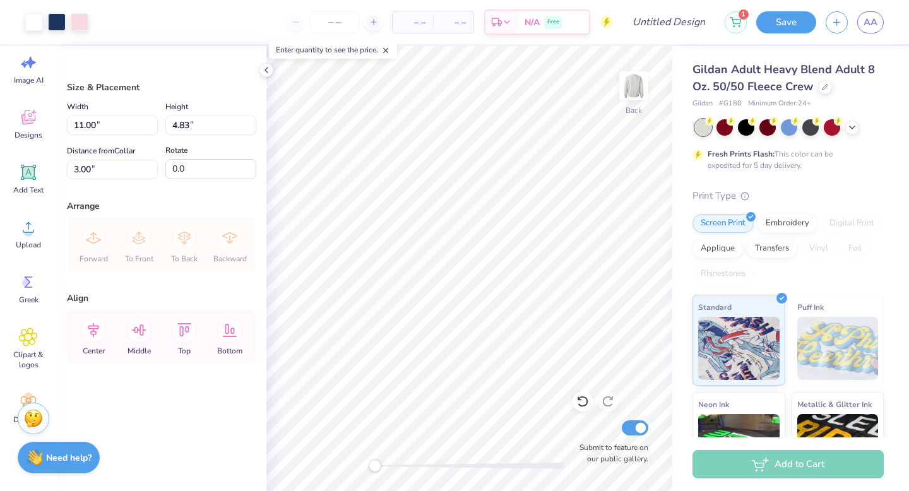
scroll to position [0, 0]
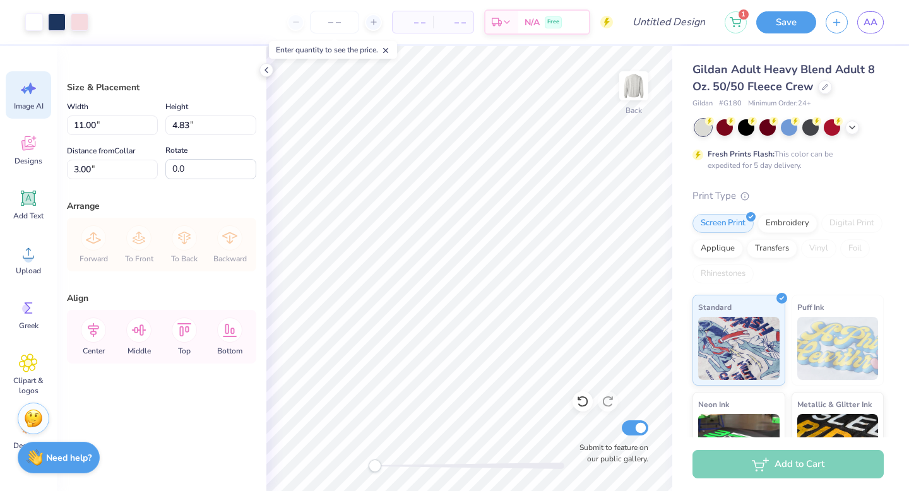
click at [36, 97] on icon at bounding box center [28, 88] width 19 height 19
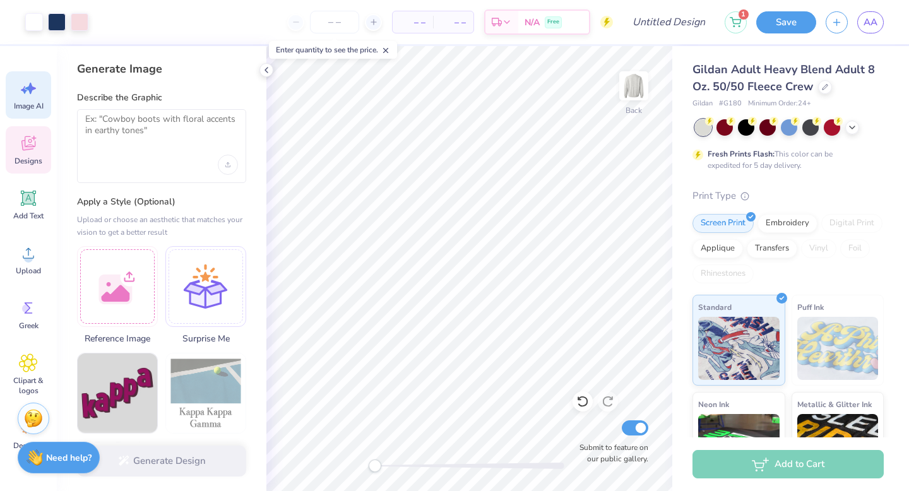
click at [30, 152] on icon at bounding box center [28, 143] width 19 height 19
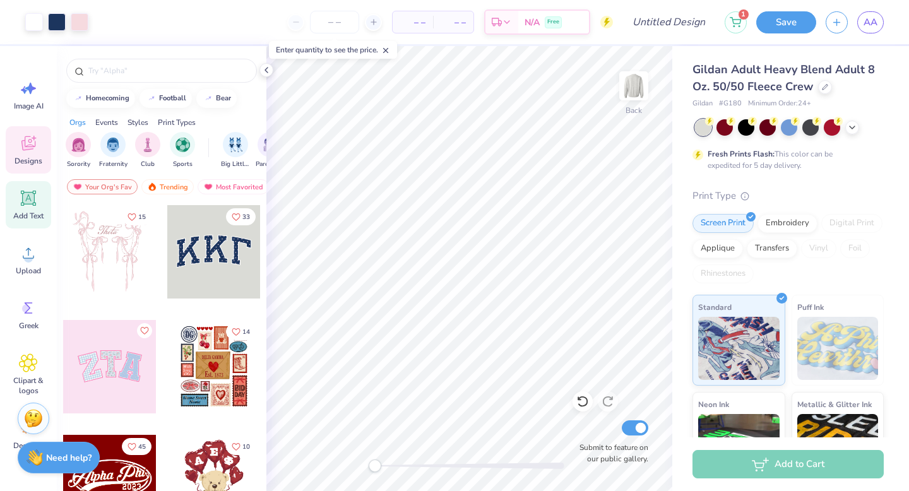
click at [17, 199] on div "Add Text" at bounding box center [28, 204] width 45 height 47
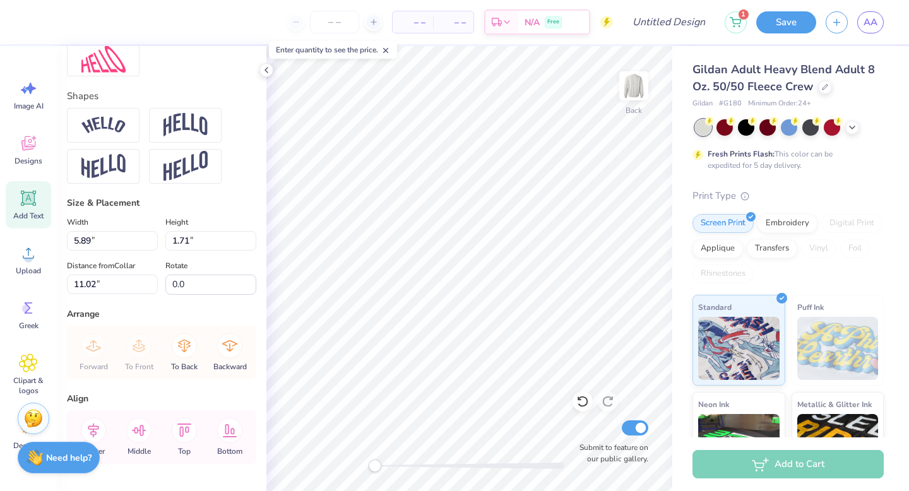
scroll to position [551, 0]
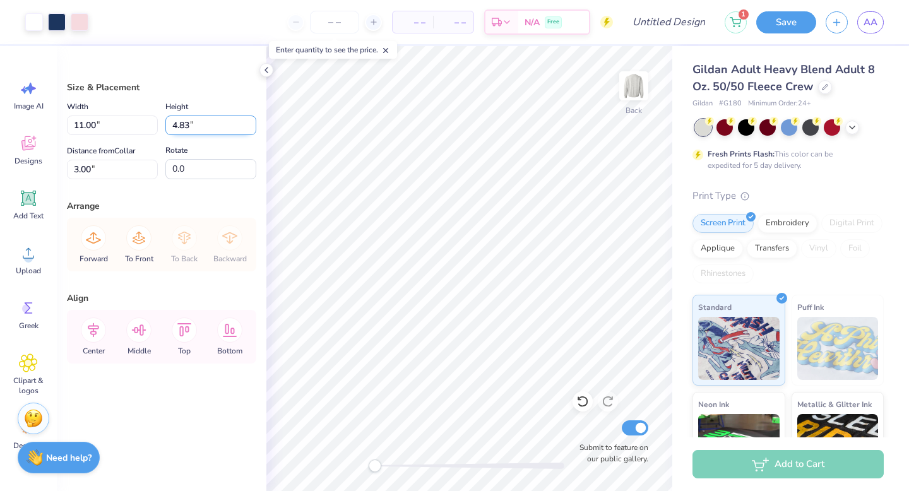
type input "7.90"
